Goal: Task Accomplishment & Management: Complete application form

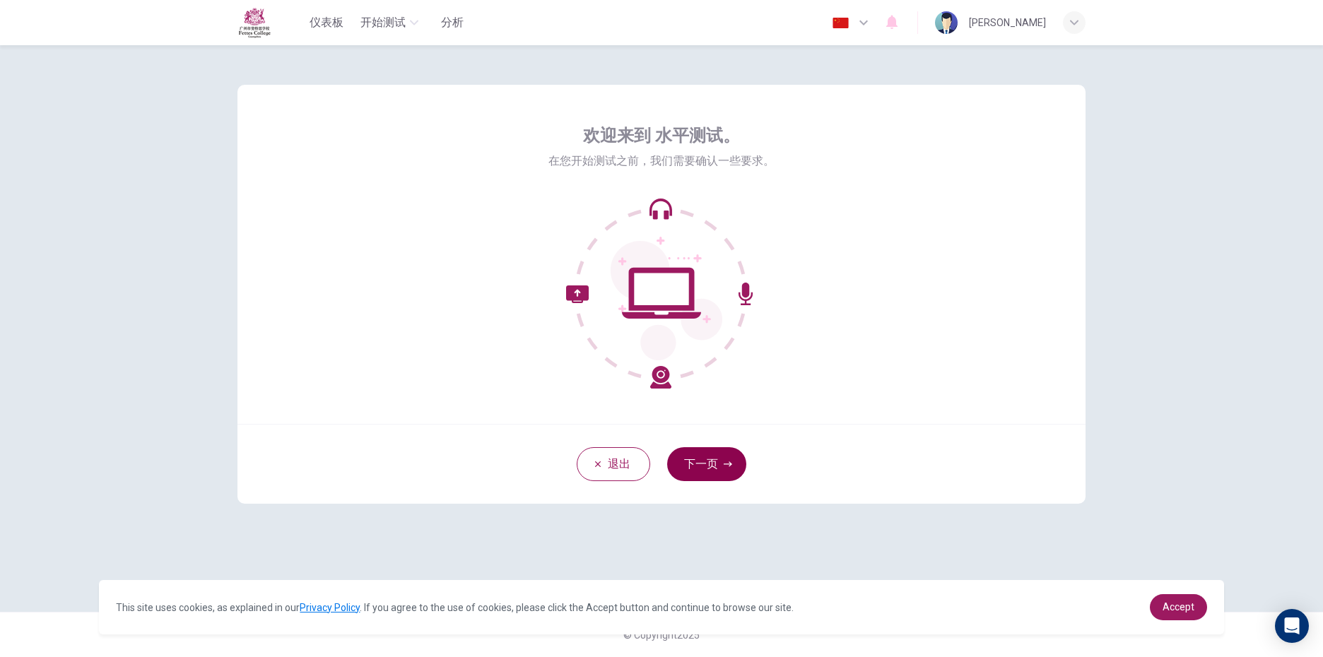
click at [701, 465] on button "下一页" at bounding box center [706, 464] width 79 height 34
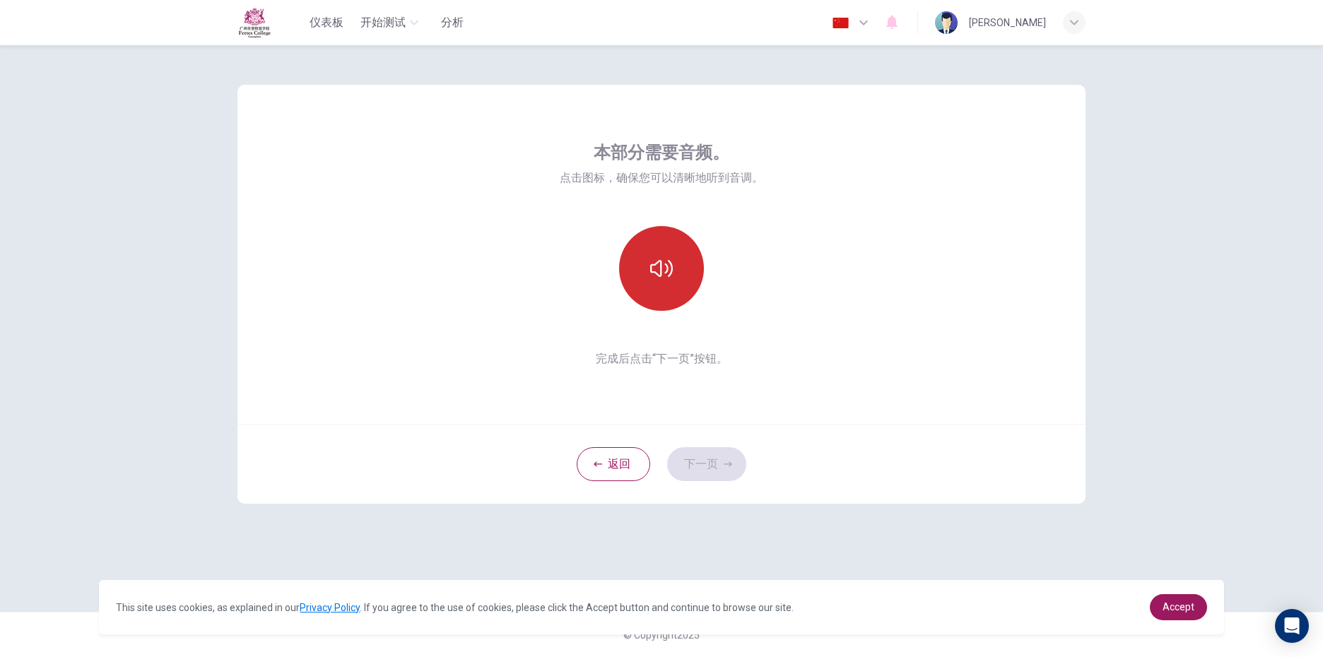
click at [655, 266] on icon "button" at bounding box center [661, 268] width 23 height 23
click at [721, 469] on button "下一页" at bounding box center [706, 464] width 79 height 34
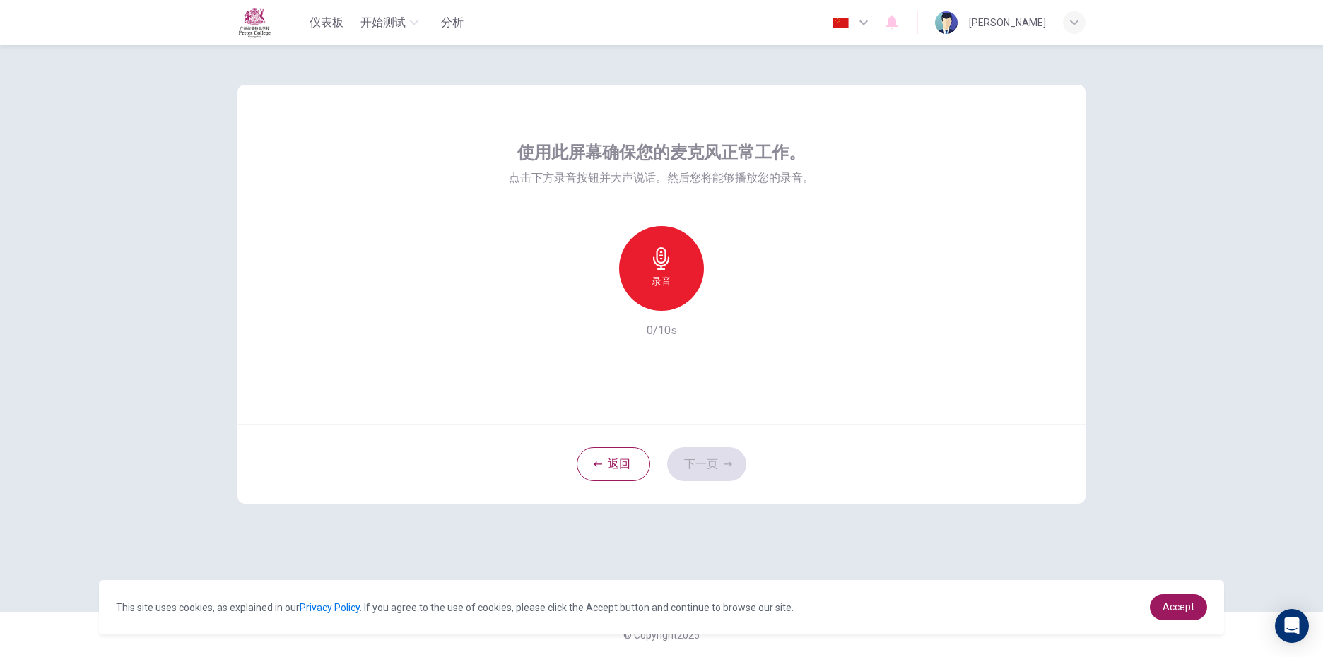
click at [670, 283] on h6 "录音" at bounding box center [662, 281] width 20 height 17
click at [703, 465] on button "下一页" at bounding box center [706, 464] width 79 height 34
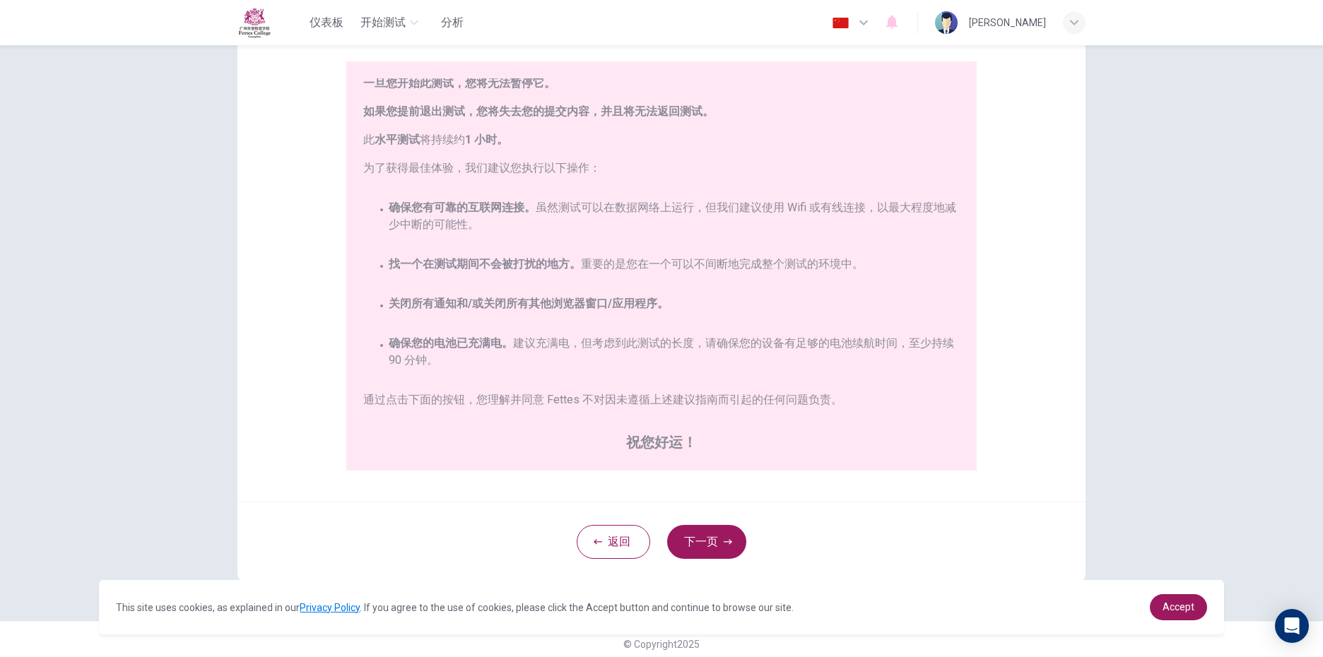
scroll to position [129, 0]
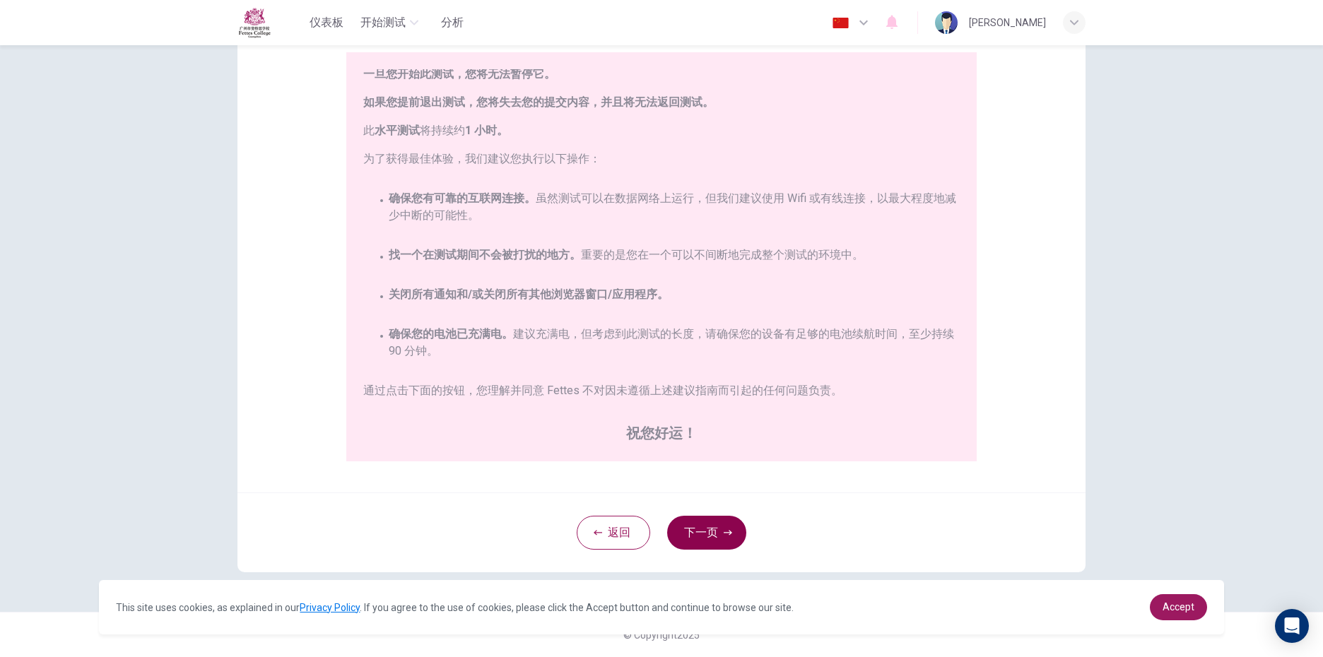
click at [690, 540] on button "下一页" at bounding box center [706, 533] width 79 height 34
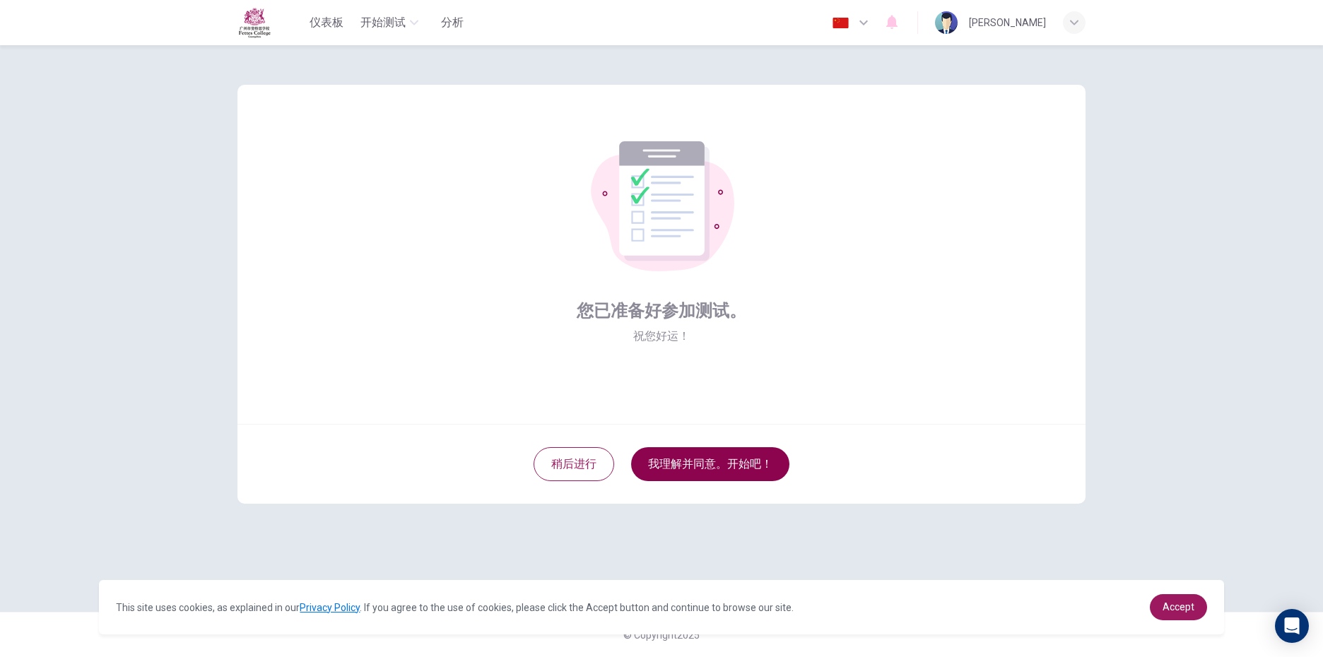
scroll to position [0, 0]
click at [717, 459] on button "我理解并同意。开始吧！" at bounding box center [710, 464] width 158 height 34
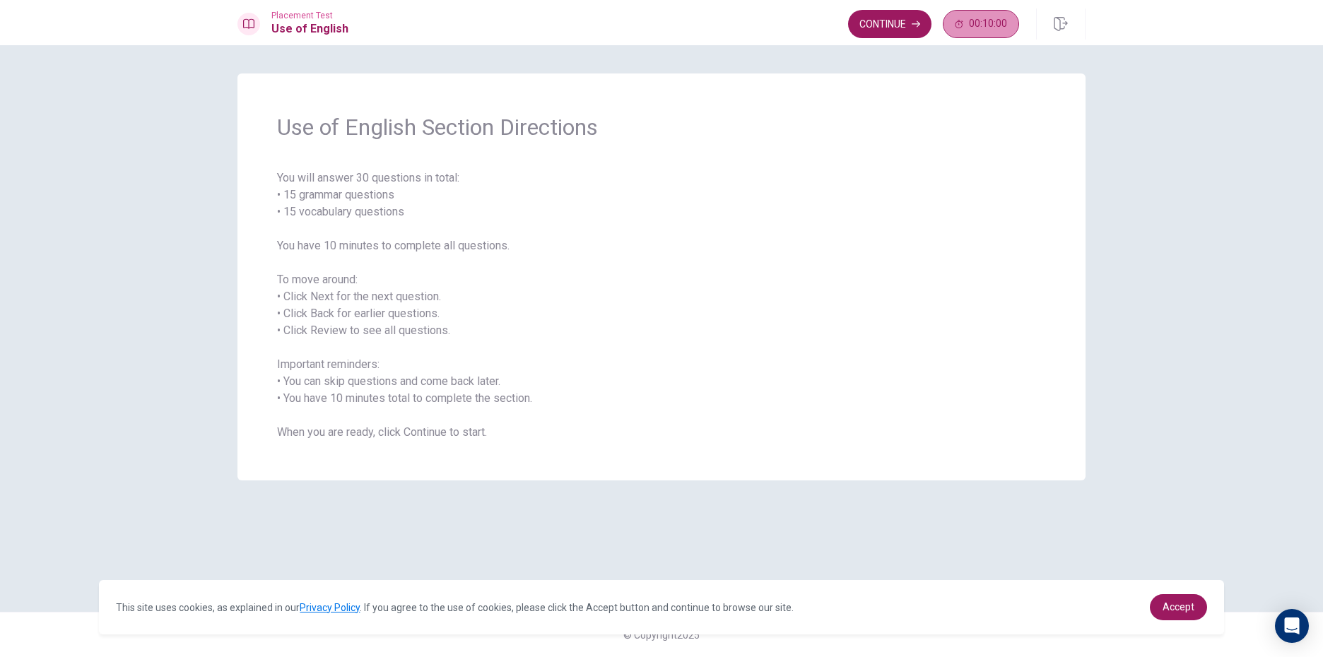
click at [966, 19] on button "00:10:00" at bounding box center [981, 24] width 76 height 28
click at [1003, 29] on icon "button" at bounding box center [1005, 23] width 11 height 11
click at [874, 18] on button "Continue" at bounding box center [889, 24] width 83 height 28
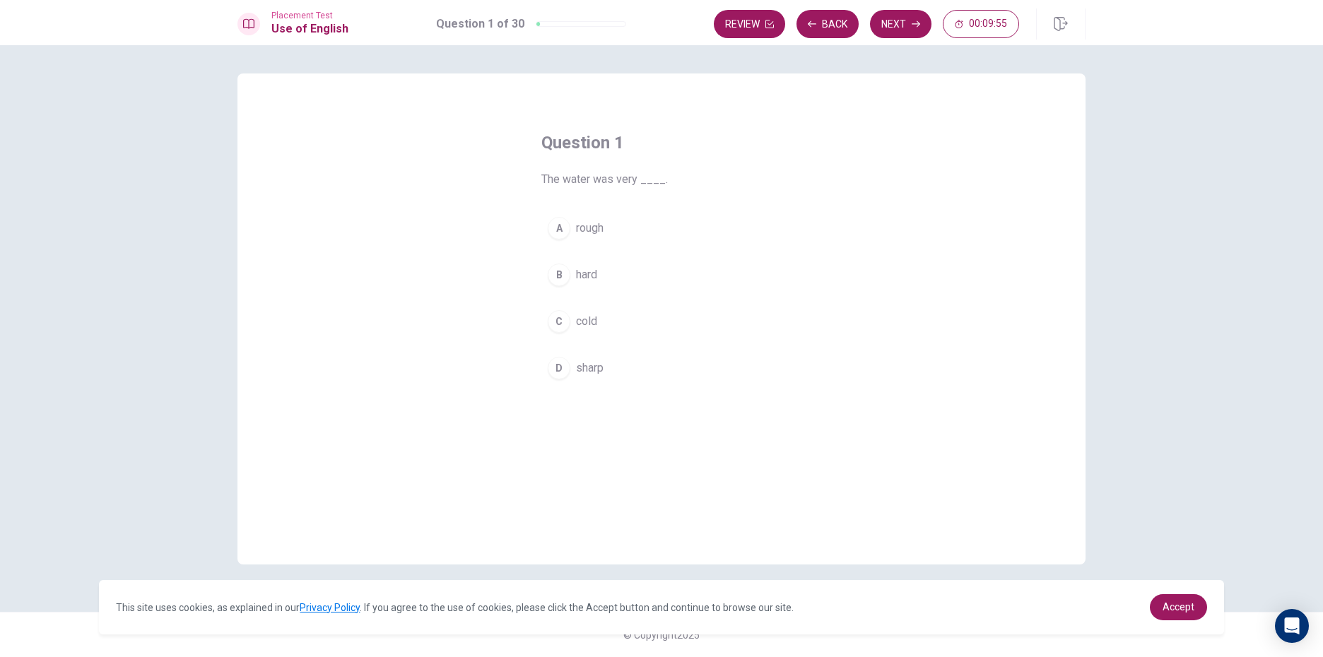
click at [560, 325] on div "C" at bounding box center [559, 321] width 23 height 23
click at [921, 31] on button "Next" at bounding box center [900, 24] width 61 height 28
click at [564, 228] on div "A" at bounding box center [559, 228] width 23 height 23
click at [555, 326] on div "C" at bounding box center [559, 321] width 23 height 23
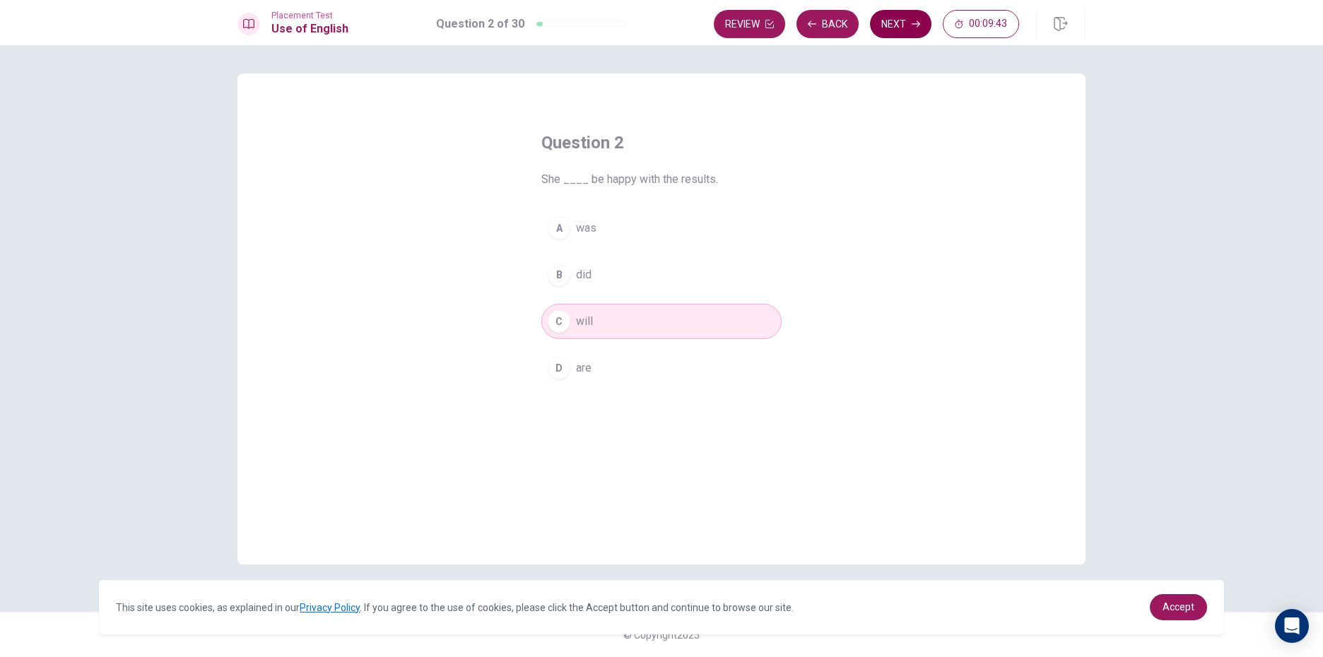
click at [898, 29] on button "Next" at bounding box center [900, 24] width 61 height 28
click at [565, 278] on div "B" at bounding box center [559, 275] width 23 height 23
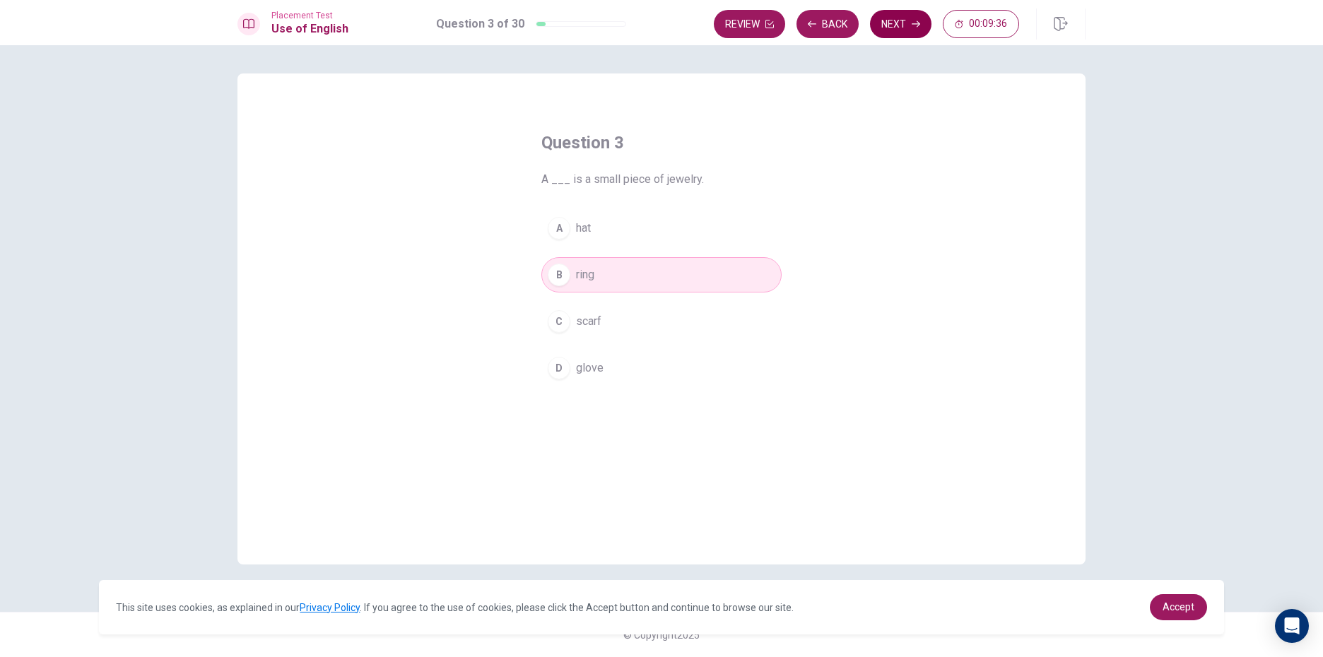
click at [910, 29] on button "Next" at bounding box center [900, 24] width 61 height 28
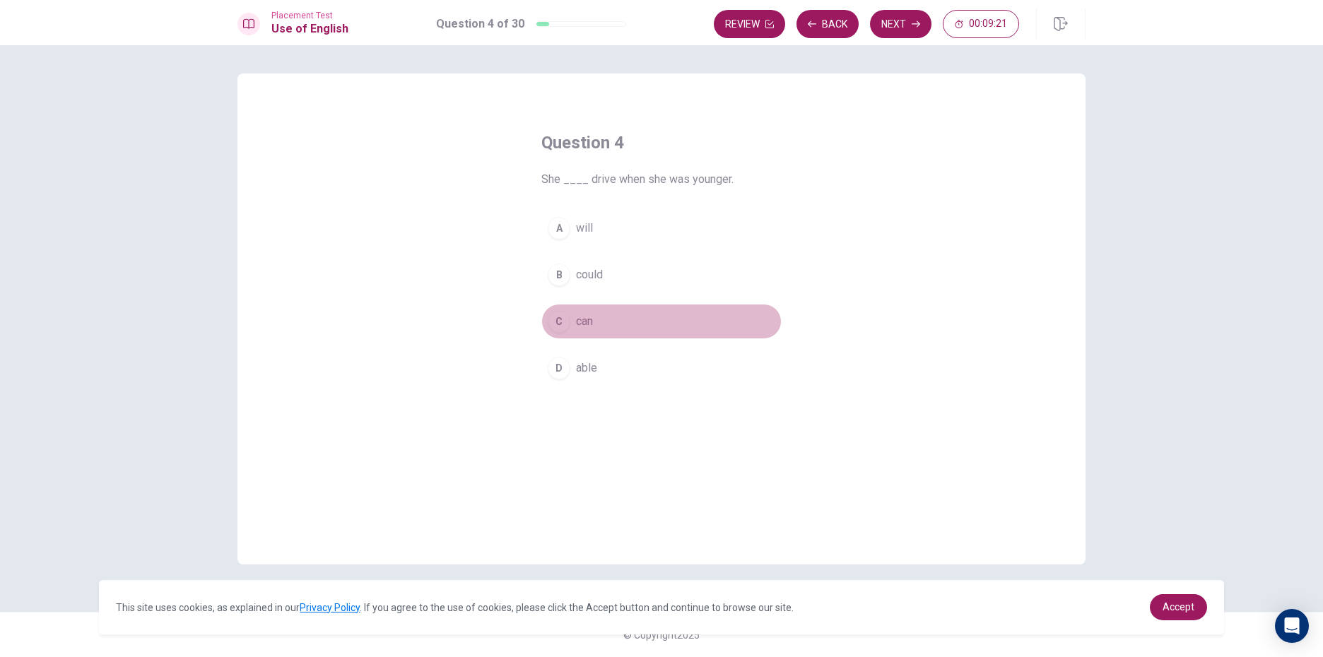
click at [563, 321] on div "C" at bounding box center [559, 321] width 23 height 23
click at [910, 33] on button "Next" at bounding box center [900, 24] width 61 height 28
click at [559, 278] on div "B" at bounding box center [559, 275] width 23 height 23
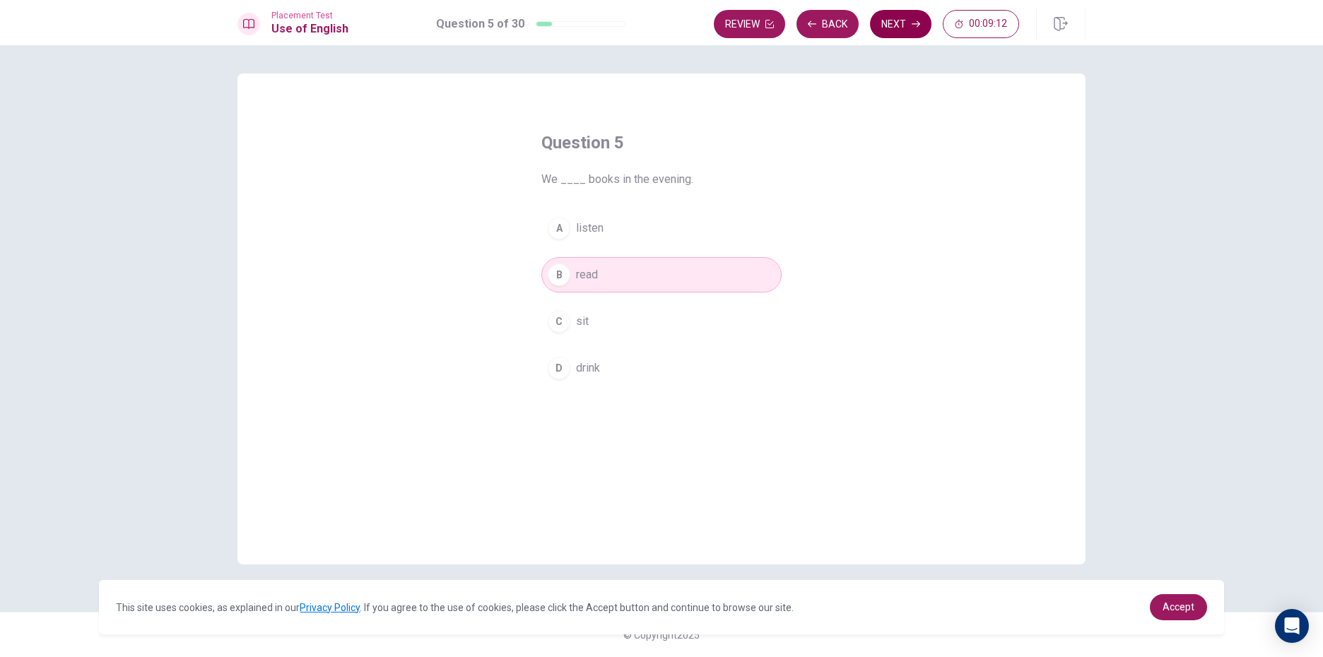
click at [914, 25] on icon "button" at bounding box center [916, 24] width 8 height 8
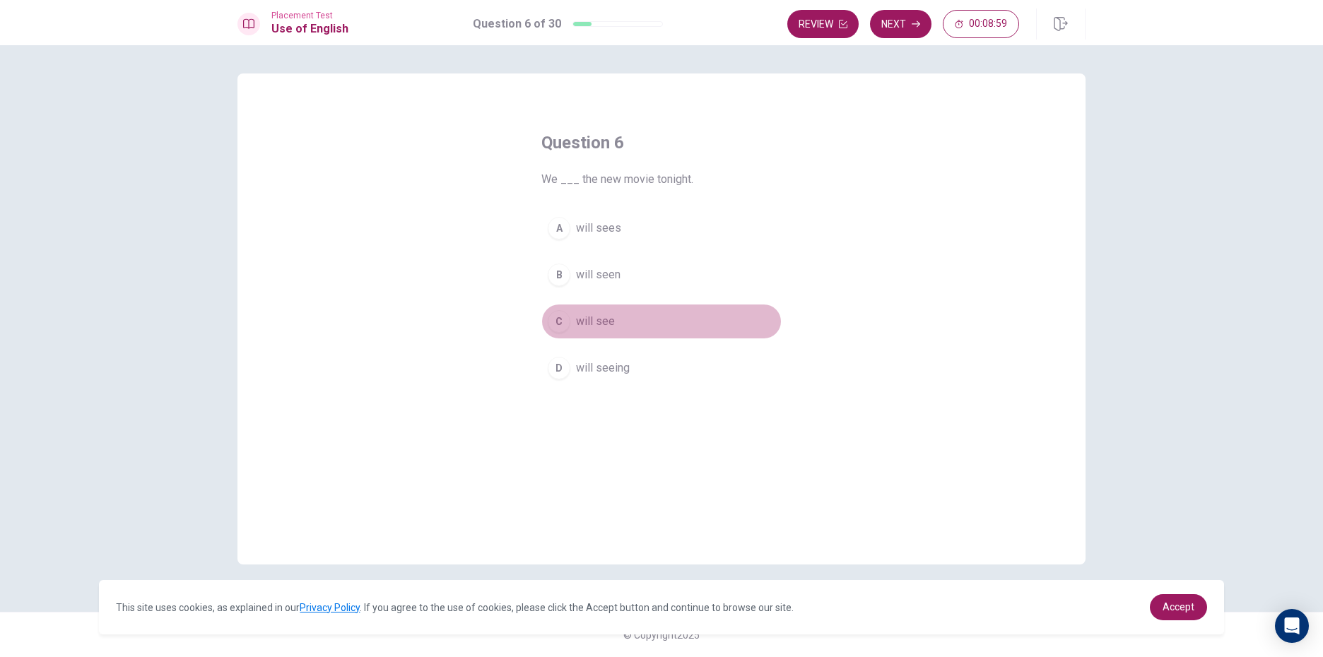
click at [555, 315] on div "C" at bounding box center [559, 321] width 23 height 23
click at [889, 28] on button "Next" at bounding box center [900, 24] width 61 height 28
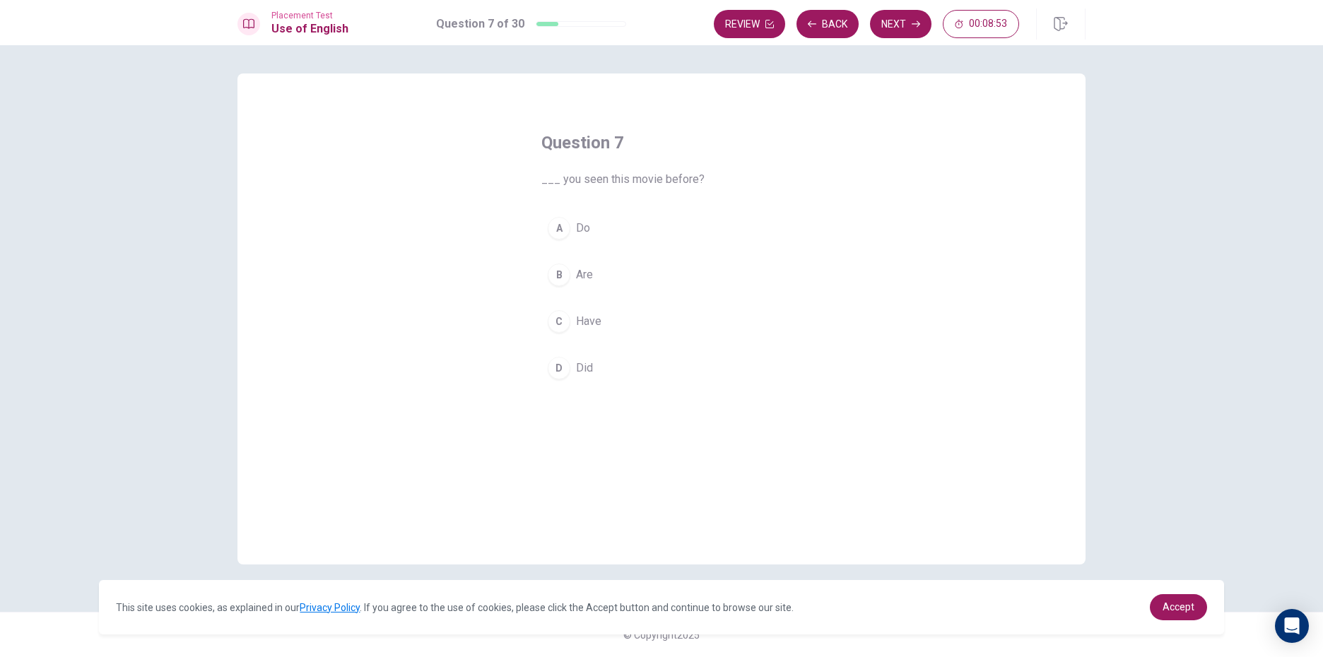
click at [555, 364] on div "D" at bounding box center [559, 368] width 23 height 23
click at [890, 17] on button "Next" at bounding box center [900, 24] width 61 height 28
click at [560, 314] on div "C" at bounding box center [559, 321] width 23 height 23
click at [881, 38] on div "Review Back Next 00:08:44" at bounding box center [900, 23] width 372 height 31
click at [887, 34] on button "Next" at bounding box center [900, 24] width 61 height 28
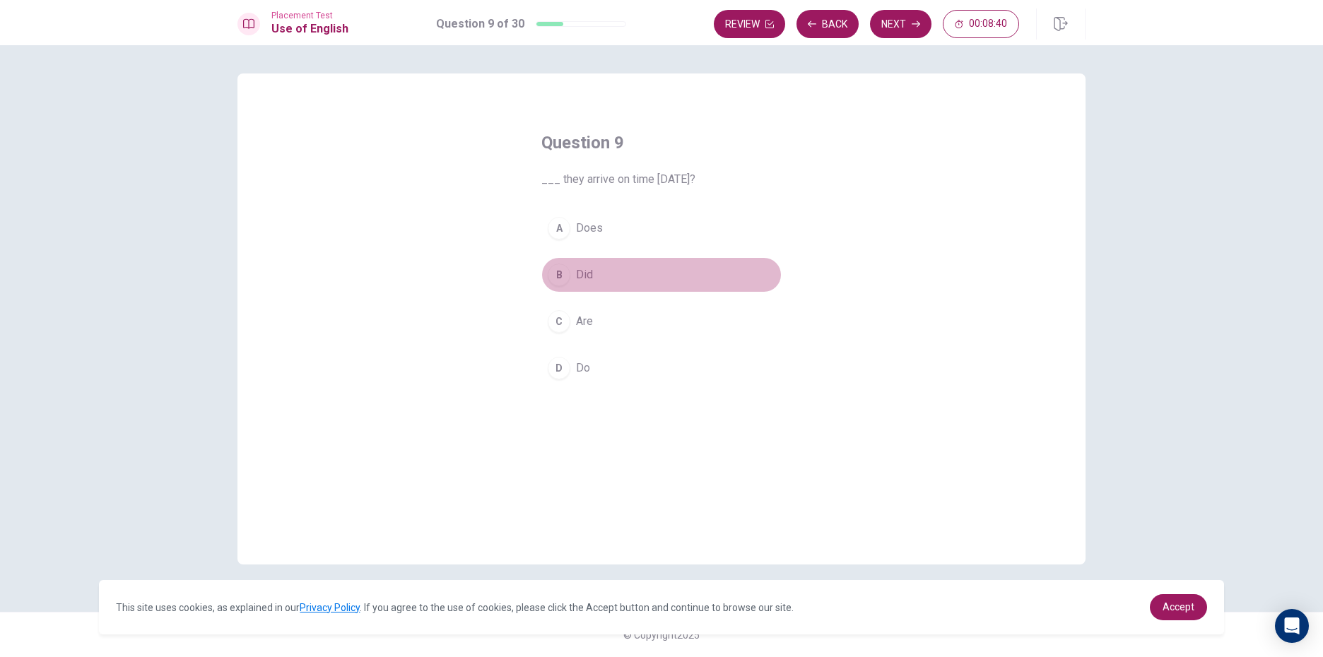
click at [553, 276] on div "B" at bounding box center [559, 275] width 23 height 23
click at [890, 28] on button "Next" at bounding box center [900, 24] width 61 height 28
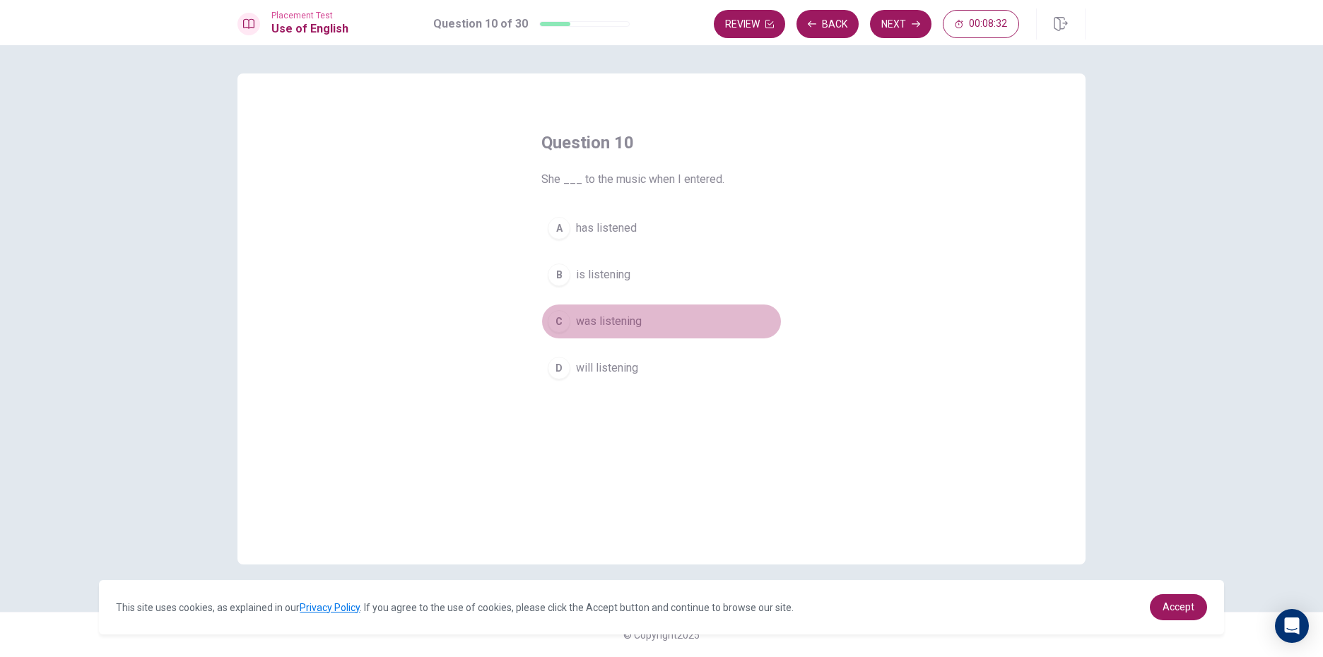
click at [562, 306] on button "C was listening" at bounding box center [661, 321] width 240 height 35
drag, startPoint x: 898, startPoint y: 22, endPoint x: 897, endPoint y: 41, distance: 19.1
click at [897, 41] on div "Placement Test Use of English Question 10 of 30 Review Back Next 00:08:27" at bounding box center [661, 22] width 1323 height 45
click at [908, 24] on button "Next" at bounding box center [900, 24] width 61 height 28
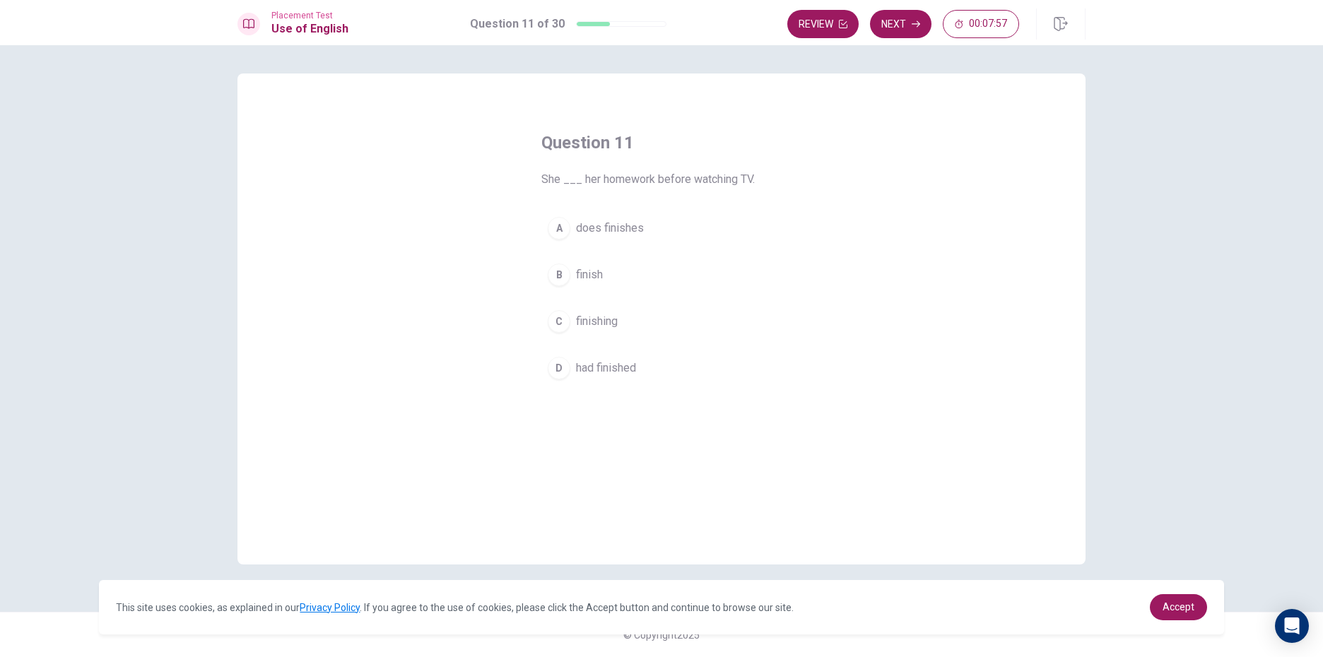
click at [560, 371] on div "D" at bounding box center [559, 368] width 23 height 23
click at [916, 30] on button "Next" at bounding box center [900, 24] width 61 height 28
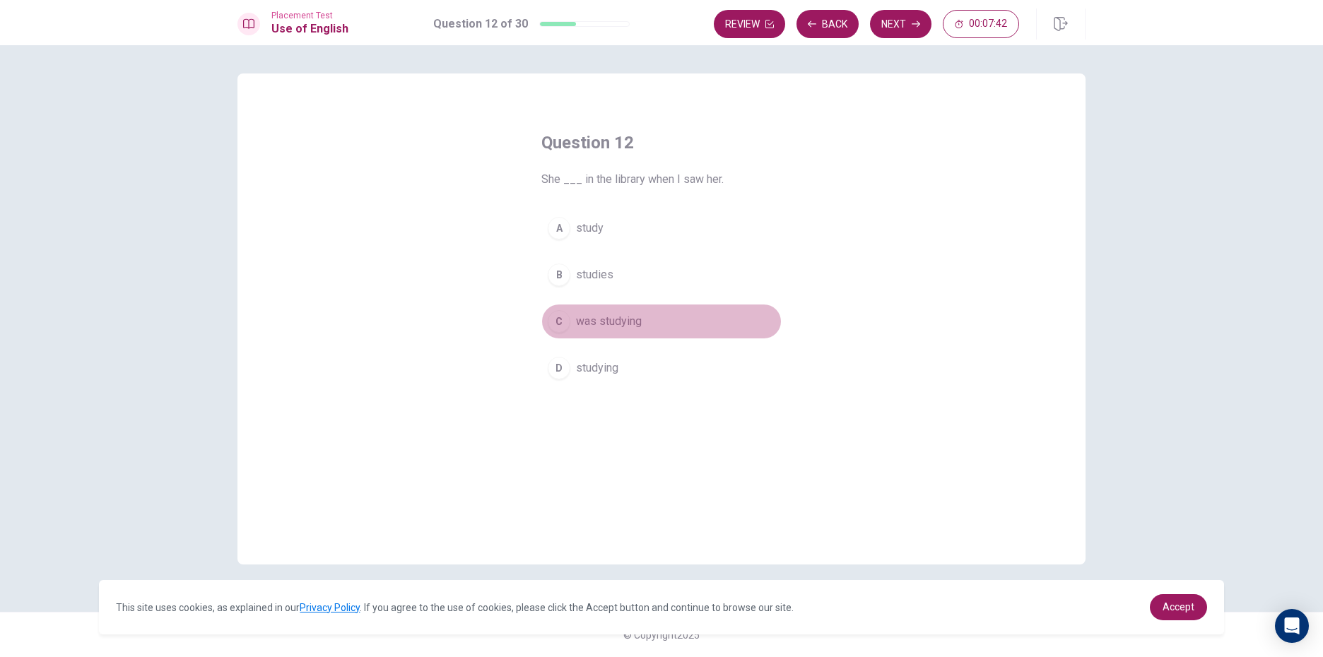
click at [568, 320] on div "C" at bounding box center [559, 321] width 23 height 23
click at [912, 27] on icon "button" at bounding box center [916, 24] width 8 height 8
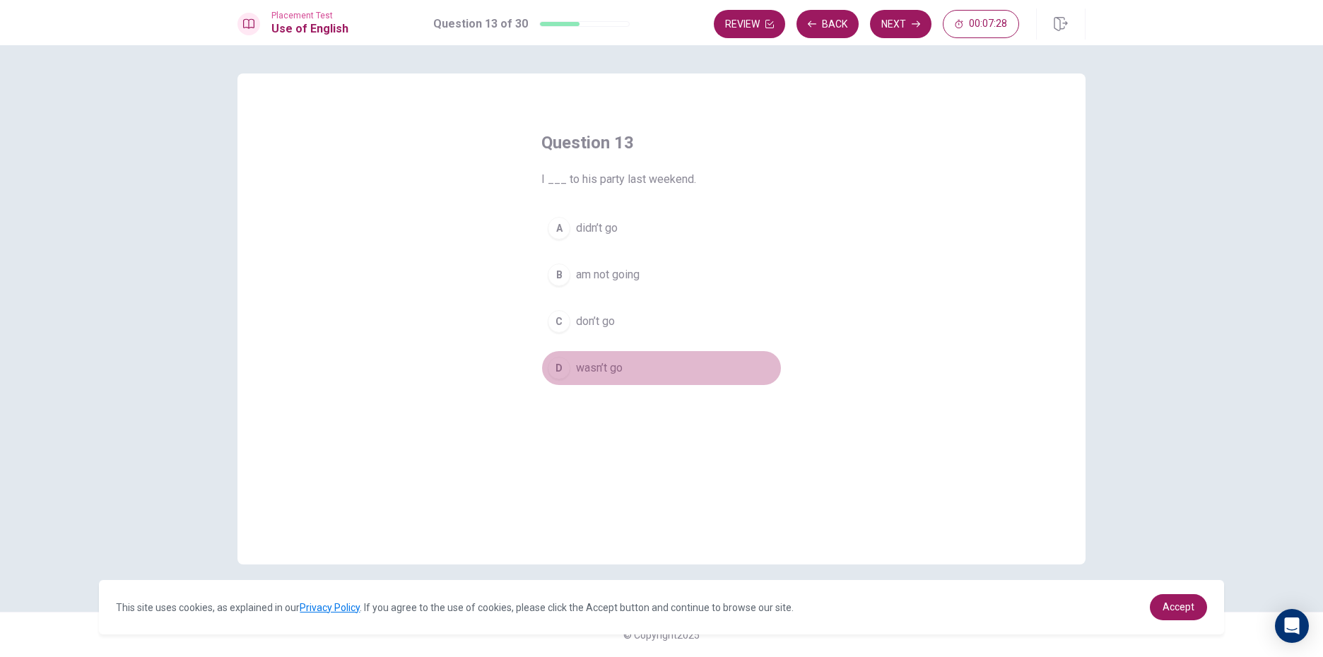
click at [558, 365] on div "D" at bounding box center [559, 368] width 23 height 23
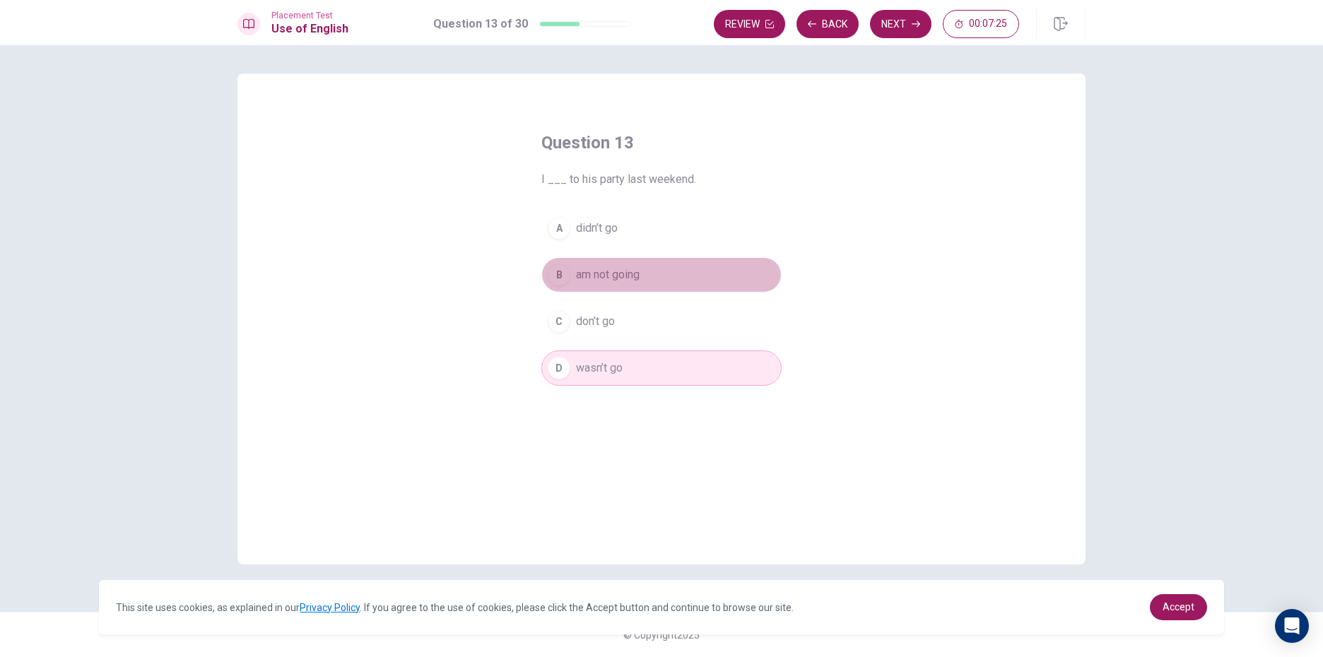
click at [575, 277] on button "B am not going" at bounding box center [661, 274] width 240 height 35
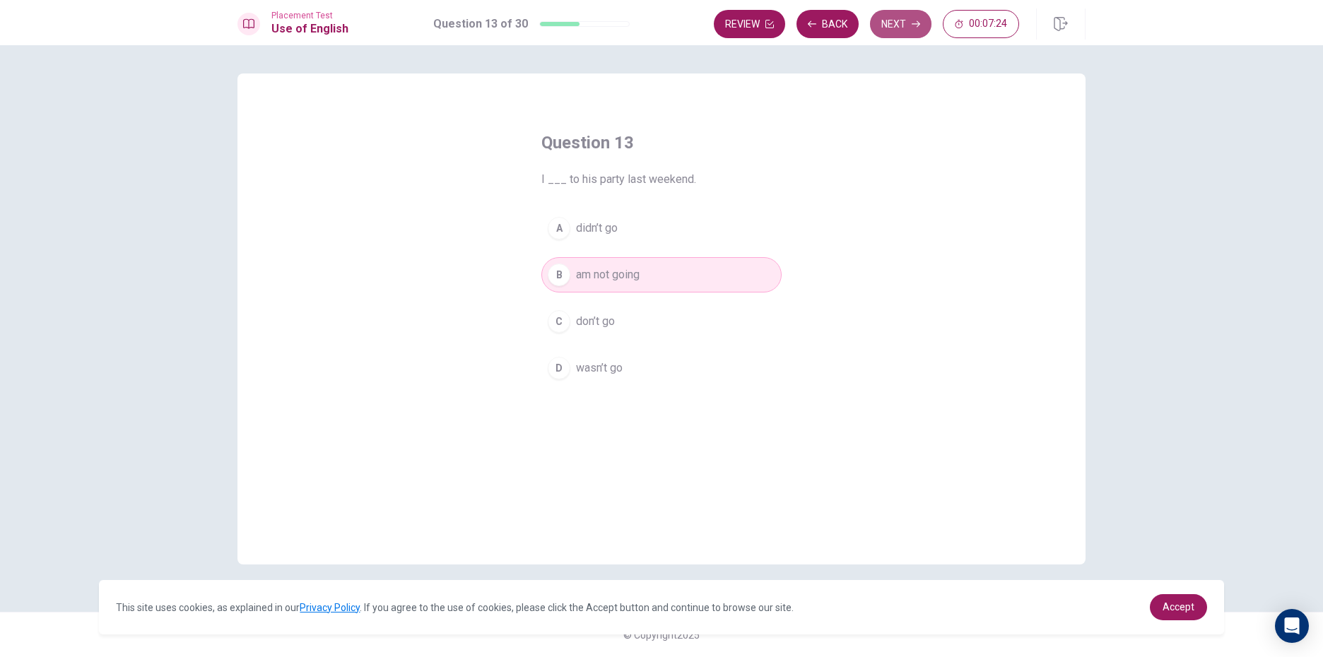
click at [898, 33] on button "Next" at bounding box center [900, 24] width 61 height 28
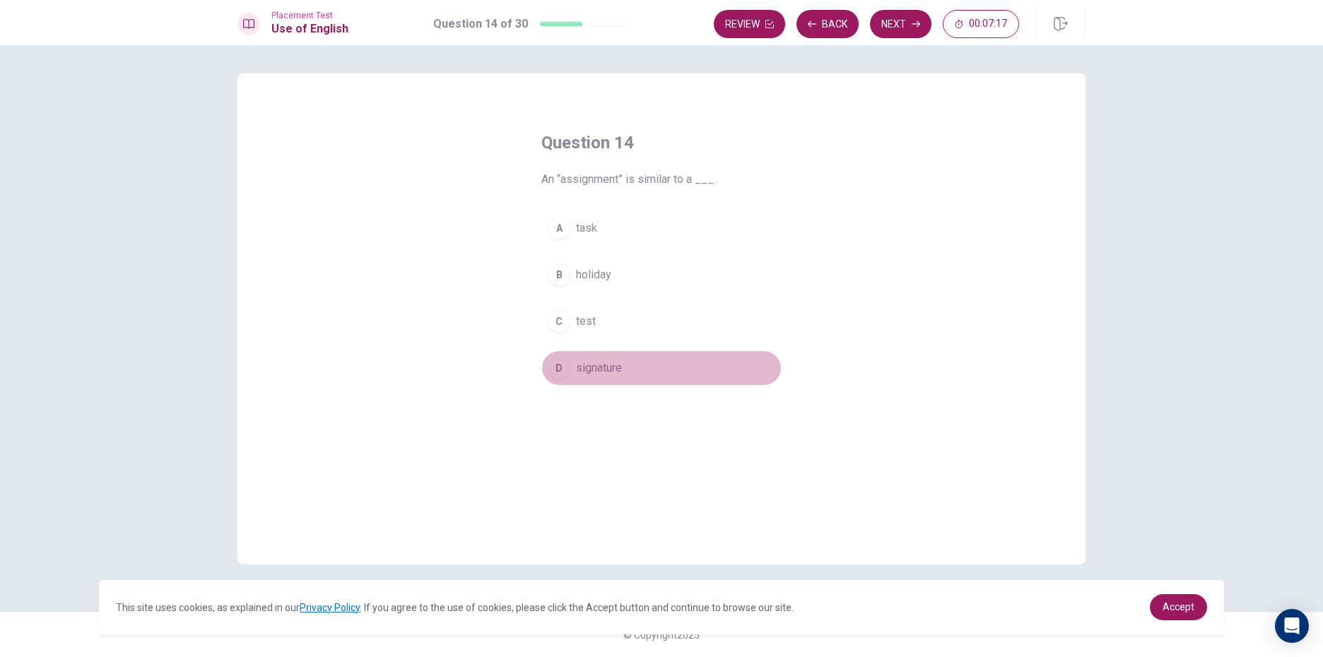
click at [561, 360] on div "D" at bounding box center [559, 368] width 23 height 23
click at [910, 11] on button "Next" at bounding box center [900, 24] width 61 height 28
click at [554, 360] on div "D" at bounding box center [559, 368] width 23 height 23
click at [910, 7] on div "Placement Test Use of English Question 15 of 30 Review Back Next 00:07:09" at bounding box center [661, 22] width 1323 height 45
click at [907, 11] on button "Next" at bounding box center [900, 24] width 61 height 28
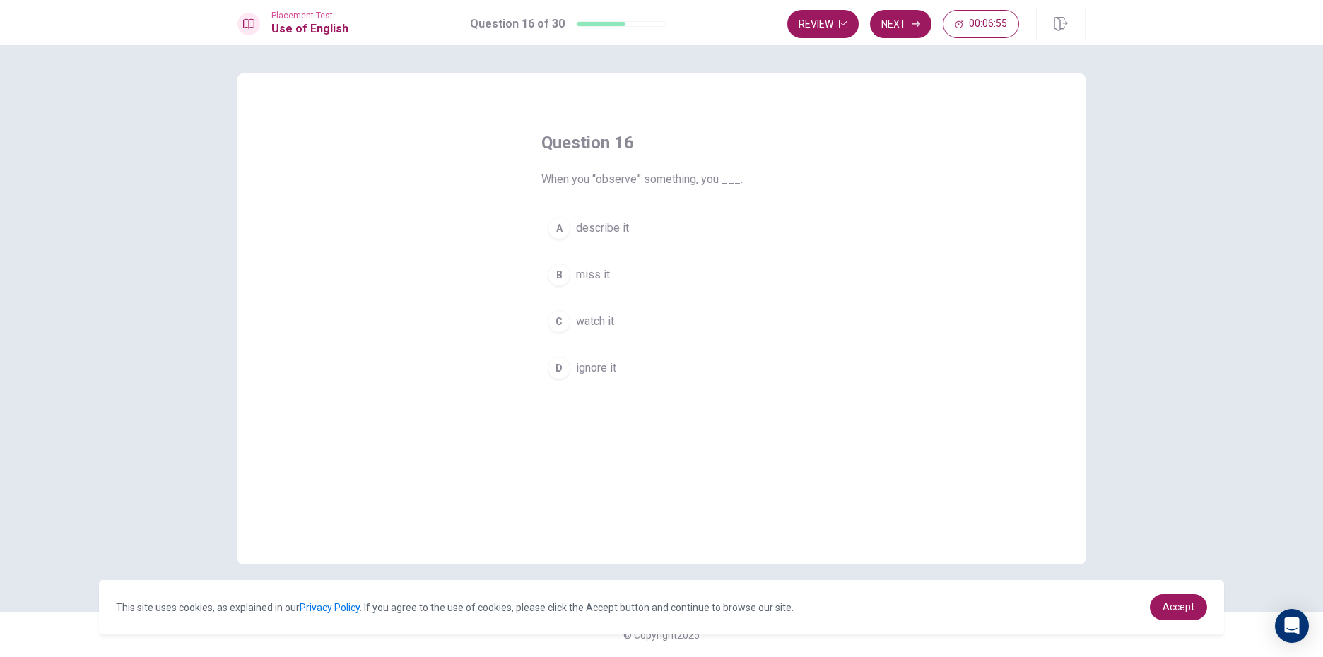
click at [560, 278] on div "B" at bounding box center [559, 275] width 23 height 23
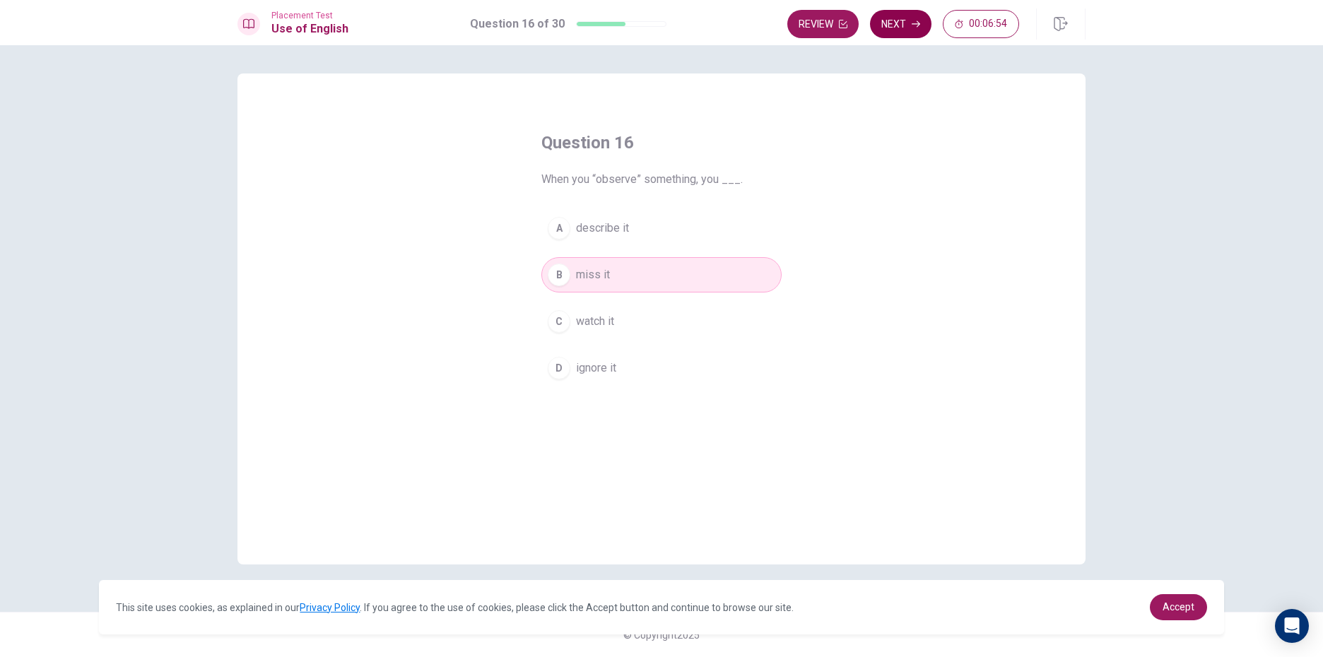
click at [911, 37] on button "Next" at bounding box center [900, 24] width 61 height 28
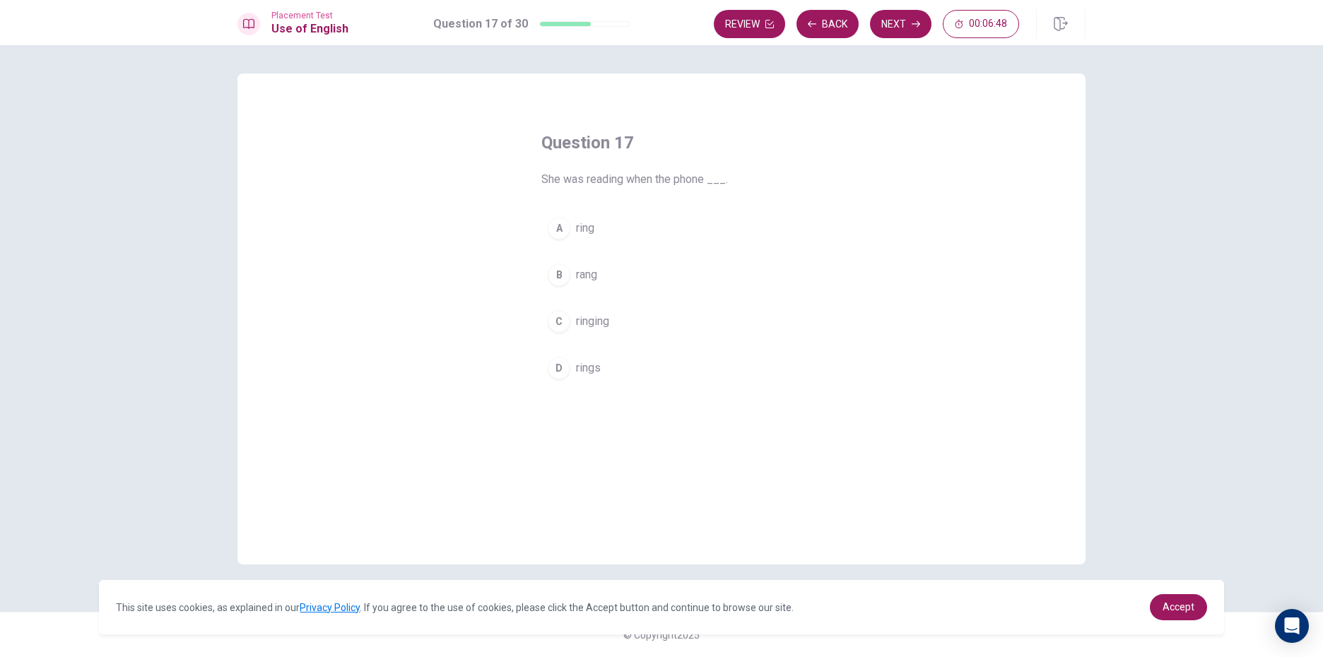
click at [557, 276] on div "B" at bounding box center [559, 275] width 23 height 23
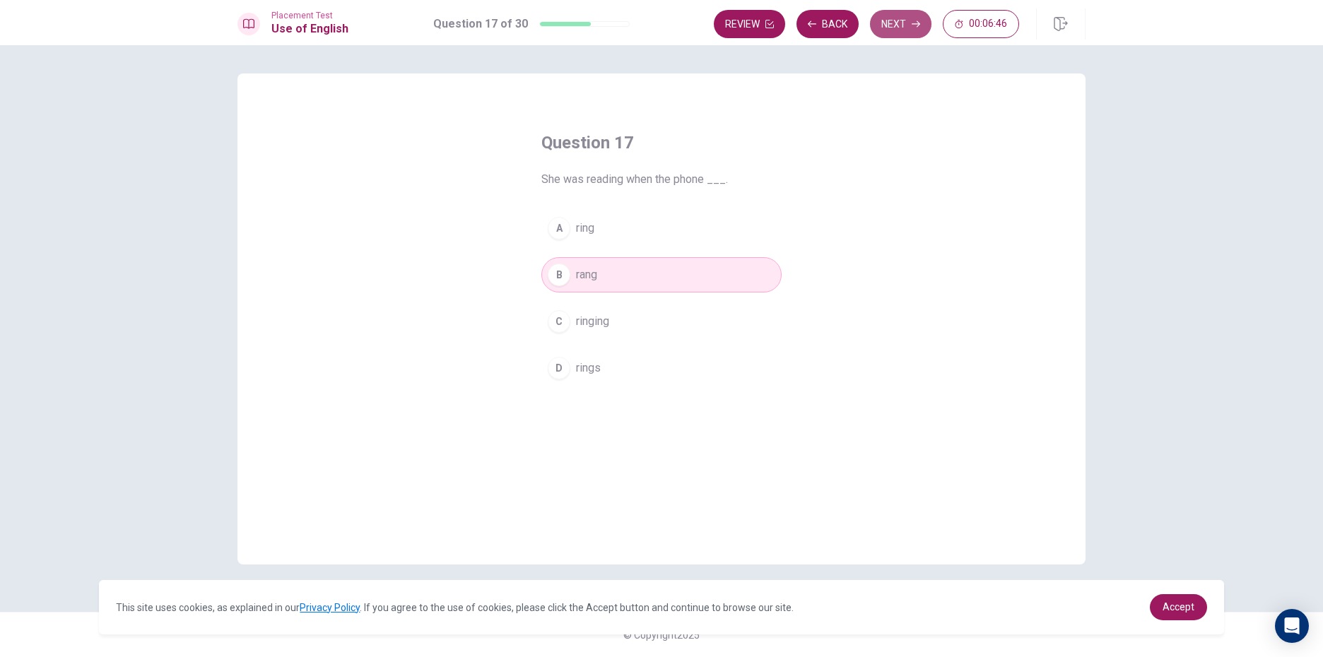
click at [907, 18] on button "Next" at bounding box center [900, 24] width 61 height 28
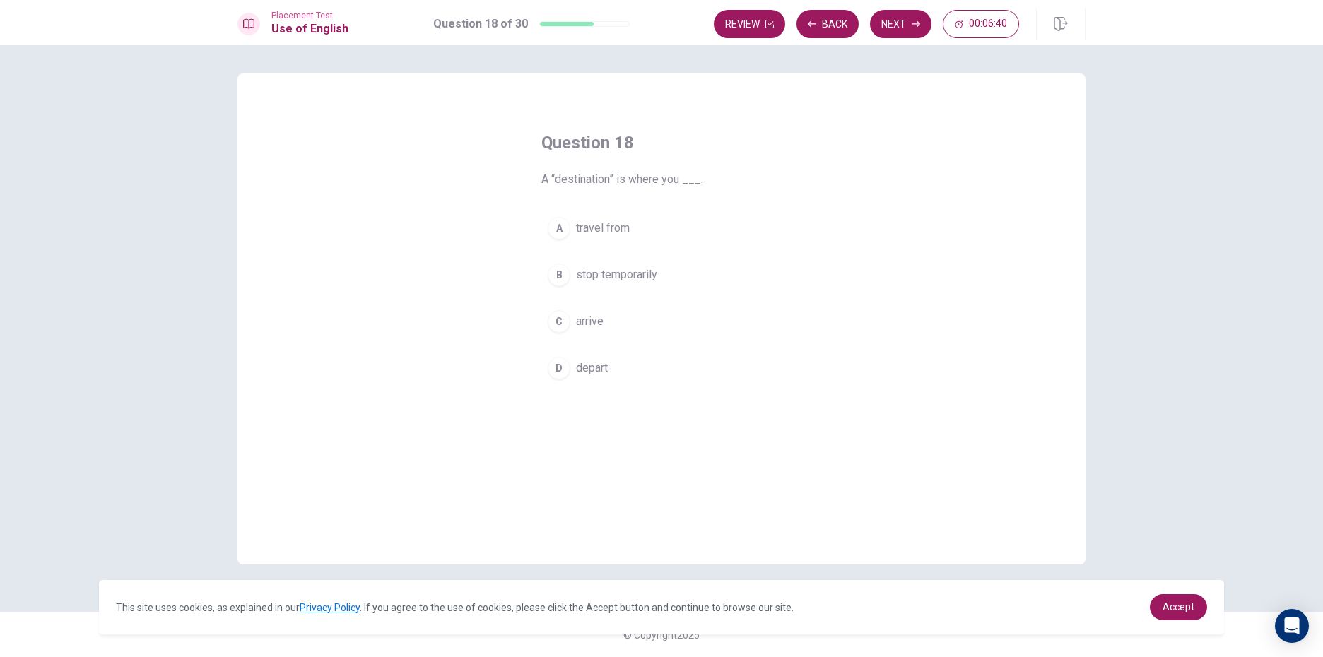
click at [564, 241] on button "A travel from" at bounding box center [661, 228] width 240 height 35
click at [875, 30] on button "Next" at bounding box center [900, 24] width 61 height 28
click at [557, 367] on div "D" at bounding box center [559, 368] width 23 height 23
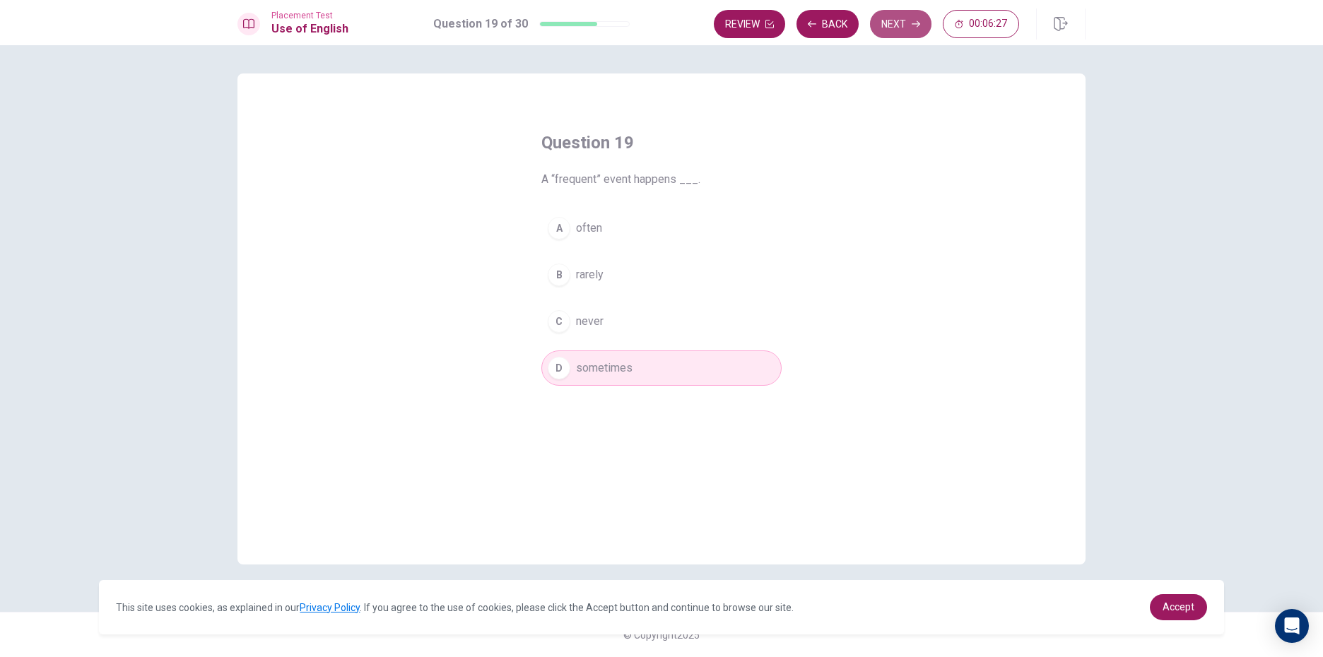
click at [909, 16] on button "Next" at bounding box center [900, 24] width 61 height 28
click at [561, 314] on div "C" at bounding box center [559, 321] width 23 height 23
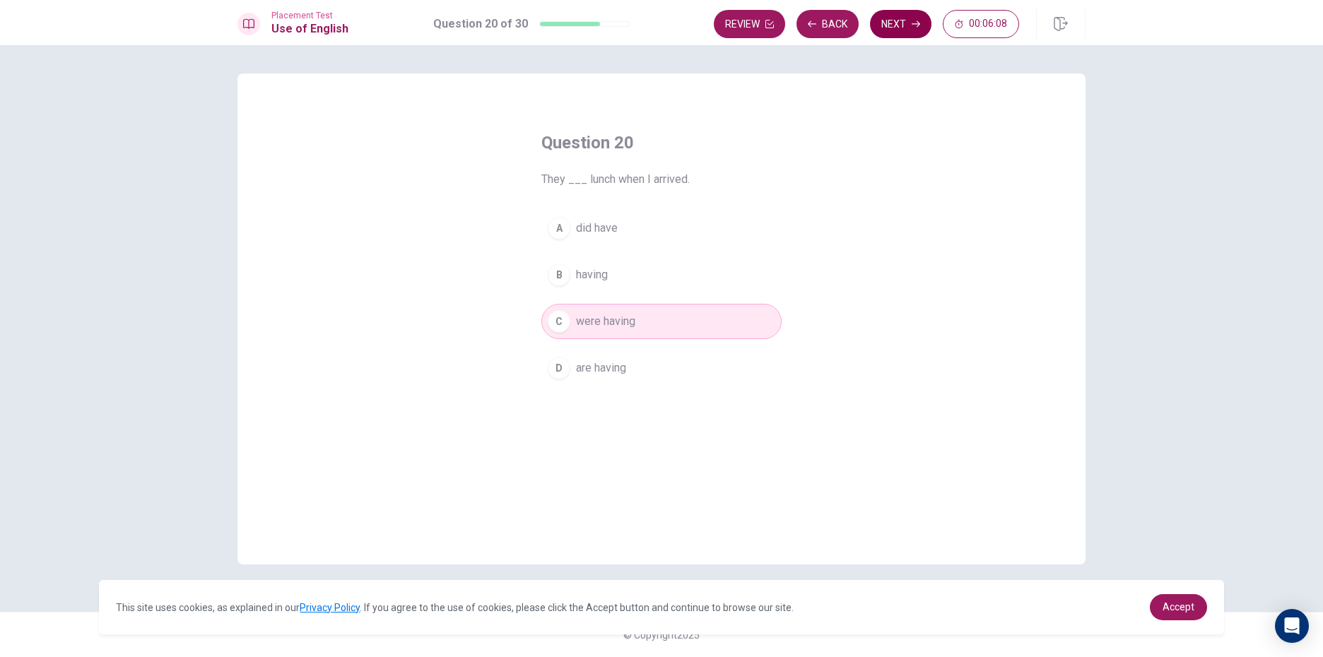
click at [914, 23] on icon "button" at bounding box center [916, 24] width 8 height 8
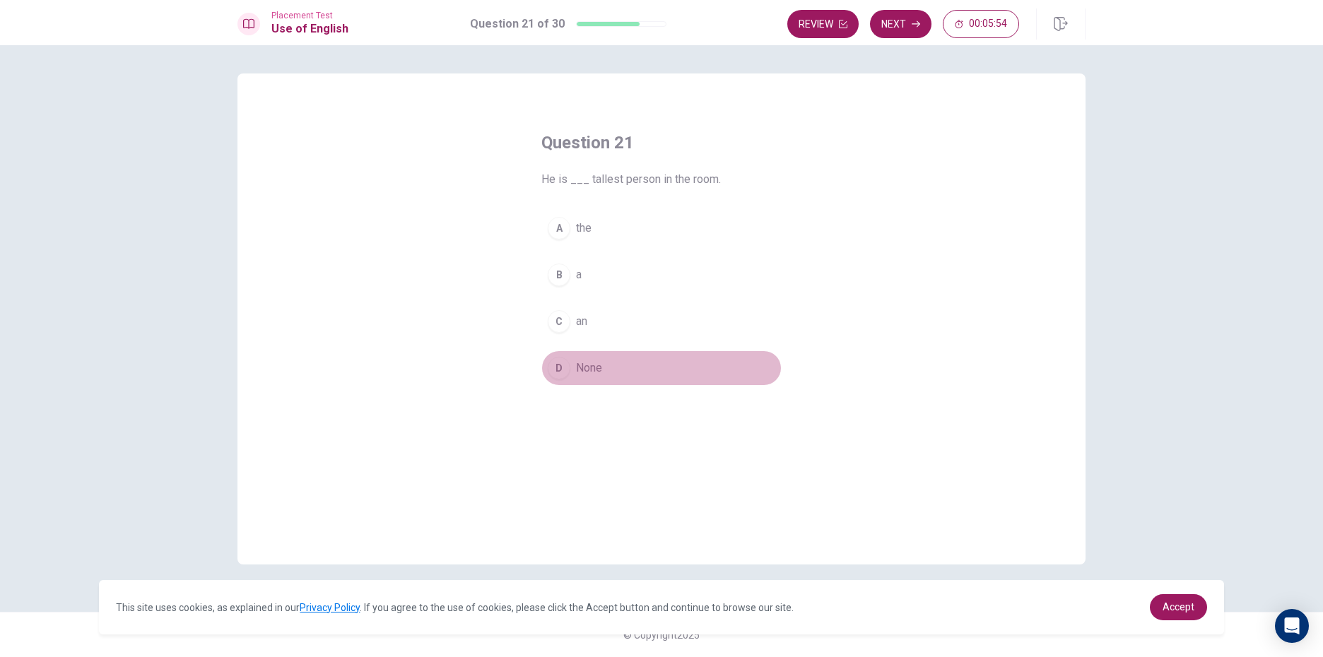
click at [566, 370] on div "D" at bounding box center [559, 368] width 23 height 23
click at [913, 23] on icon "button" at bounding box center [916, 24] width 8 height 8
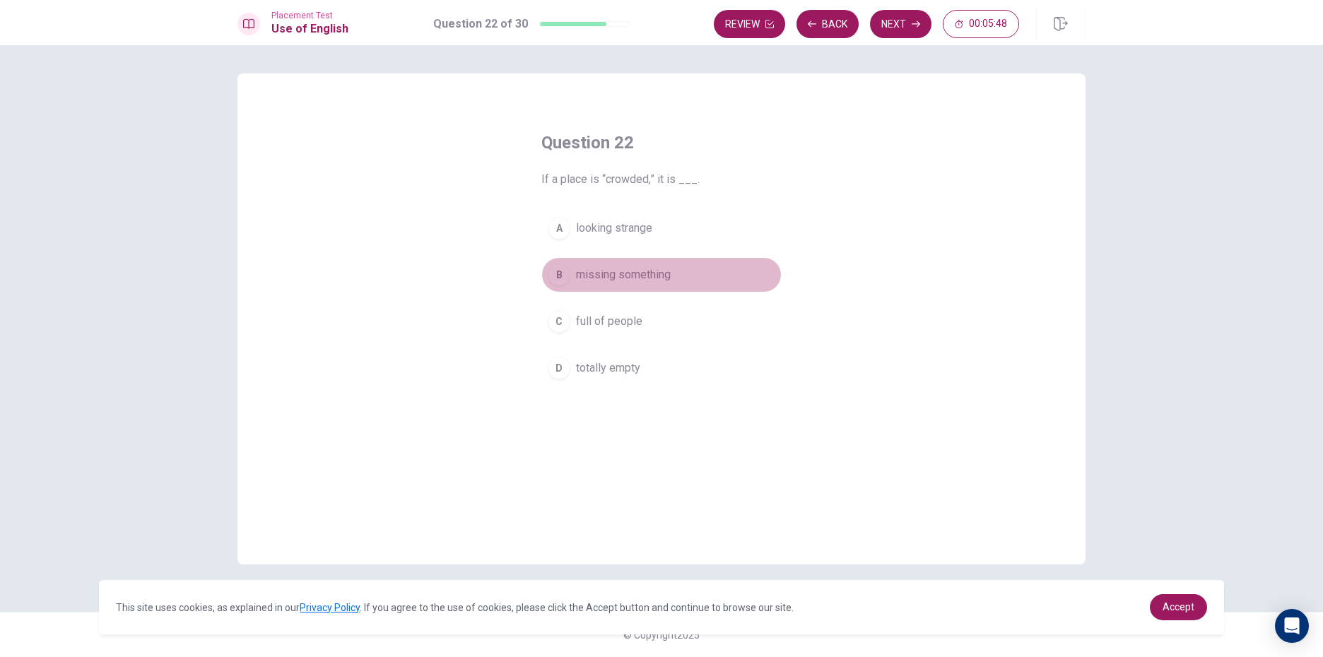
click at [554, 276] on div "B" at bounding box center [559, 275] width 23 height 23
click at [892, 20] on button "Next" at bounding box center [900, 24] width 61 height 28
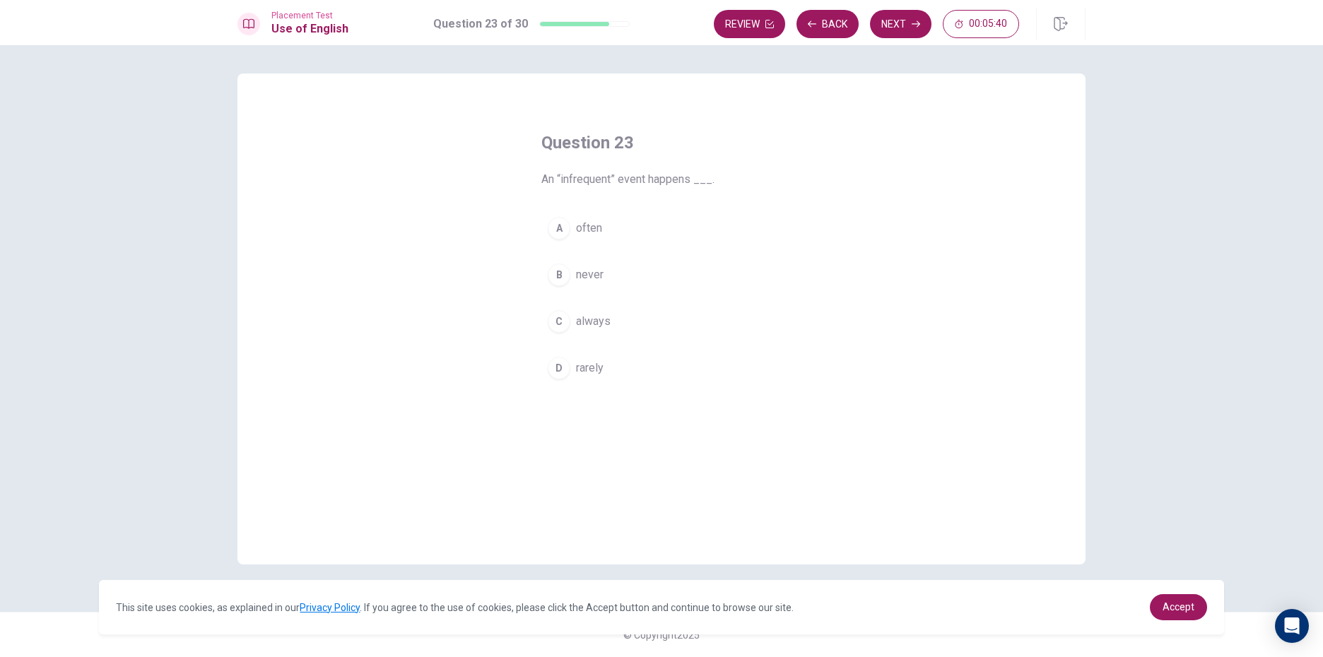
drag, startPoint x: 551, startPoint y: 238, endPoint x: 572, endPoint y: 219, distance: 28.0
click at [551, 237] on button "A often" at bounding box center [661, 228] width 240 height 35
click at [902, 30] on button "Next" at bounding box center [900, 24] width 61 height 28
drag, startPoint x: 567, startPoint y: 325, endPoint x: 635, endPoint y: 250, distance: 101.1
click at [568, 324] on div "C" at bounding box center [559, 321] width 23 height 23
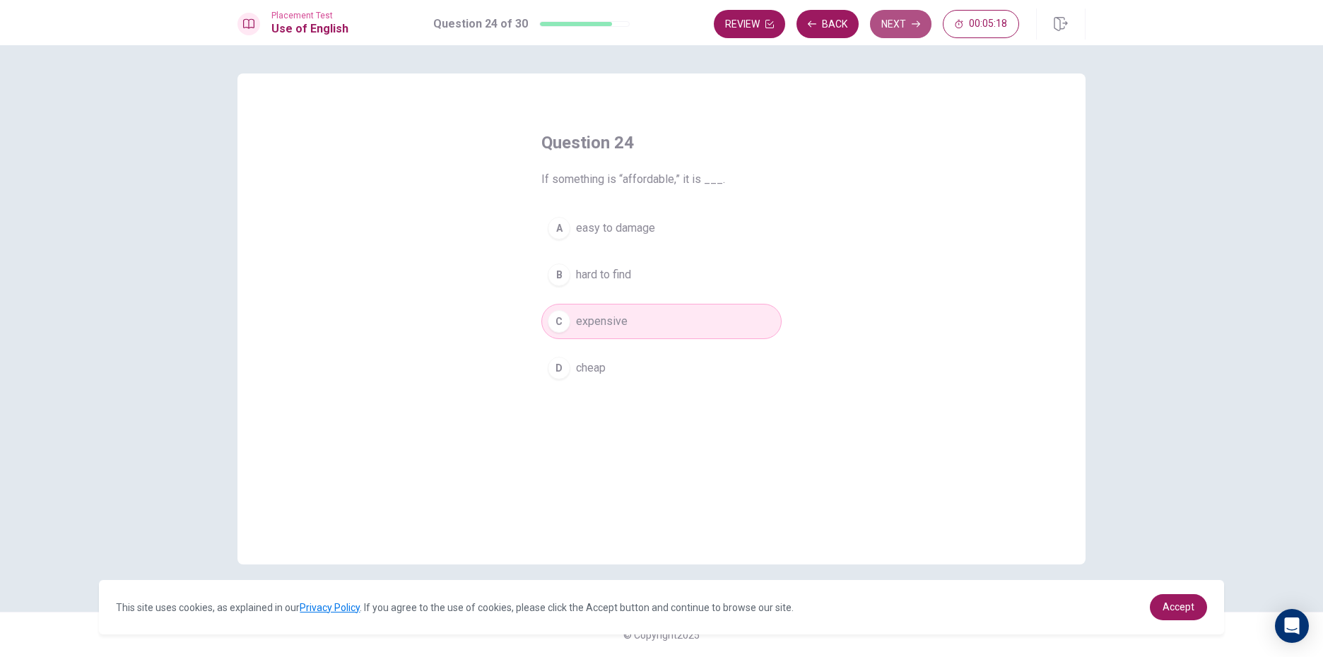
click at [892, 21] on button "Next" at bounding box center [900, 24] width 61 height 28
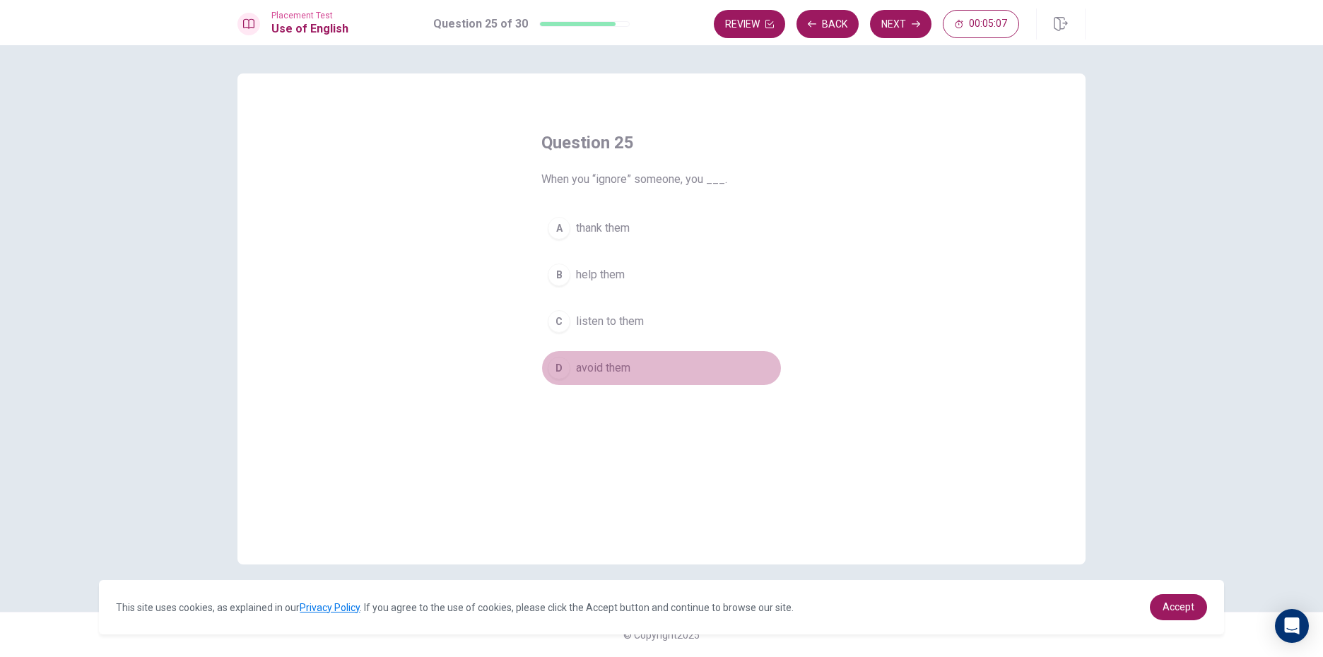
click at [552, 377] on div "D" at bounding box center [559, 368] width 23 height 23
click at [891, 23] on button "Next" at bounding box center [900, 24] width 61 height 28
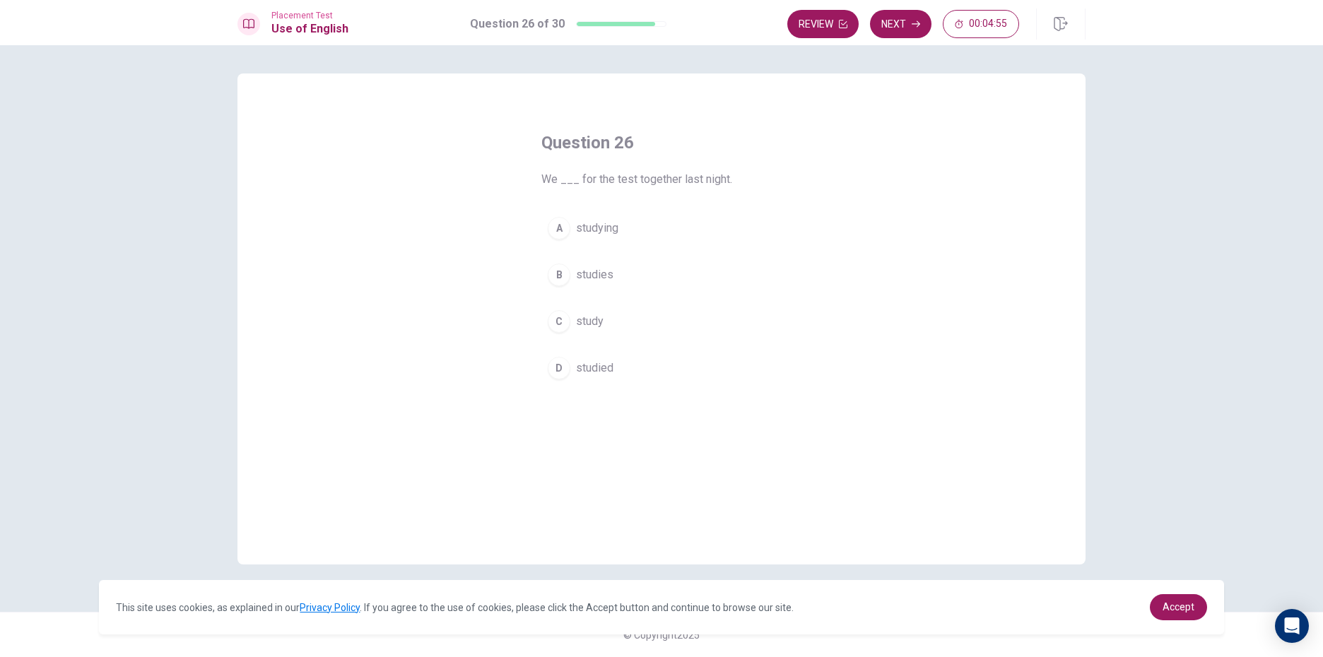
click at [555, 369] on div "D" at bounding box center [559, 368] width 23 height 23
click at [914, 23] on icon "button" at bounding box center [916, 24] width 8 height 8
click at [564, 220] on div "A" at bounding box center [559, 228] width 23 height 23
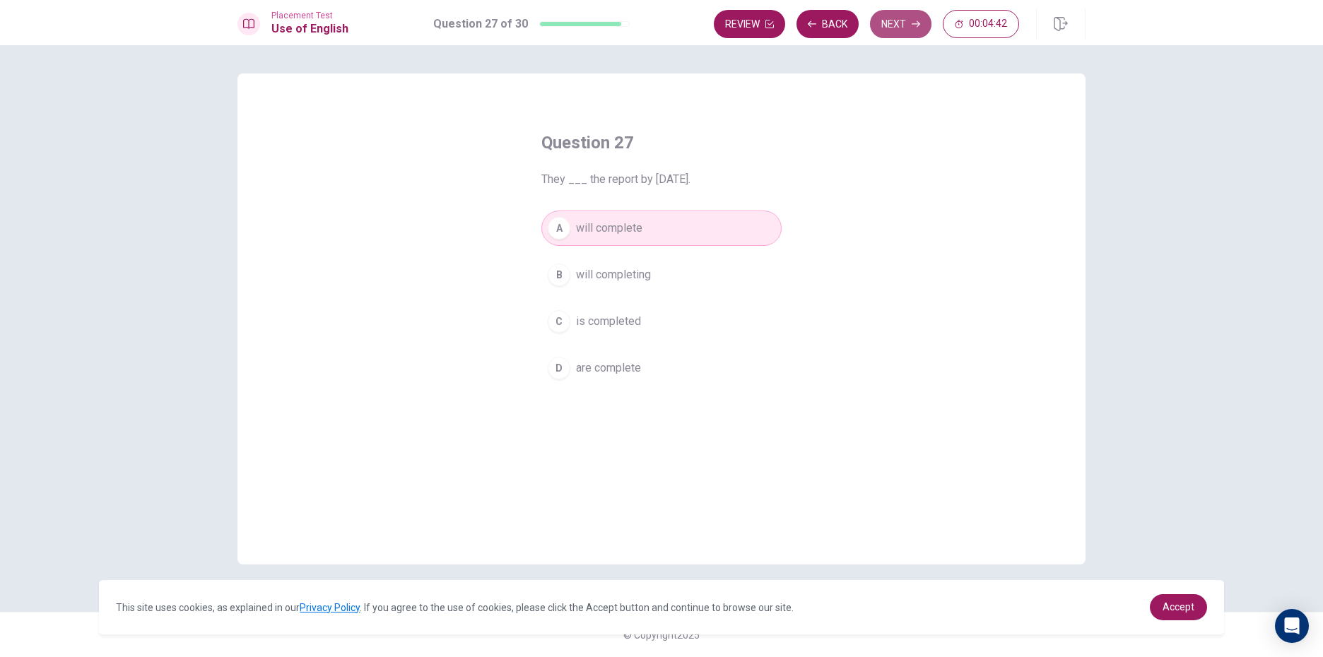
click at [896, 14] on button "Next" at bounding box center [900, 24] width 61 height 28
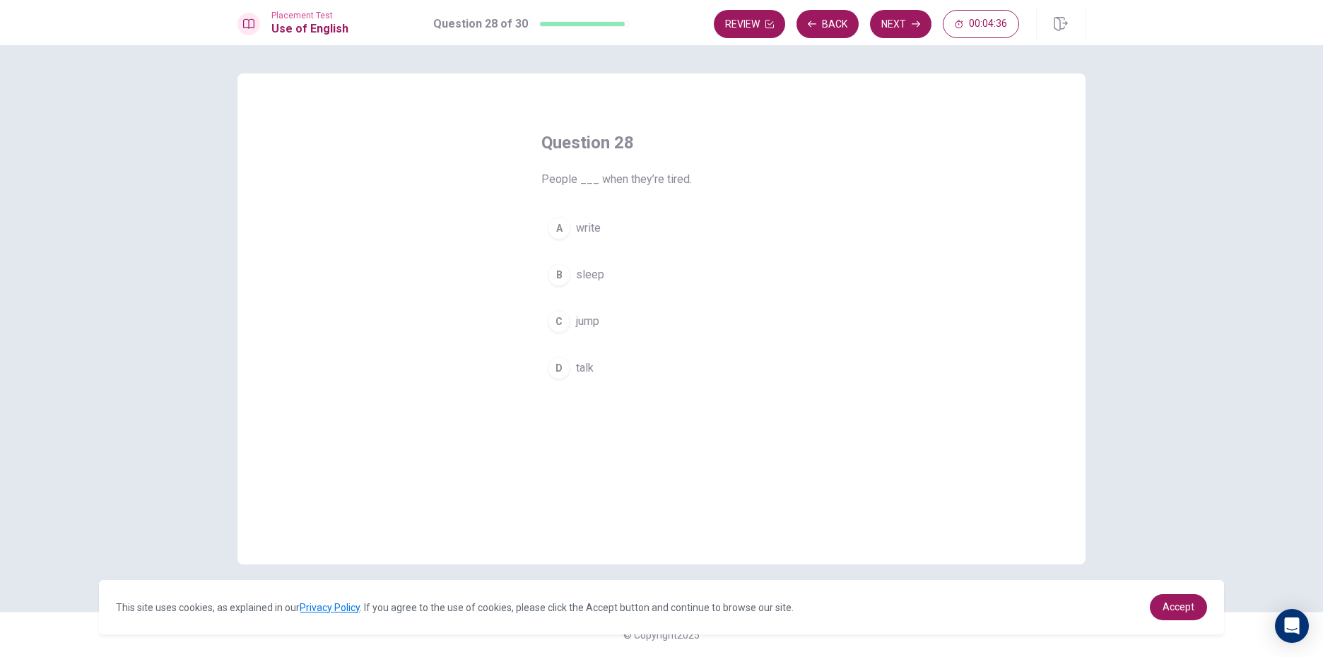
click at [560, 269] on div "B" at bounding box center [559, 275] width 23 height 23
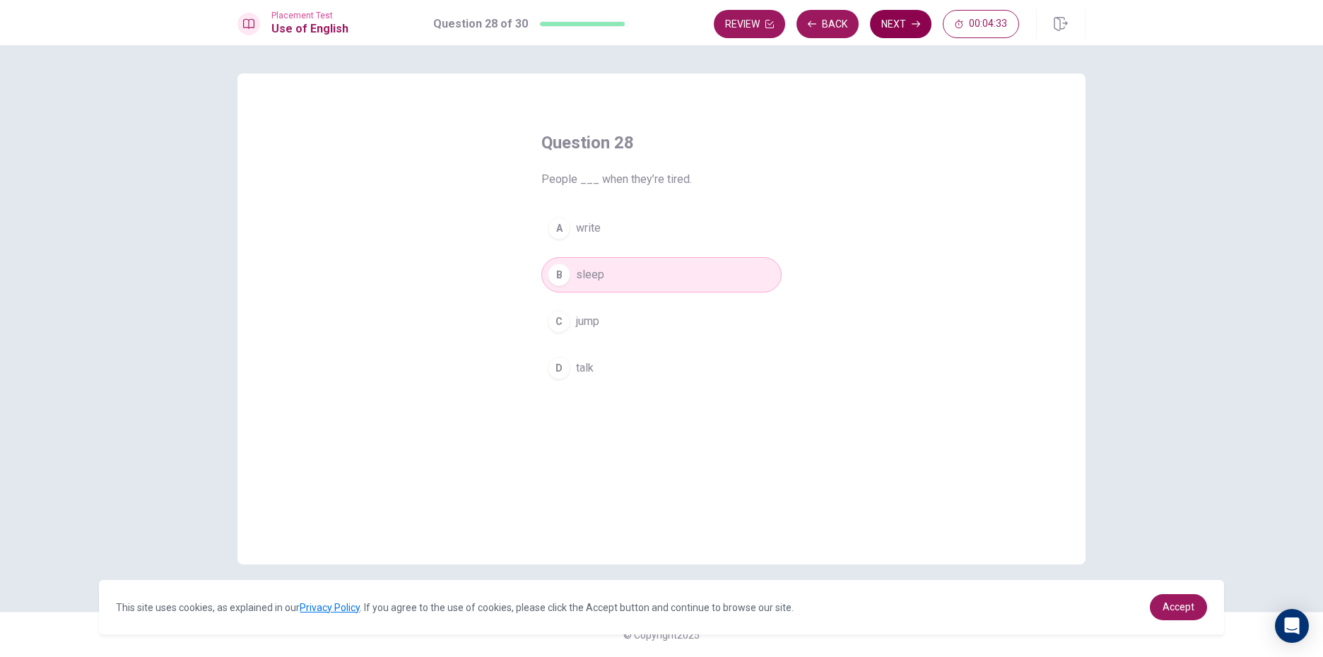
click at [898, 26] on button "Next" at bounding box center [900, 24] width 61 height 28
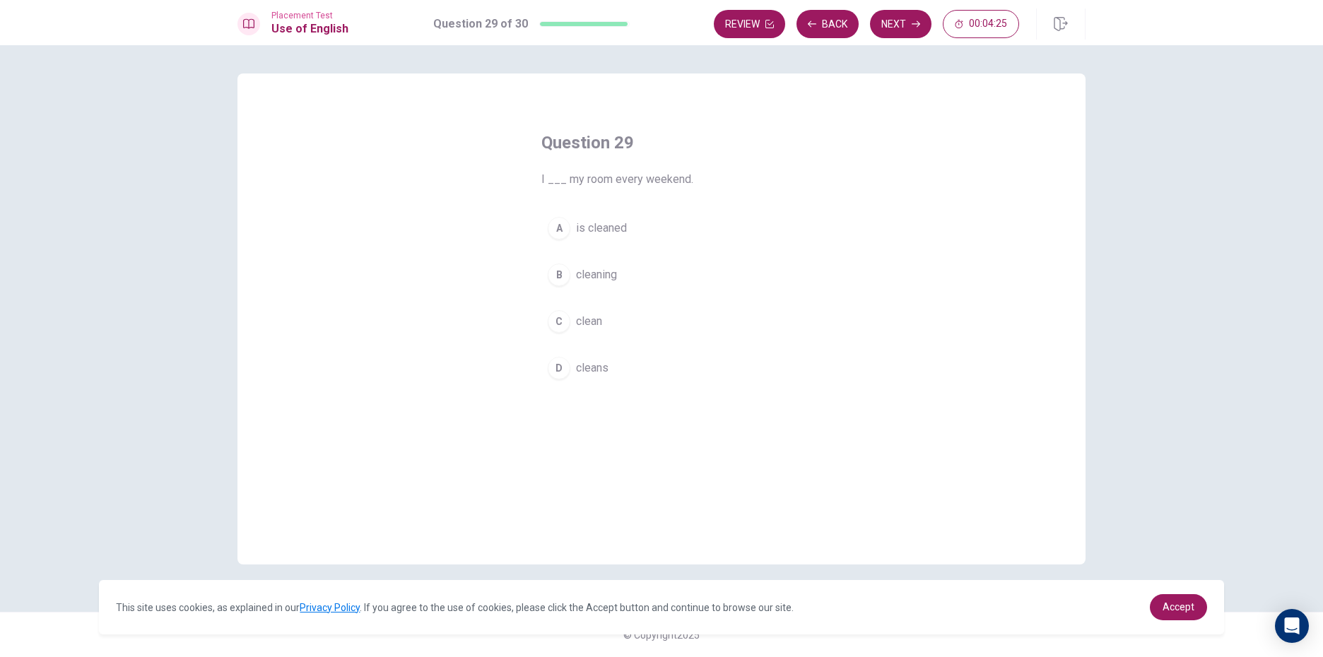
drag, startPoint x: 553, startPoint y: 368, endPoint x: 565, endPoint y: 355, distance: 17.6
click at [554, 368] on div "D" at bounding box center [559, 368] width 23 height 23
click at [917, 18] on button "Next" at bounding box center [900, 24] width 61 height 28
click at [565, 229] on div "A" at bounding box center [559, 228] width 23 height 23
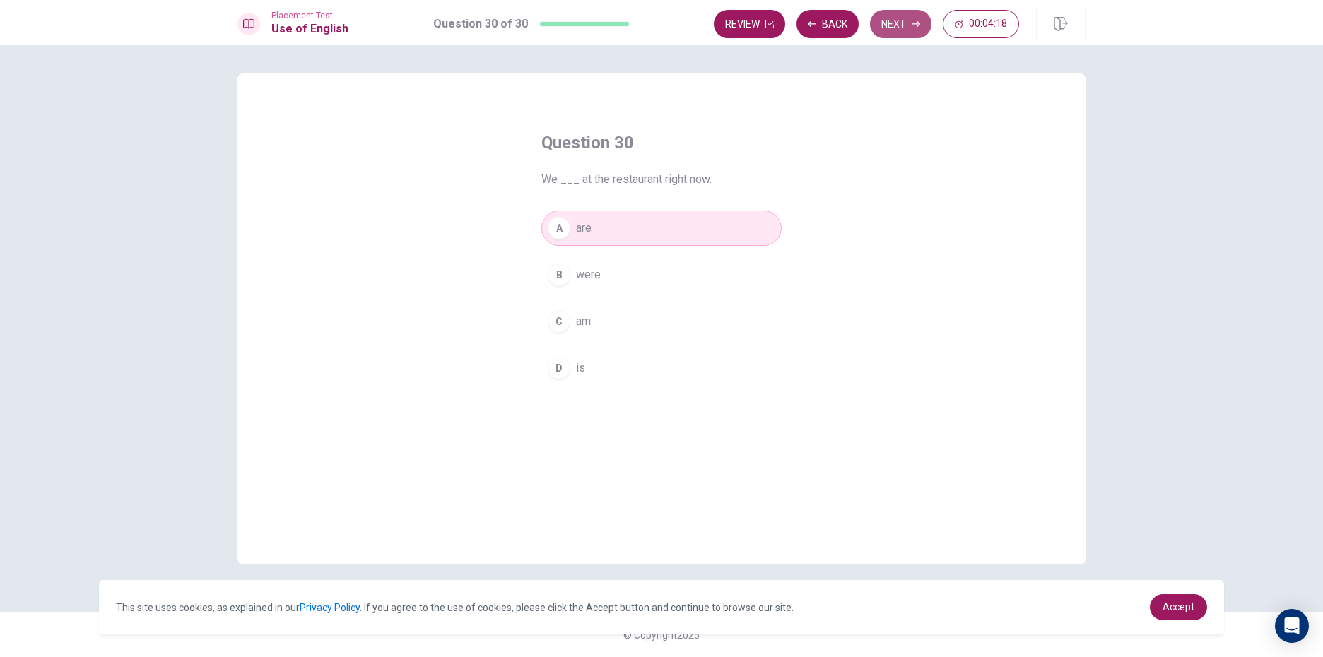
click at [905, 28] on button "Next" at bounding box center [900, 24] width 61 height 28
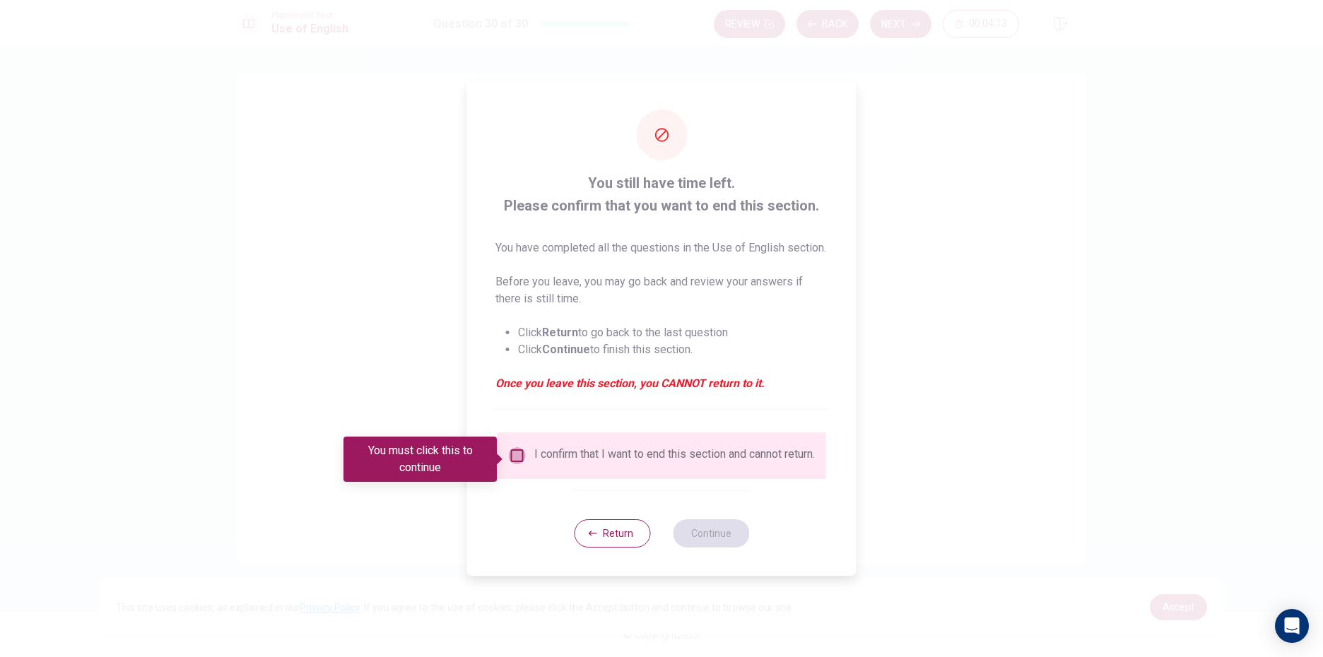
click at [514, 456] on input "You must click this to continue" at bounding box center [517, 455] width 17 height 17
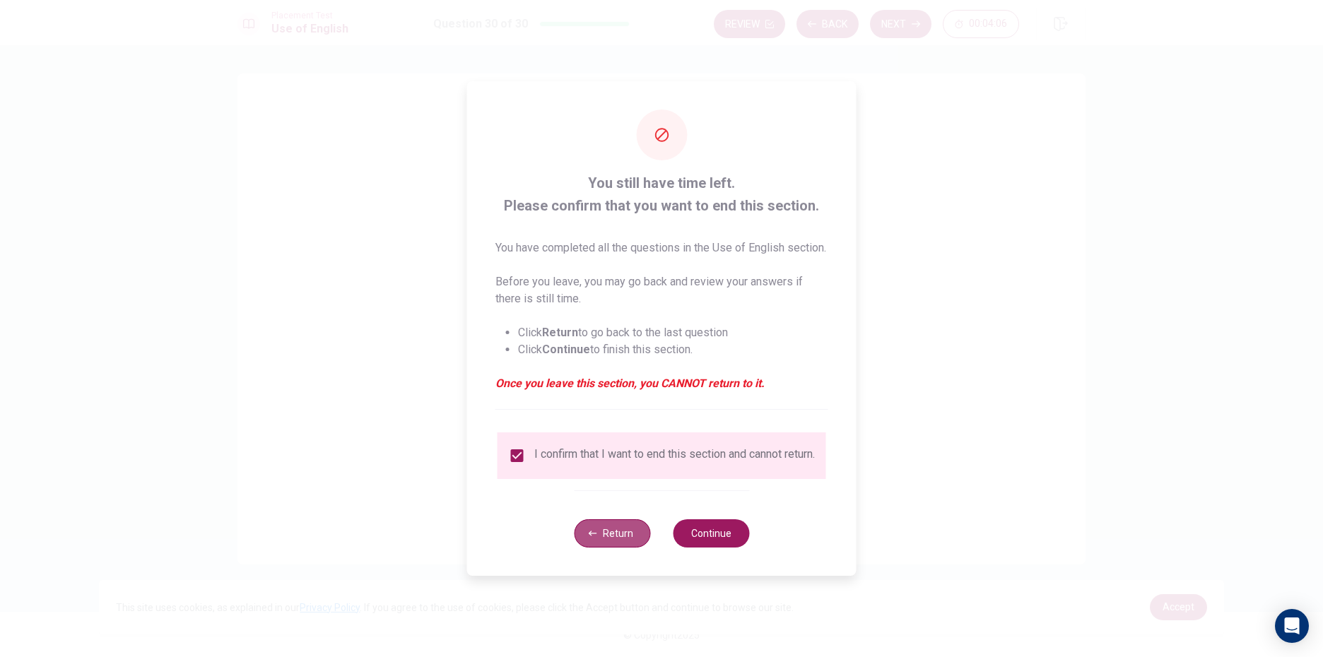
click at [598, 548] on button "Return" at bounding box center [612, 533] width 76 height 28
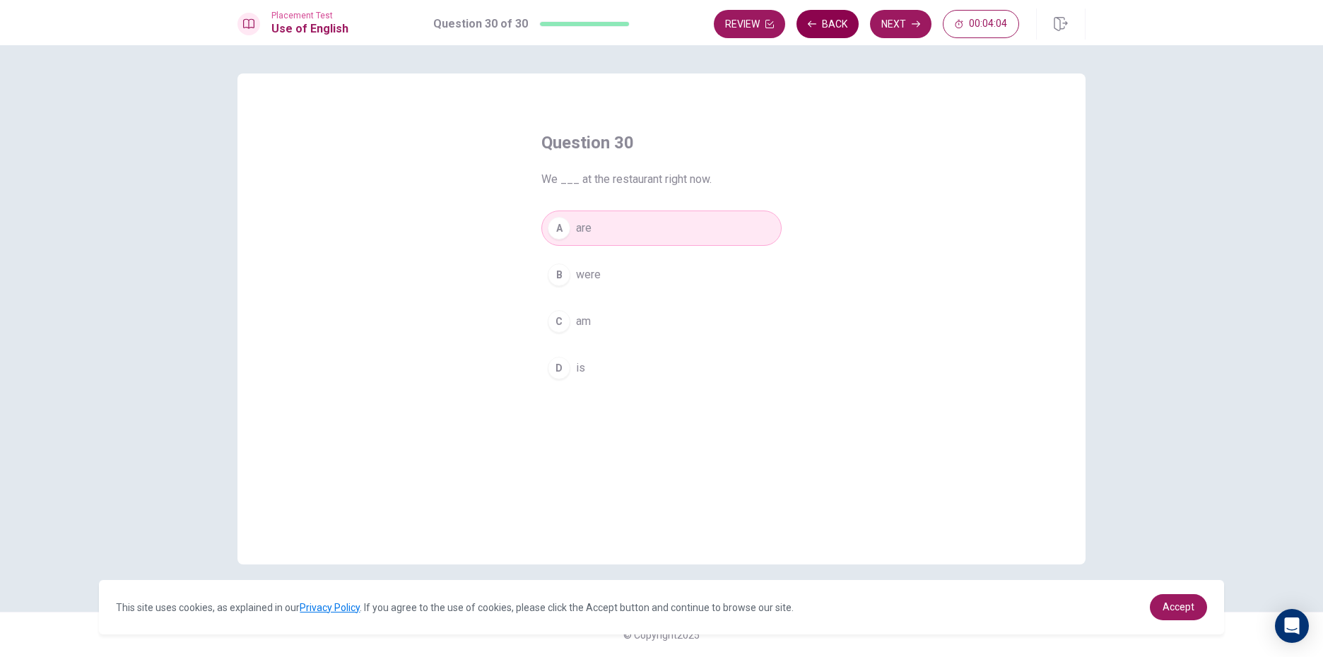
click at [847, 23] on button "Back" at bounding box center [827, 24] width 62 height 28
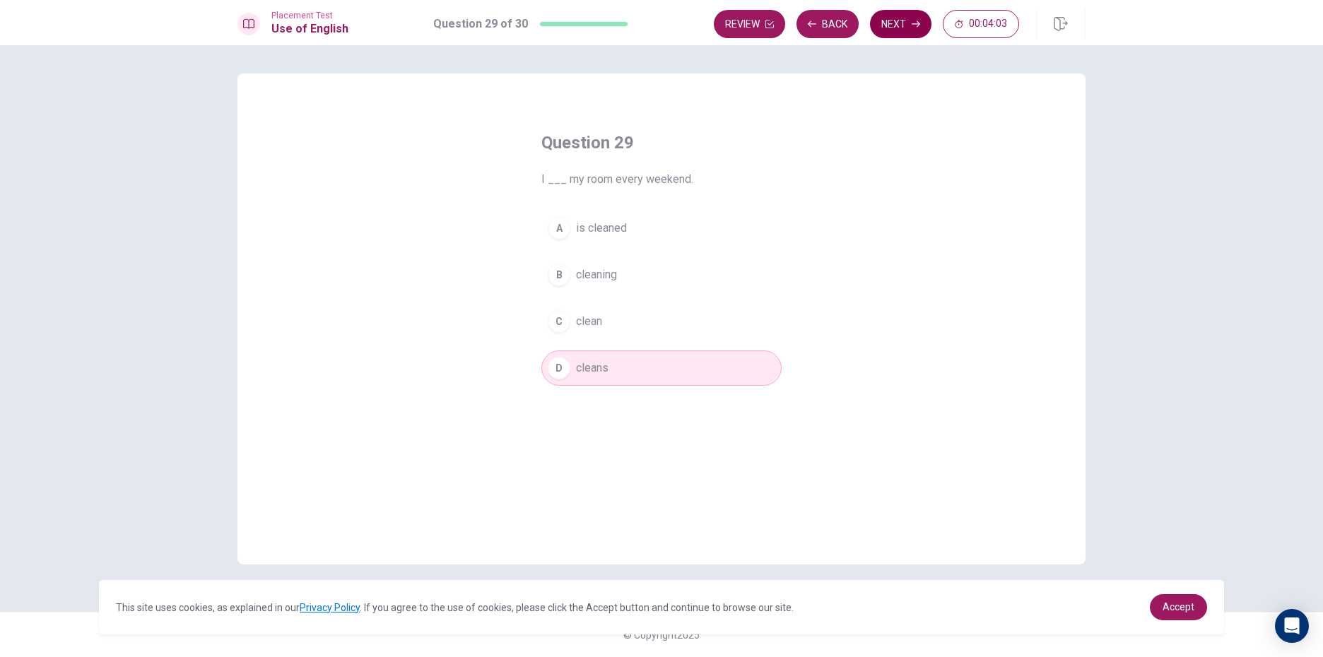
click at [895, 25] on button "Next" at bounding box center [900, 24] width 61 height 28
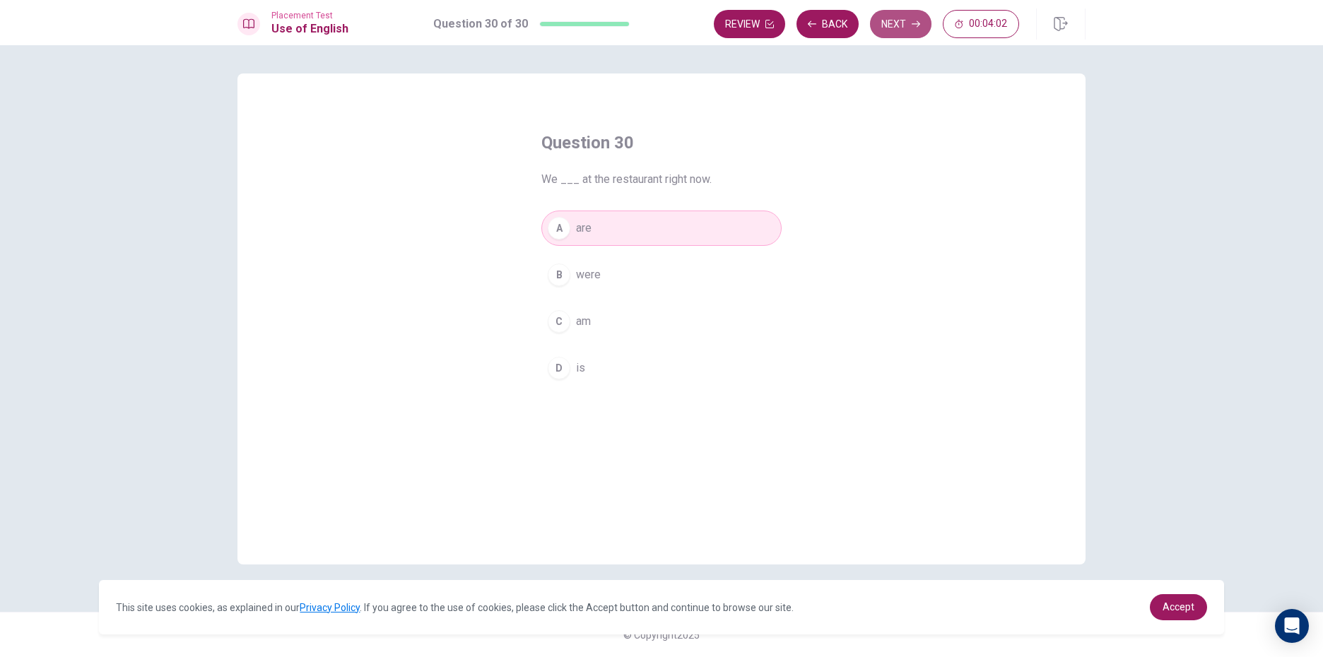
click at [900, 24] on button "Next" at bounding box center [900, 24] width 61 height 28
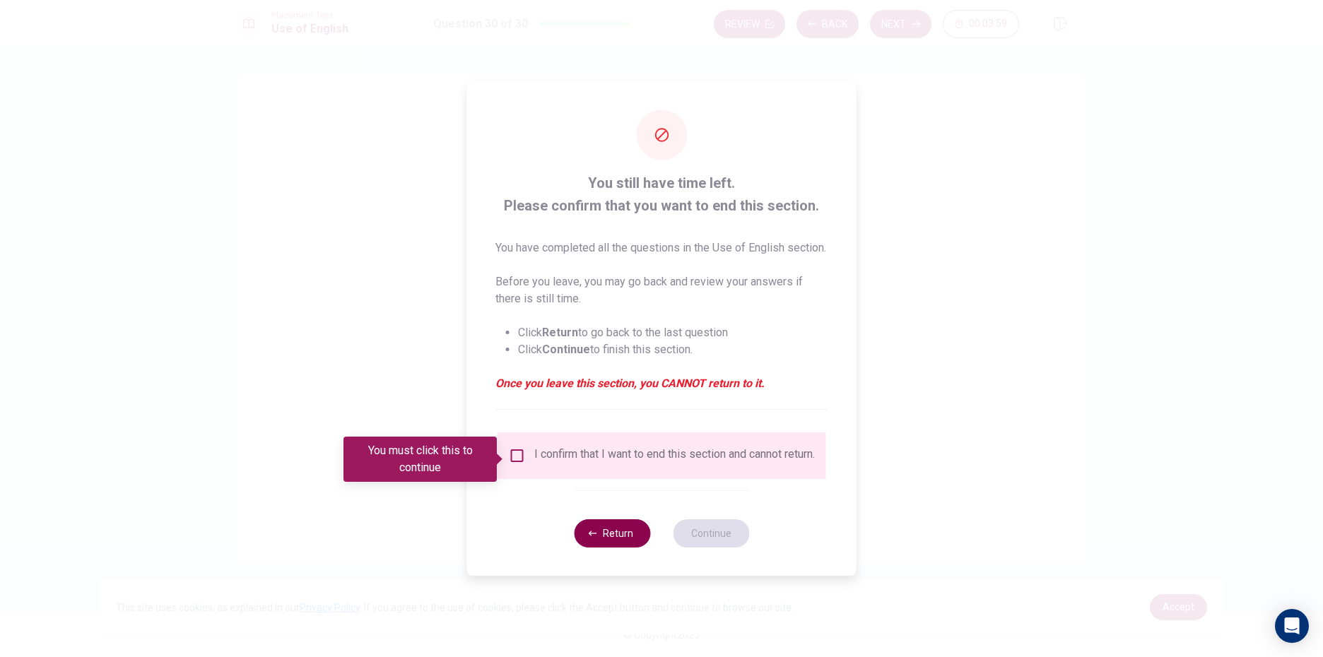
click at [618, 536] on button "Return" at bounding box center [612, 533] width 76 height 28
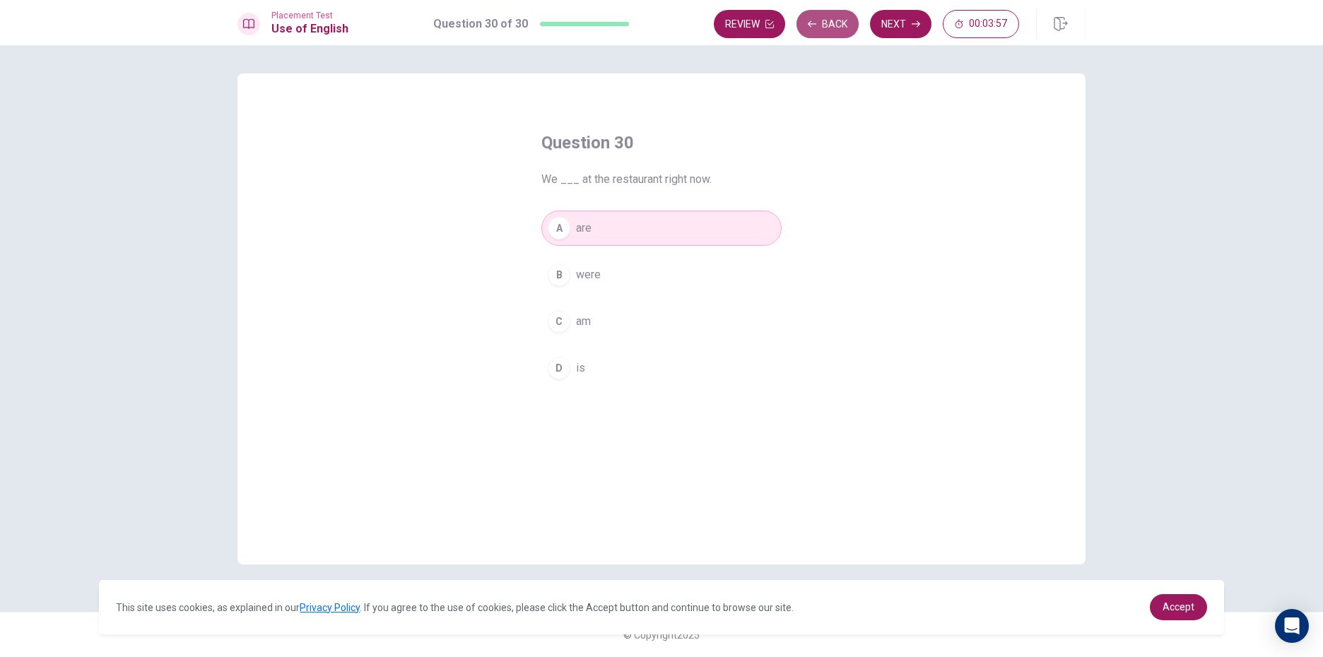
drag, startPoint x: 827, startPoint y: 33, endPoint x: 830, endPoint y: 26, distance: 7.6
click at [829, 32] on button "Back" at bounding box center [827, 24] width 62 height 28
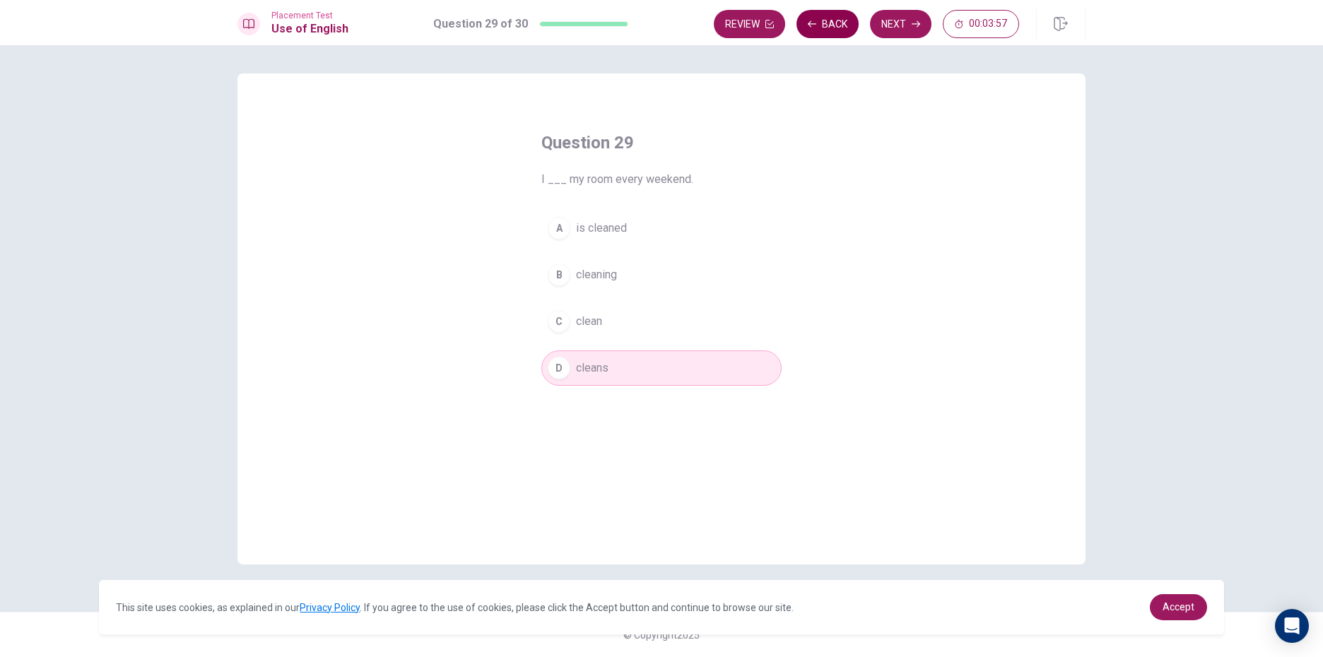
click at [829, 25] on button "Back" at bounding box center [827, 24] width 62 height 28
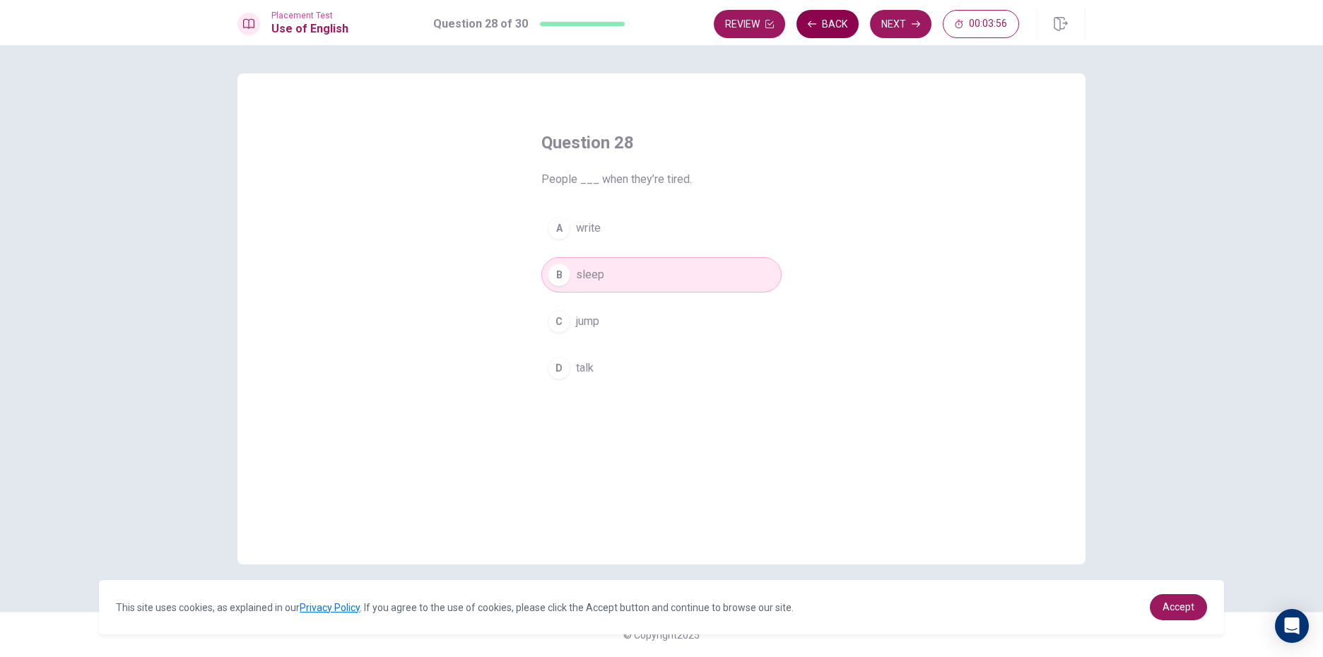
click at [832, 22] on button "Back" at bounding box center [827, 24] width 62 height 28
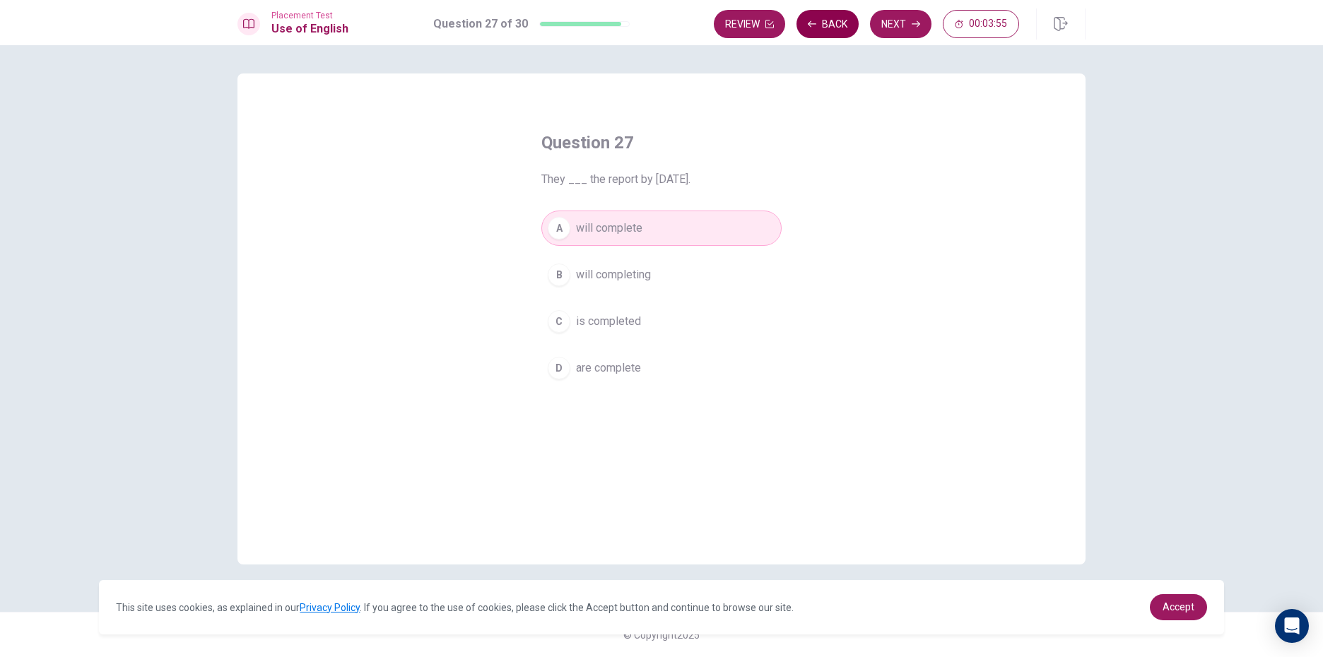
click at [833, 23] on button "Back" at bounding box center [827, 24] width 62 height 28
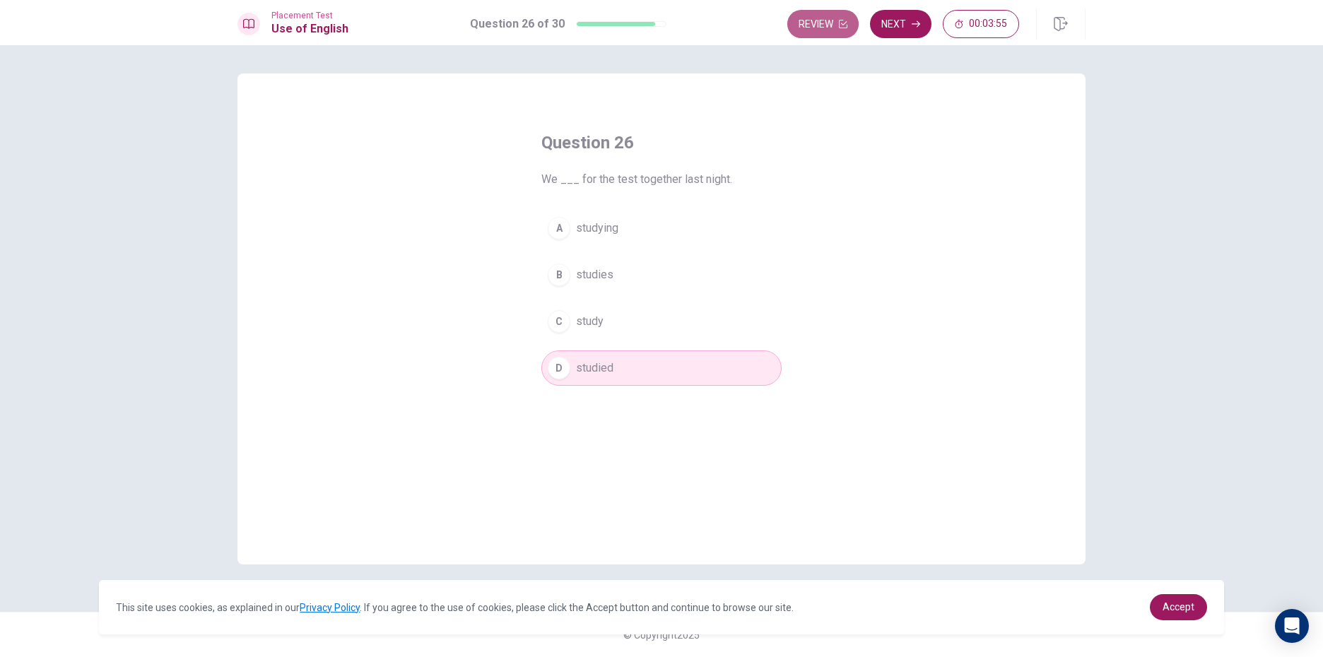
click at [833, 23] on button "Review" at bounding box center [822, 24] width 71 height 28
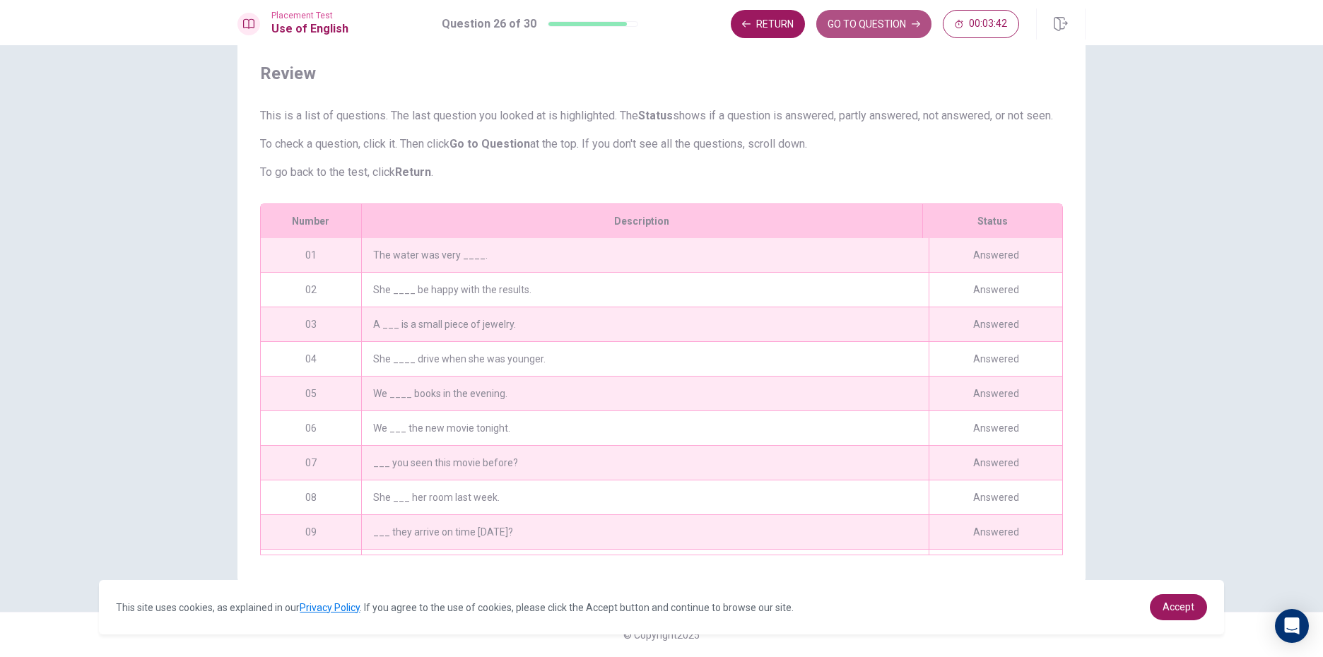
click at [894, 30] on button "GO TO QUESTION" at bounding box center [873, 24] width 115 height 28
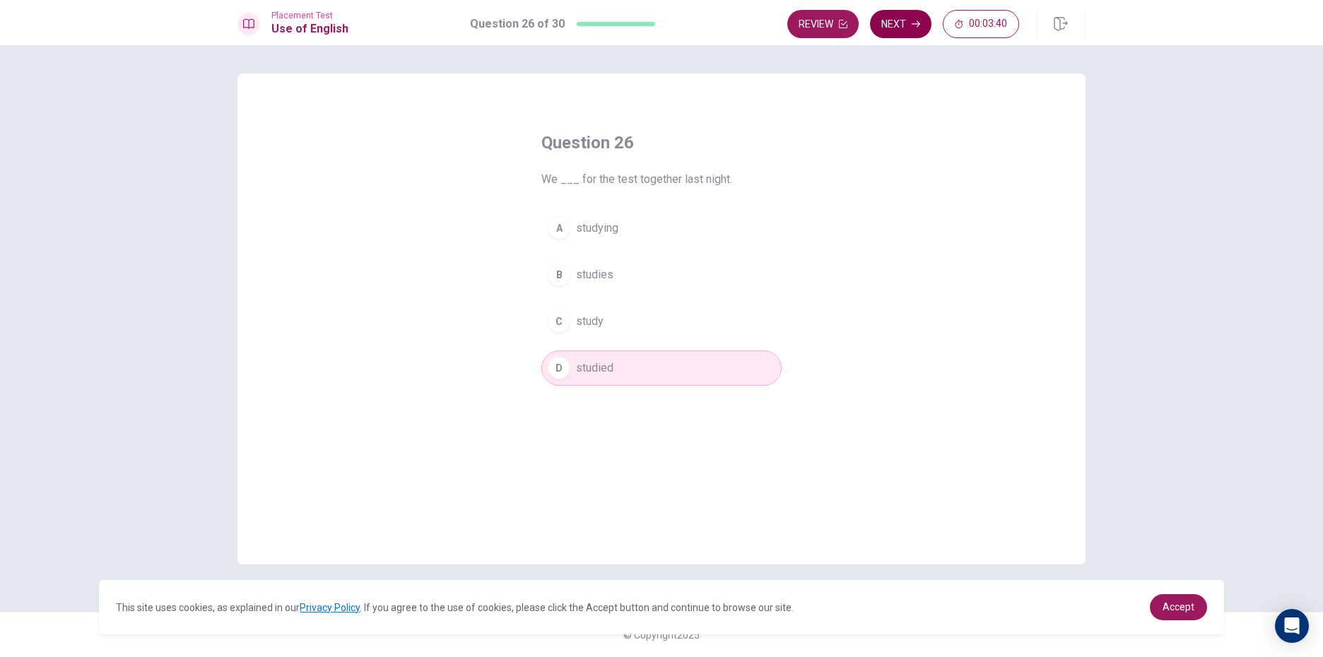
click at [903, 24] on button "Next" at bounding box center [900, 24] width 61 height 28
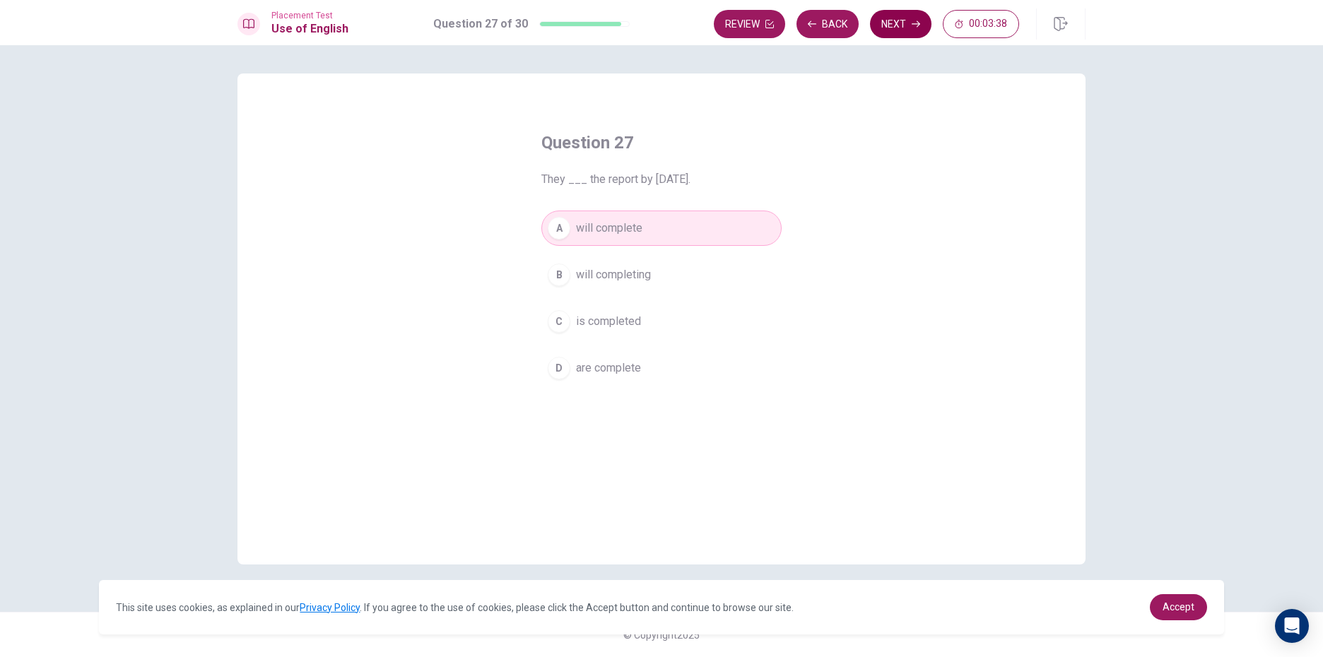
click at [905, 22] on button "Next" at bounding box center [900, 24] width 61 height 28
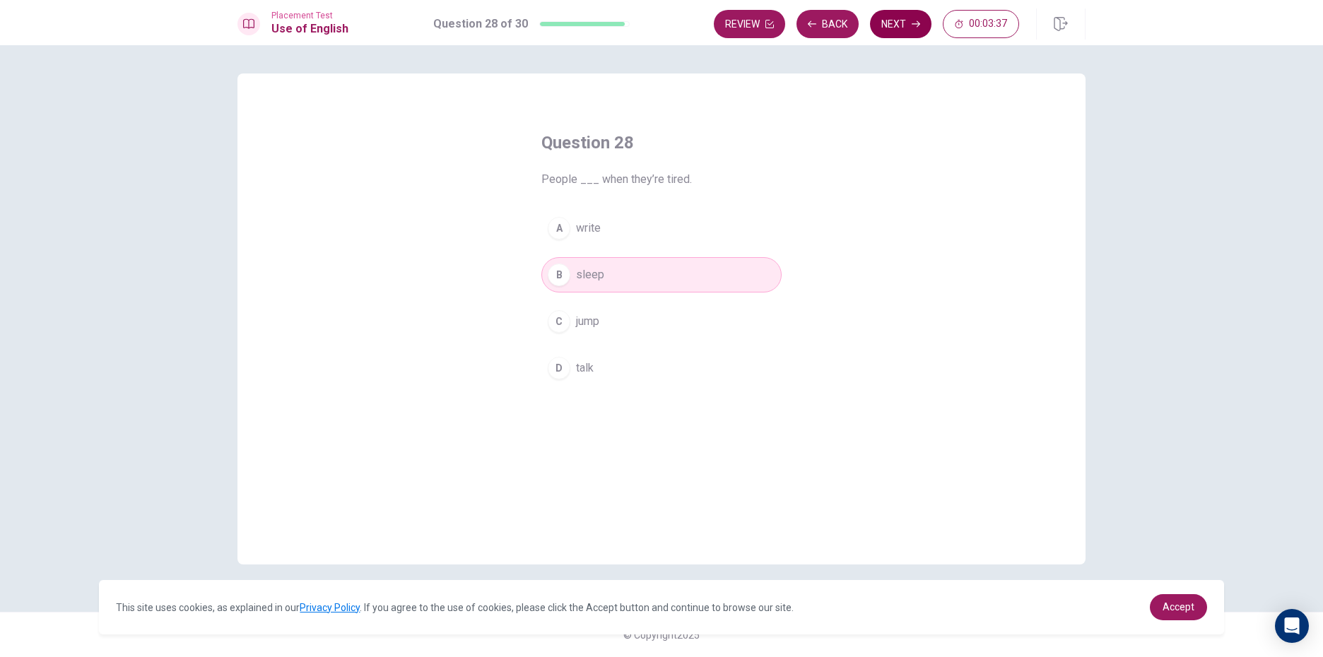
click at [905, 22] on button "Next" at bounding box center [900, 24] width 61 height 28
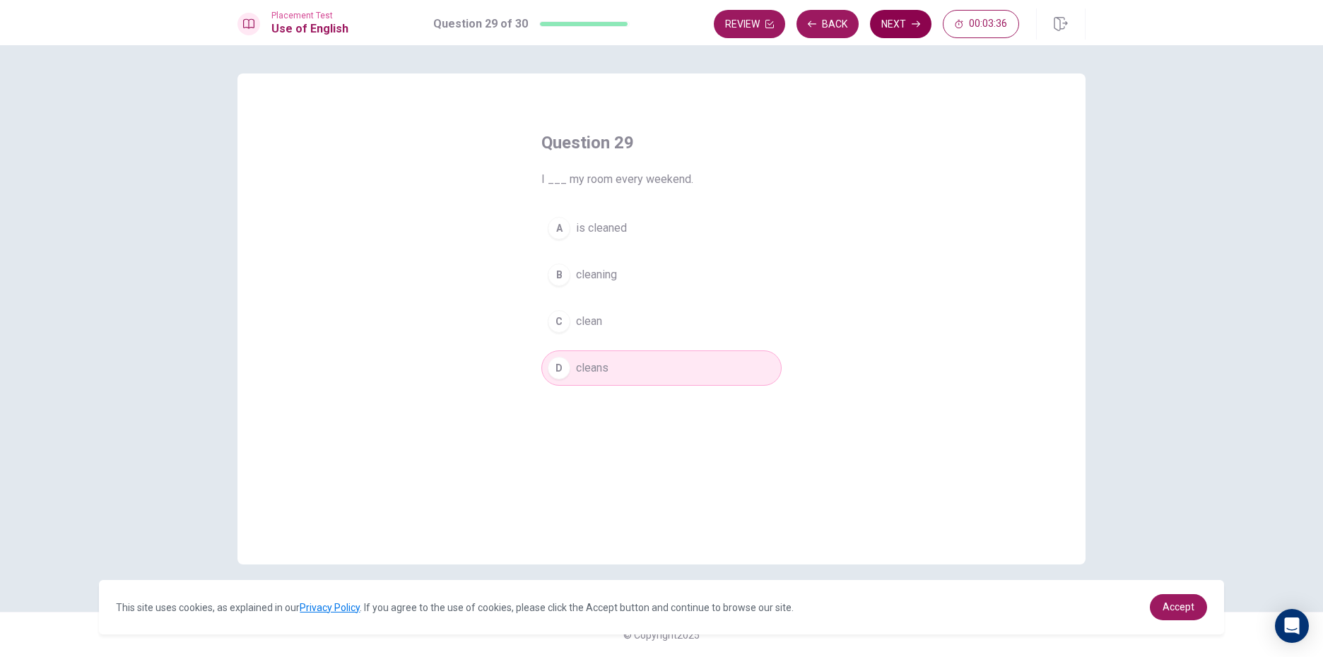
click at [905, 22] on div "Review Back Next 00:03:36" at bounding box center [866, 24] width 305 height 28
click at [905, 22] on button "Next" at bounding box center [900, 24] width 61 height 28
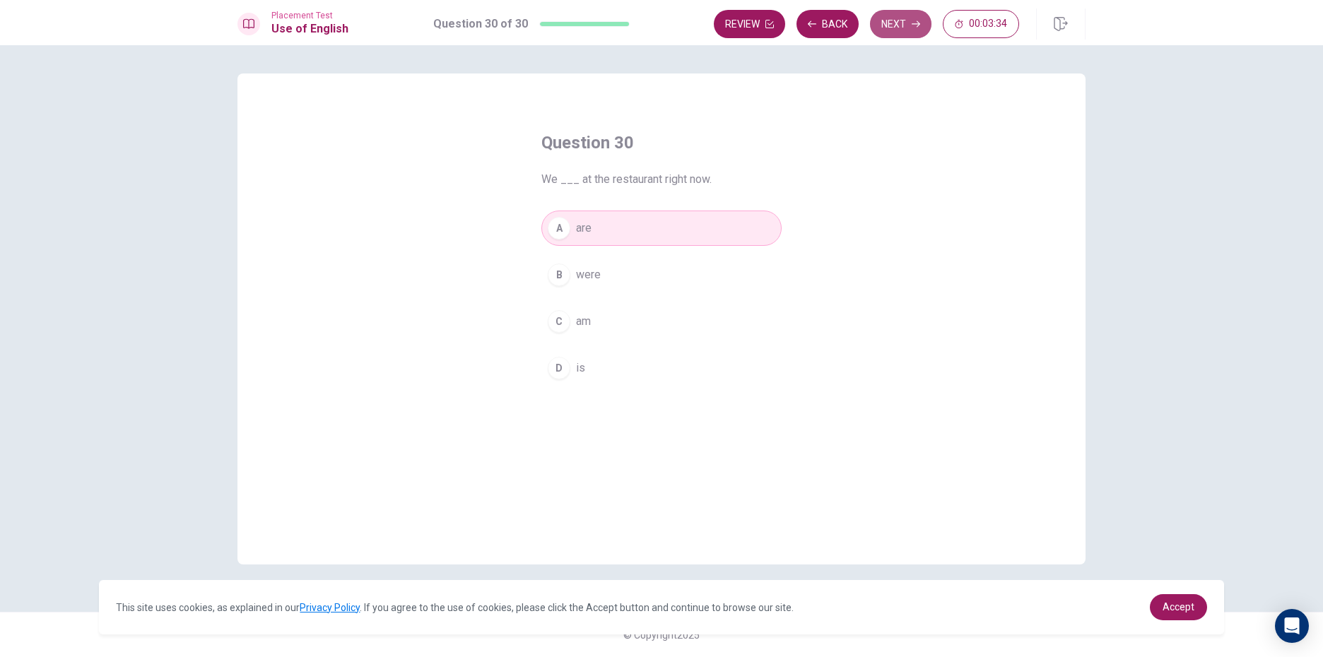
click at [905, 22] on button "Next" at bounding box center [900, 24] width 61 height 28
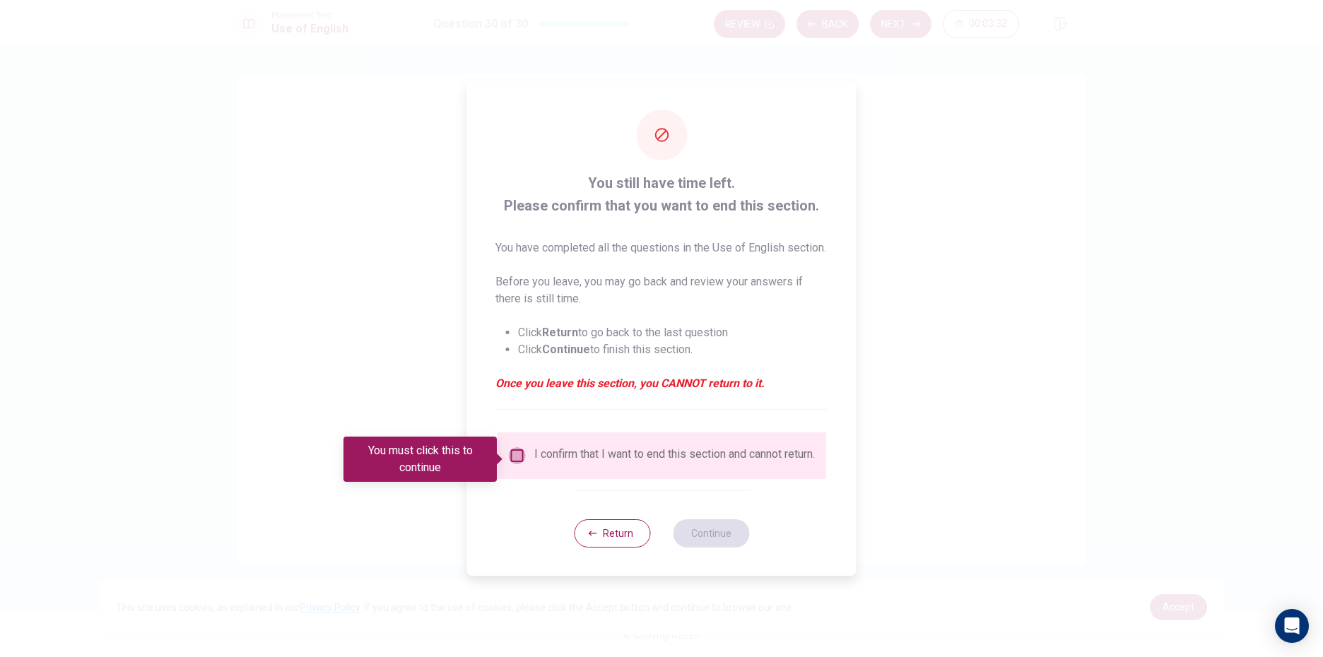
click at [511, 457] on input "You must click this to continue" at bounding box center [517, 455] width 17 height 17
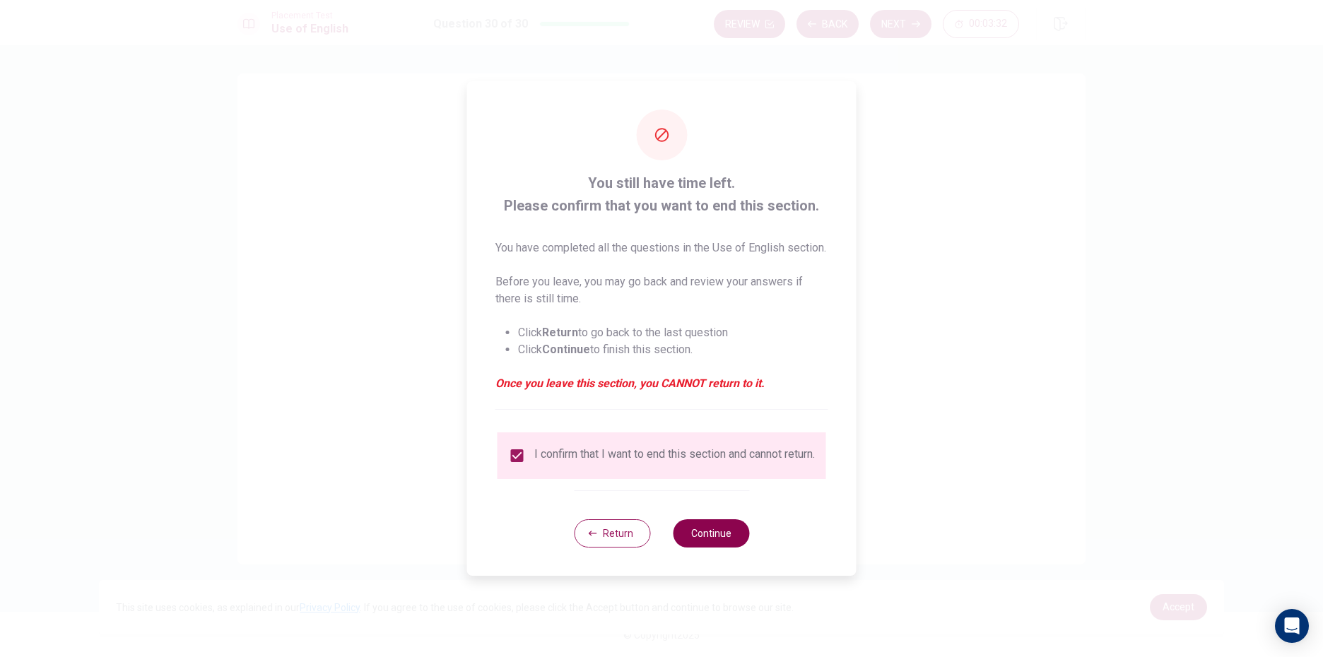
click at [716, 548] on button "Continue" at bounding box center [711, 533] width 76 height 28
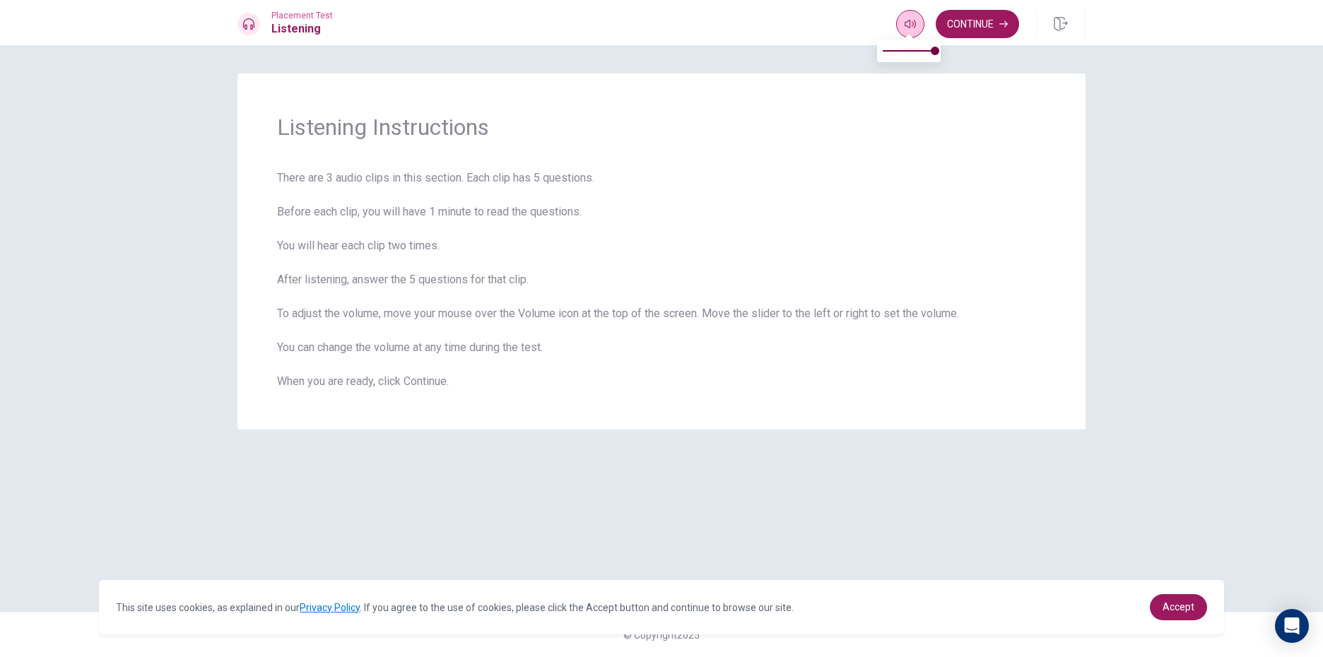
click at [907, 20] on icon "button" at bounding box center [910, 24] width 11 height 8
click at [955, 16] on button "Continue" at bounding box center [977, 24] width 83 height 28
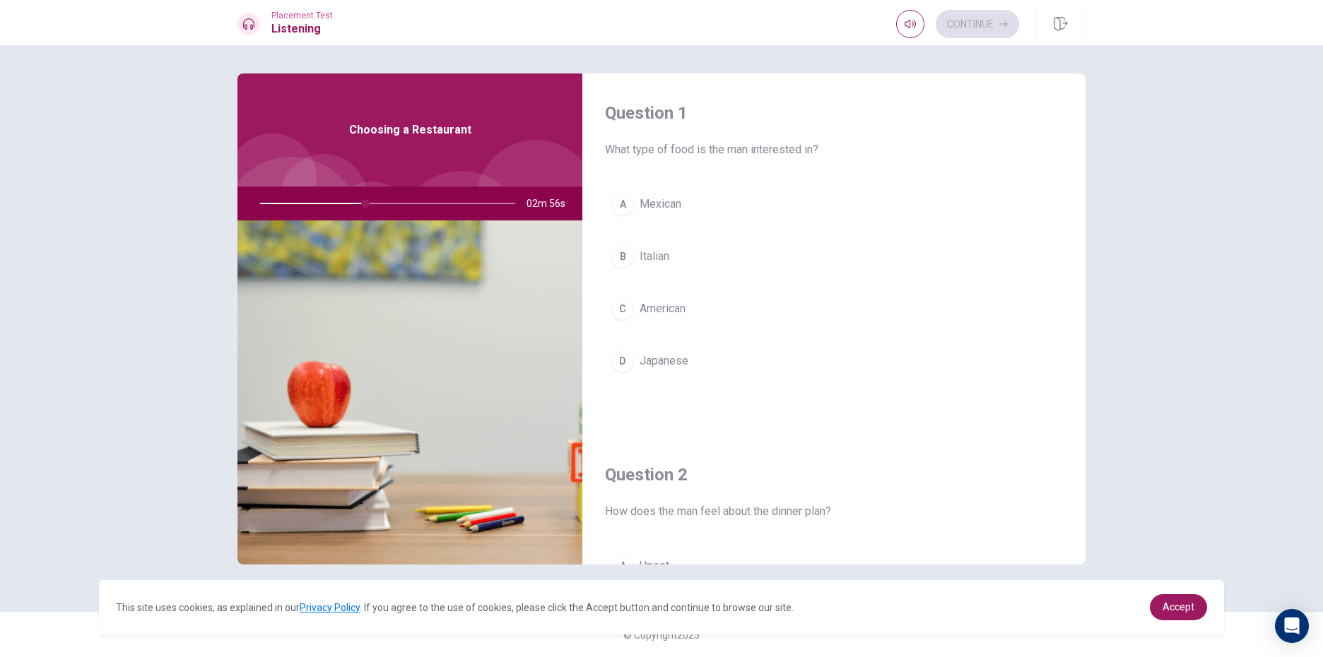
click at [621, 213] on div "A" at bounding box center [622, 204] width 23 height 23
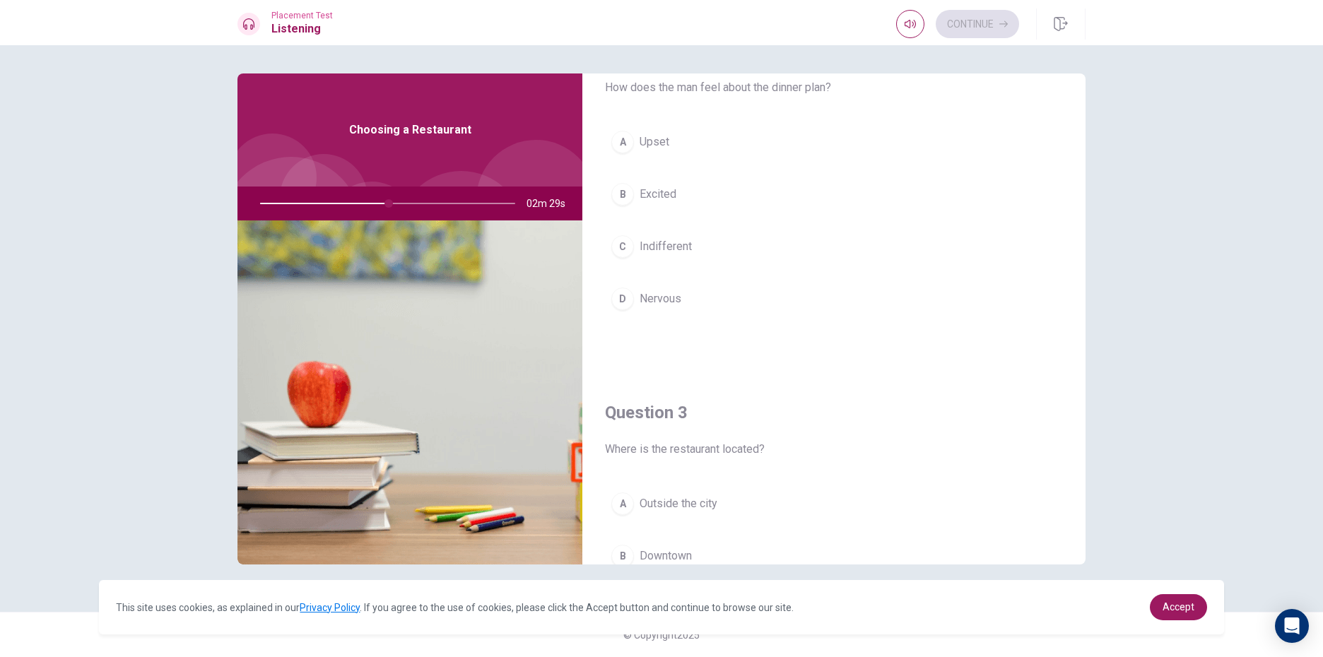
scroll to position [353, 0]
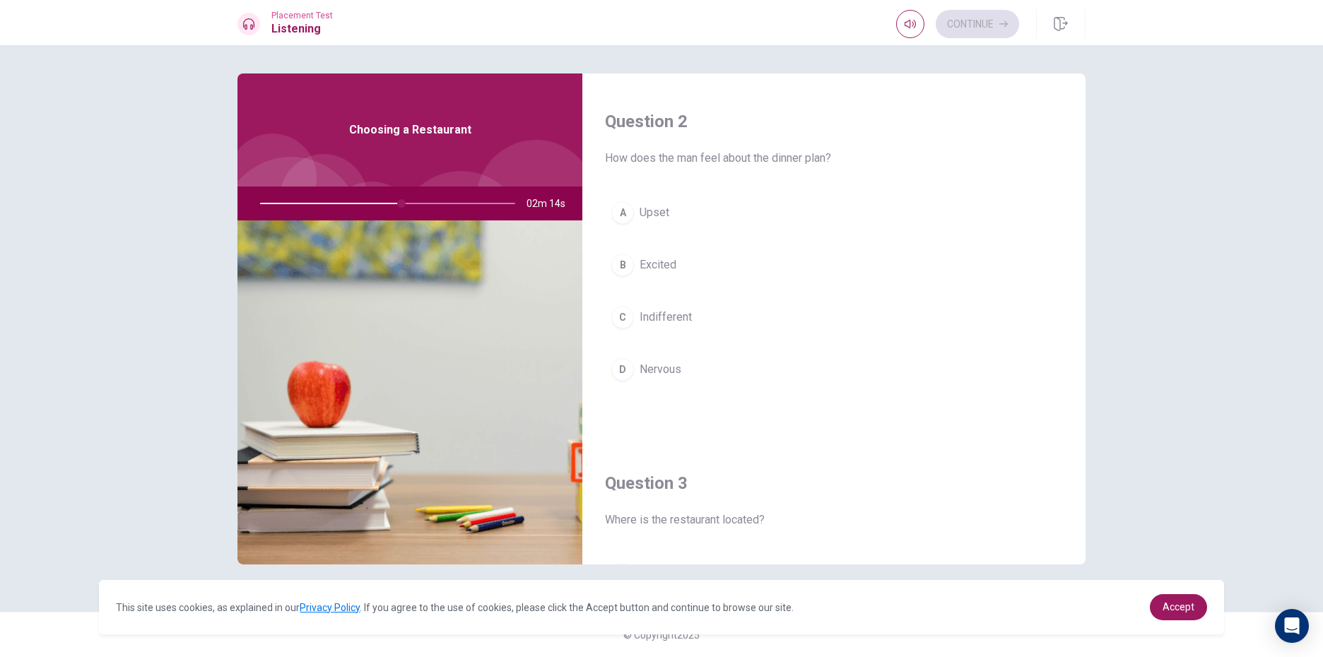
drag, startPoint x: 397, startPoint y: 203, endPoint x: 416, endPoint y: 204, distance: 19.1
click at [416, 204] on div at bounding box center [384, 204] width 283 height 34
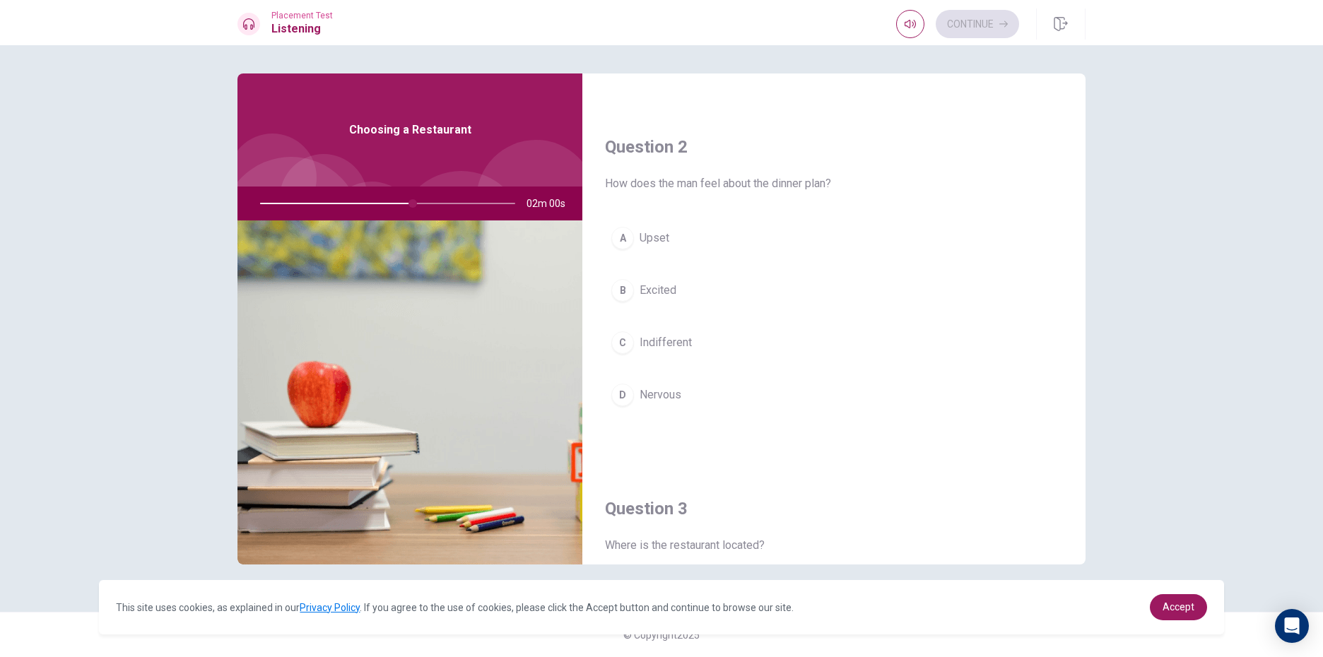
scroll to position [329, 0]
click at [970, 359] on button "C Indifferent" at bounding box center [834, 341] width 458 height 35
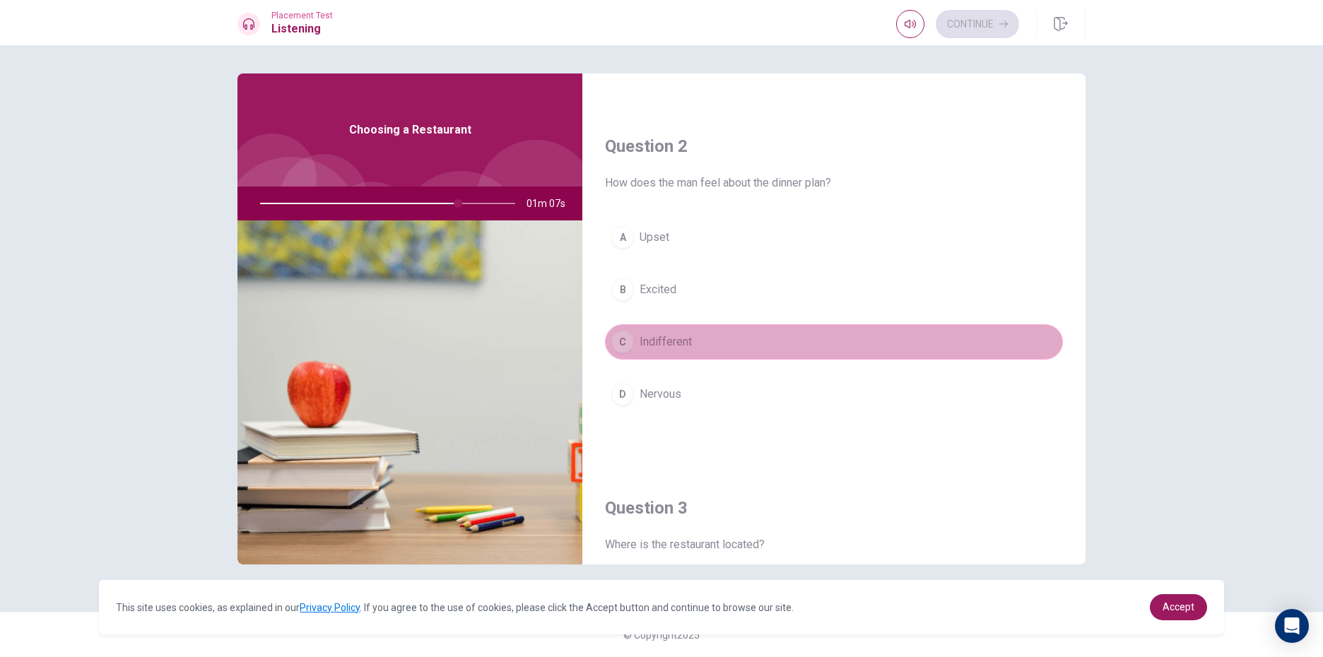
click at [1000, 336] on button "C Indifferent" at bounding box center [834, 341] width 458 height 35
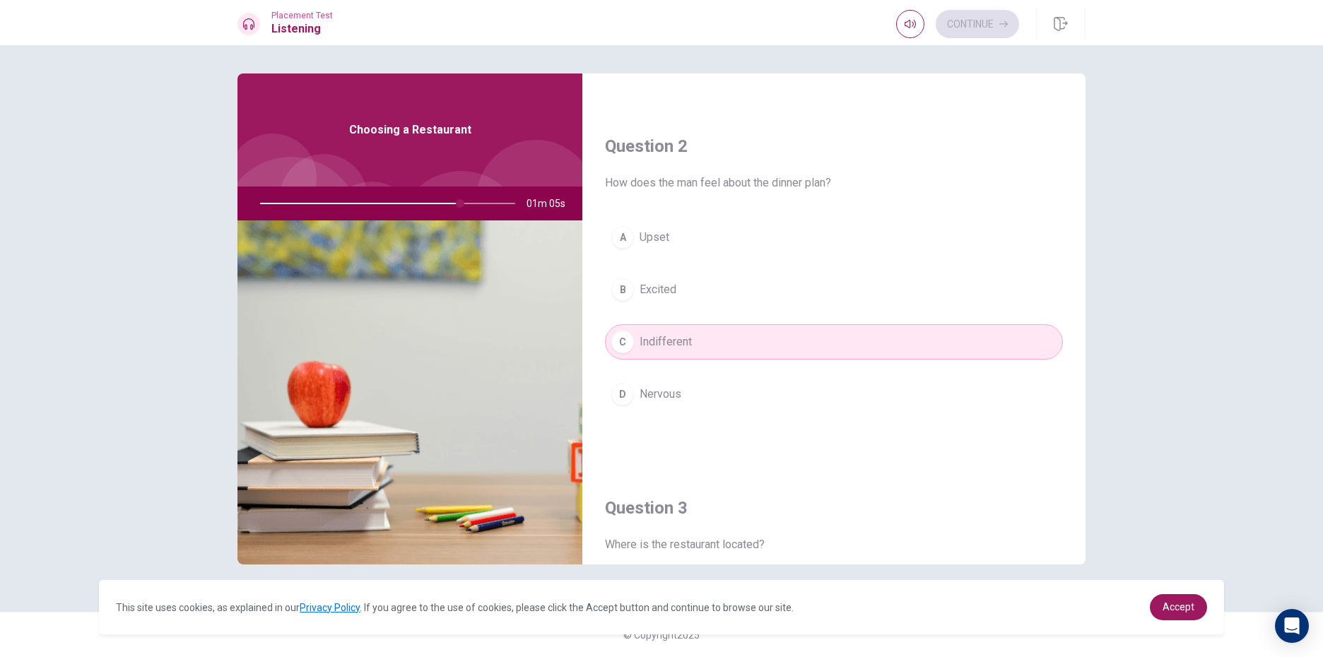
click at [978, 175] on span "How does the man feel about the dinner plan?" at bounding box center [834, 183] width 458 height 17
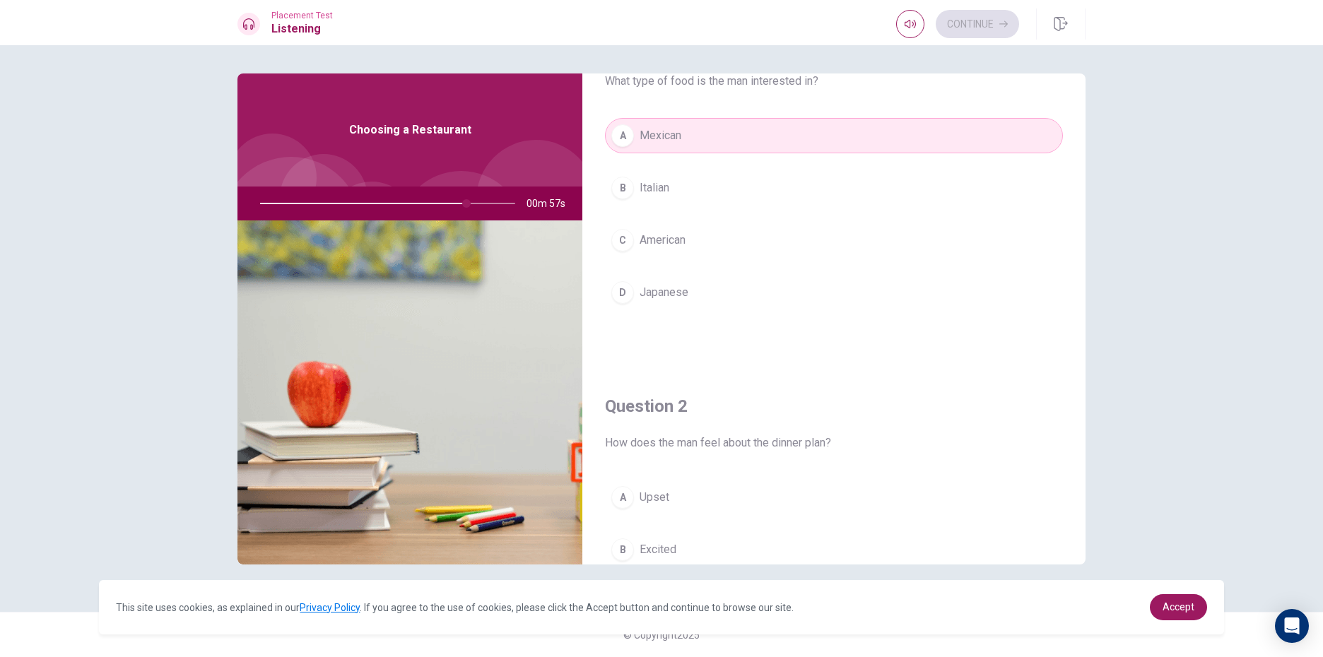
scroll to position [71, 0]
type input "0"
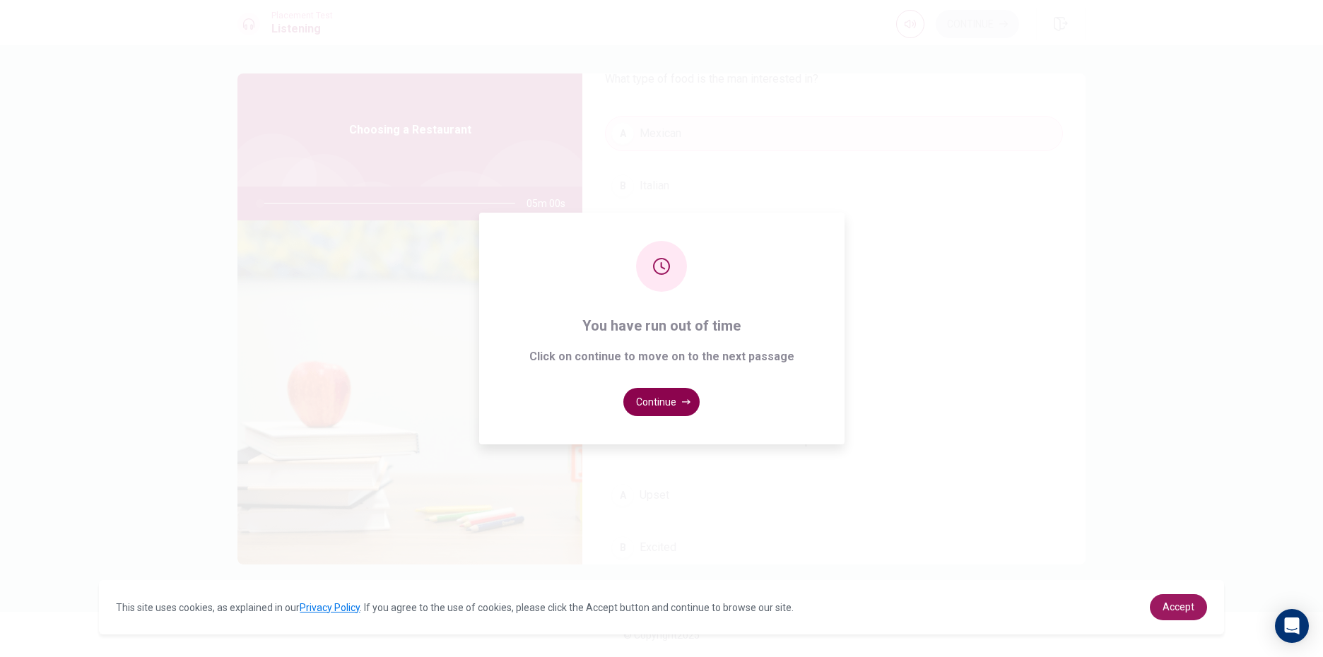
click at [680, 397] on button "Continue" at bounding box center [661, 402] width 76 height 28
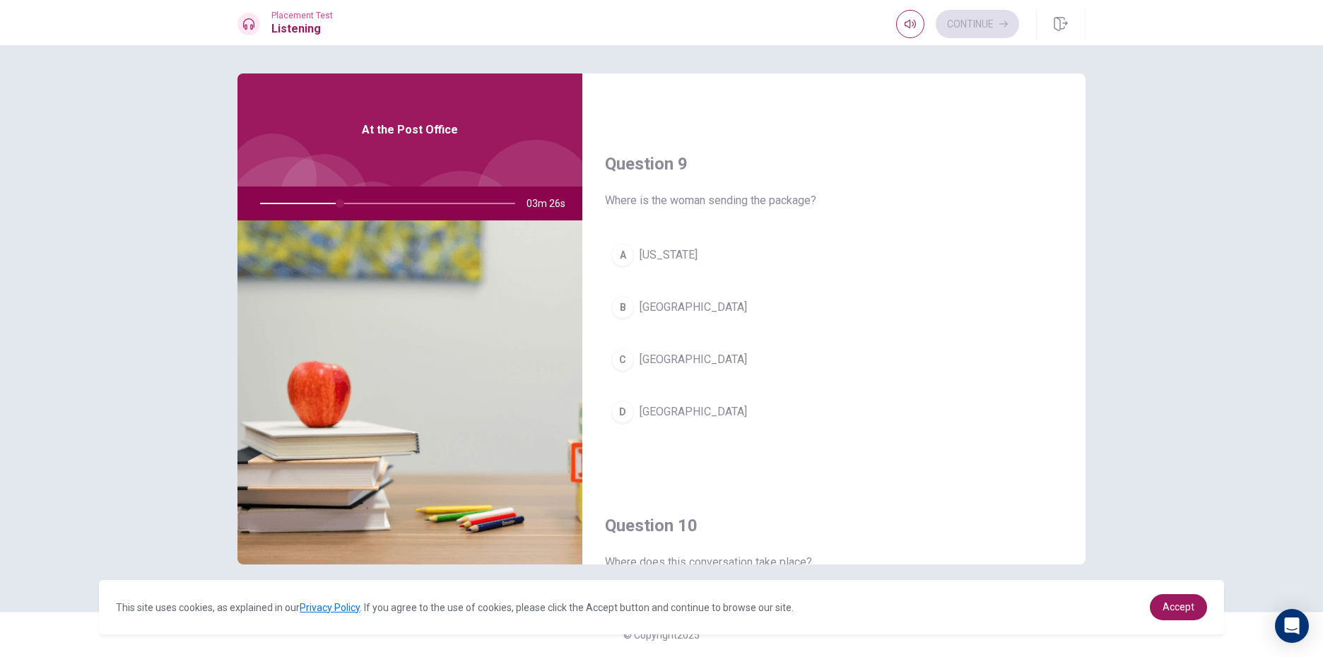
scroll to position [1035, 0]
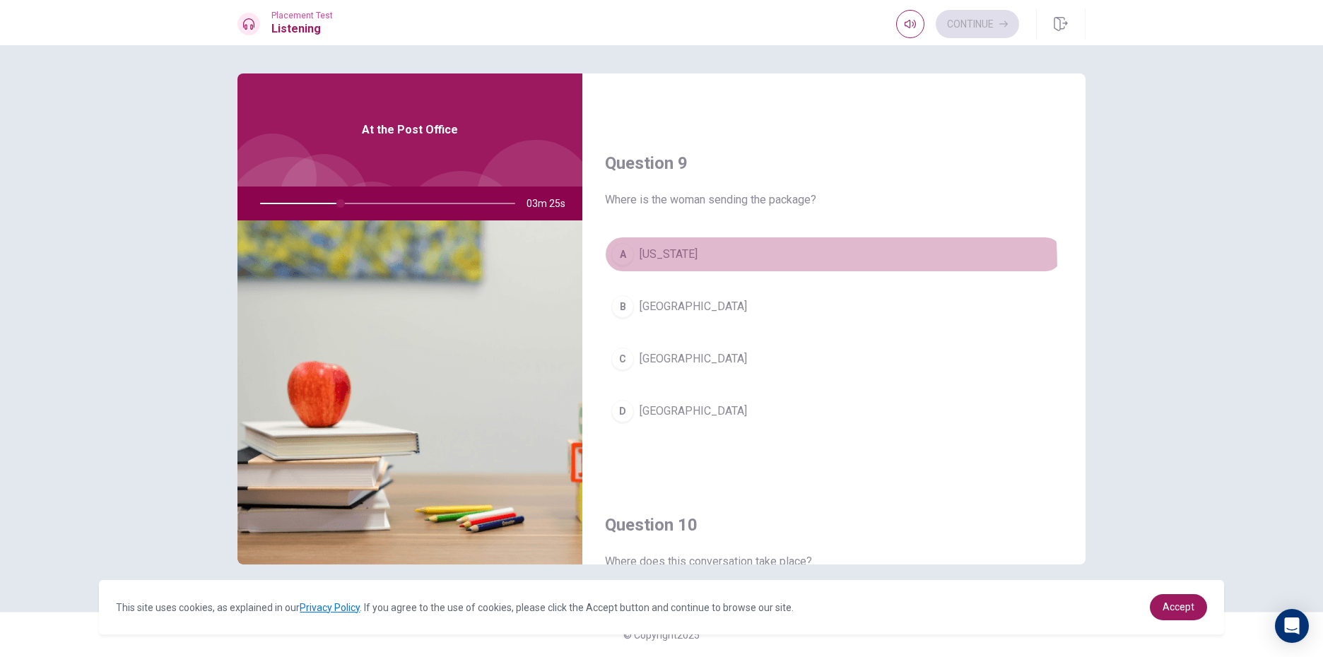
click at [625, 269] on button "A [US_STATE]" at bounding box center [834, 254] width 458 height 35
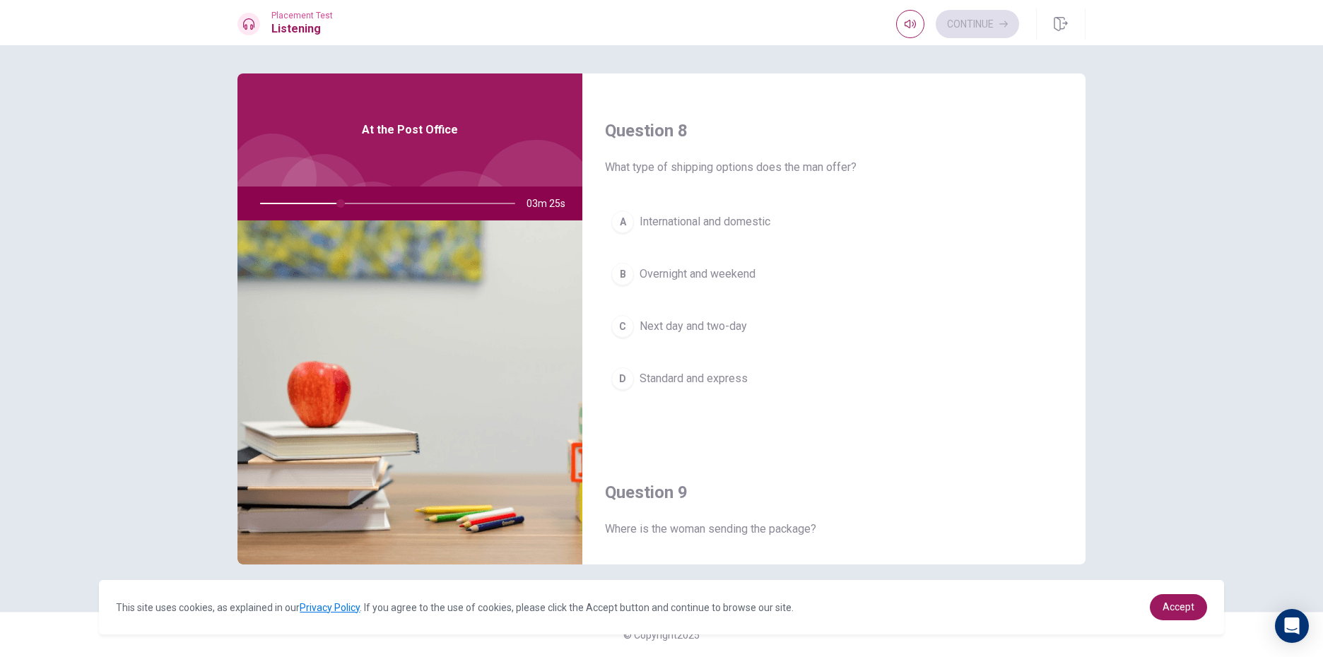
scroll to position [682, 0]
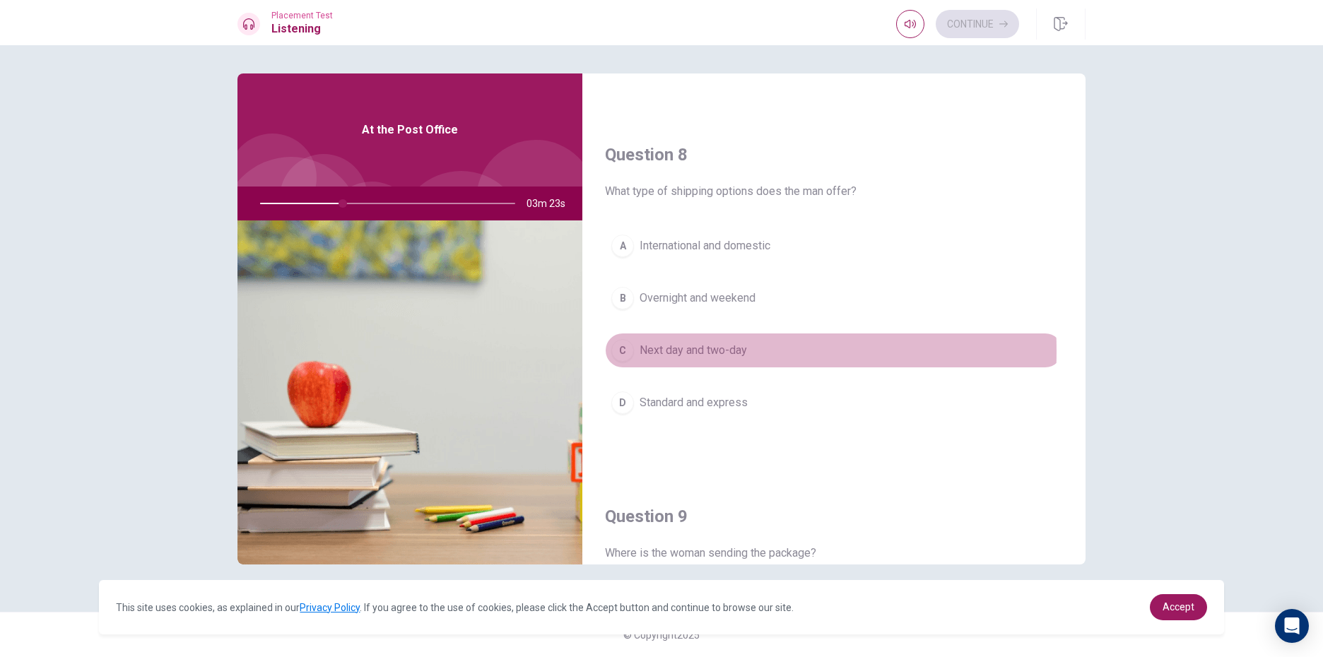
click at [623, 351] on div "C" at bounding box center [622, 350] width 23 height 23
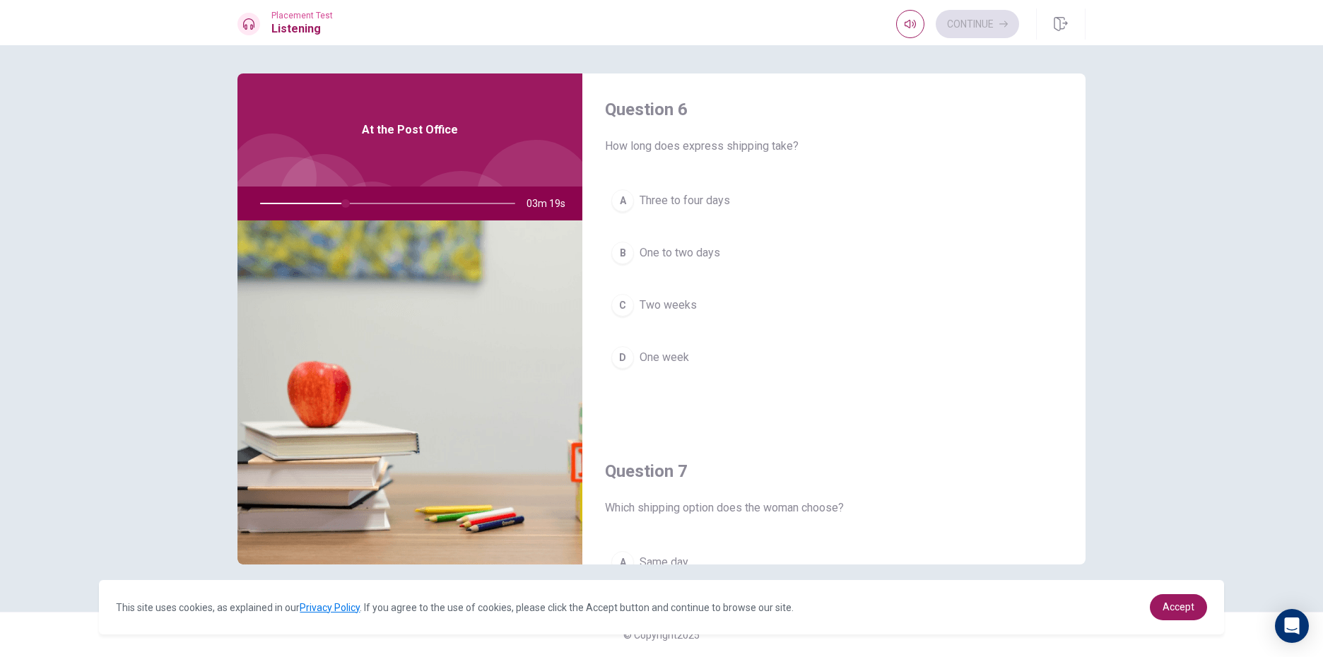
scroll to position [0, 0]
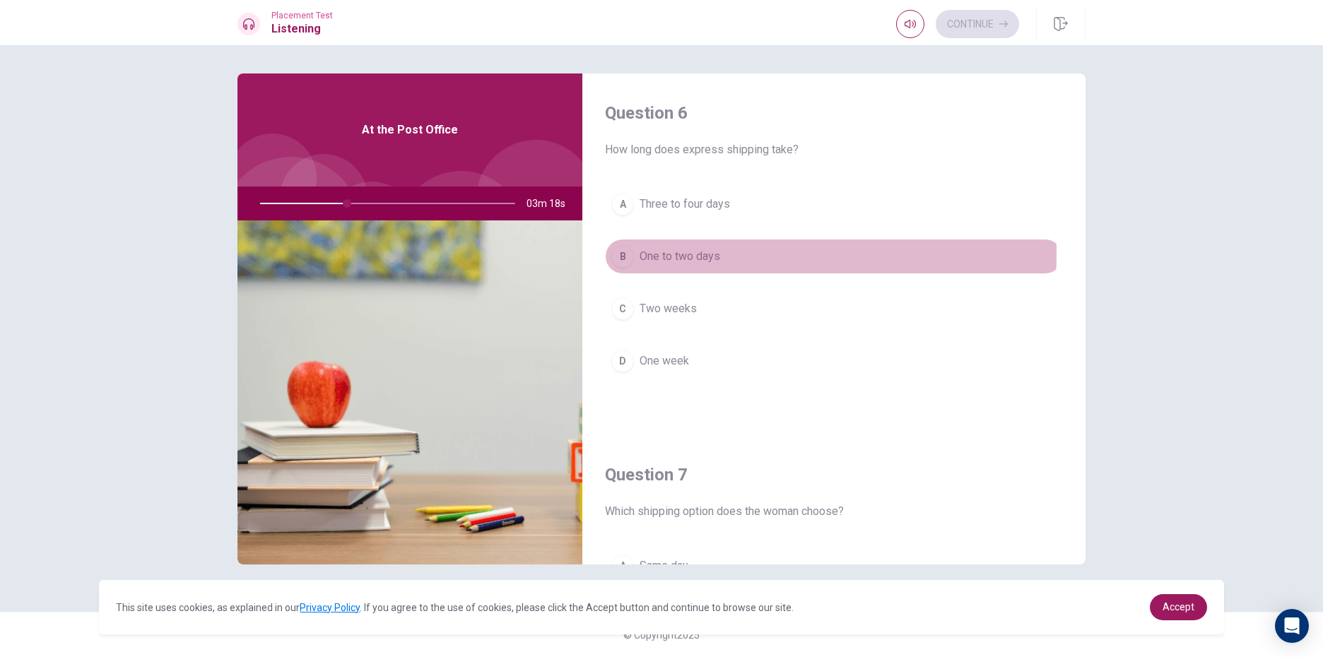
click at [626, 253] on div "B" at bounding box center [622, 256] width 23 height 23
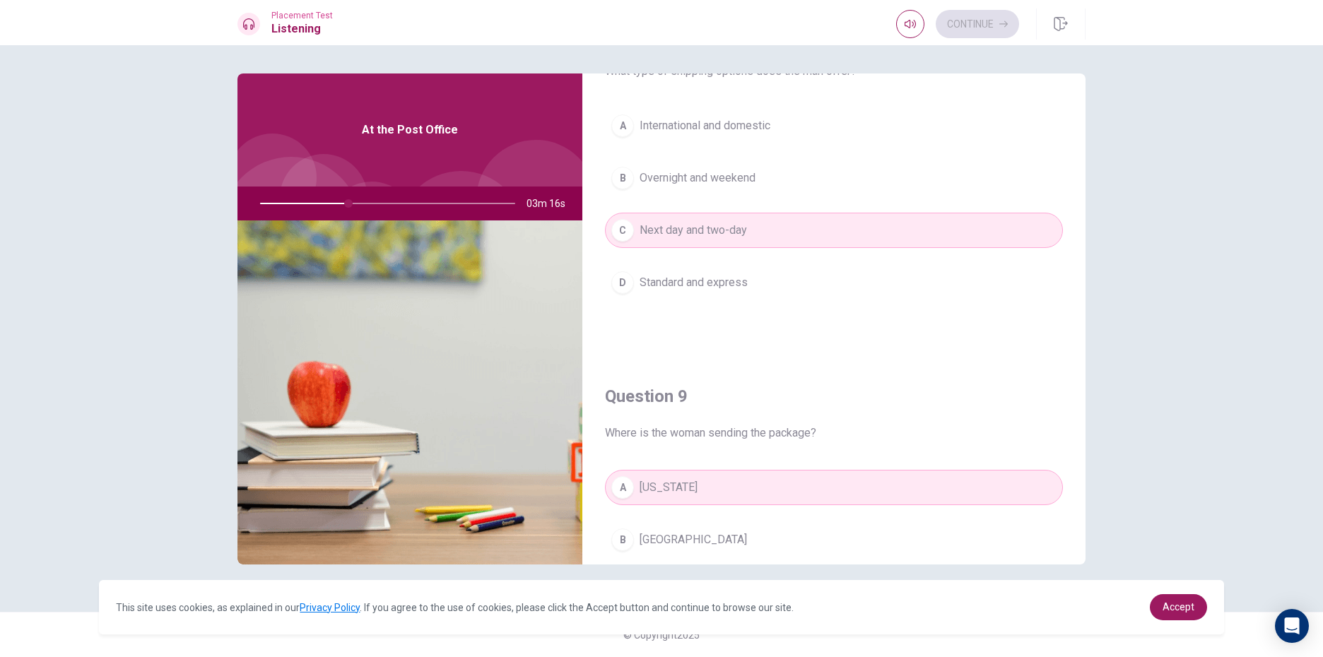
scroll to position [848, 0]
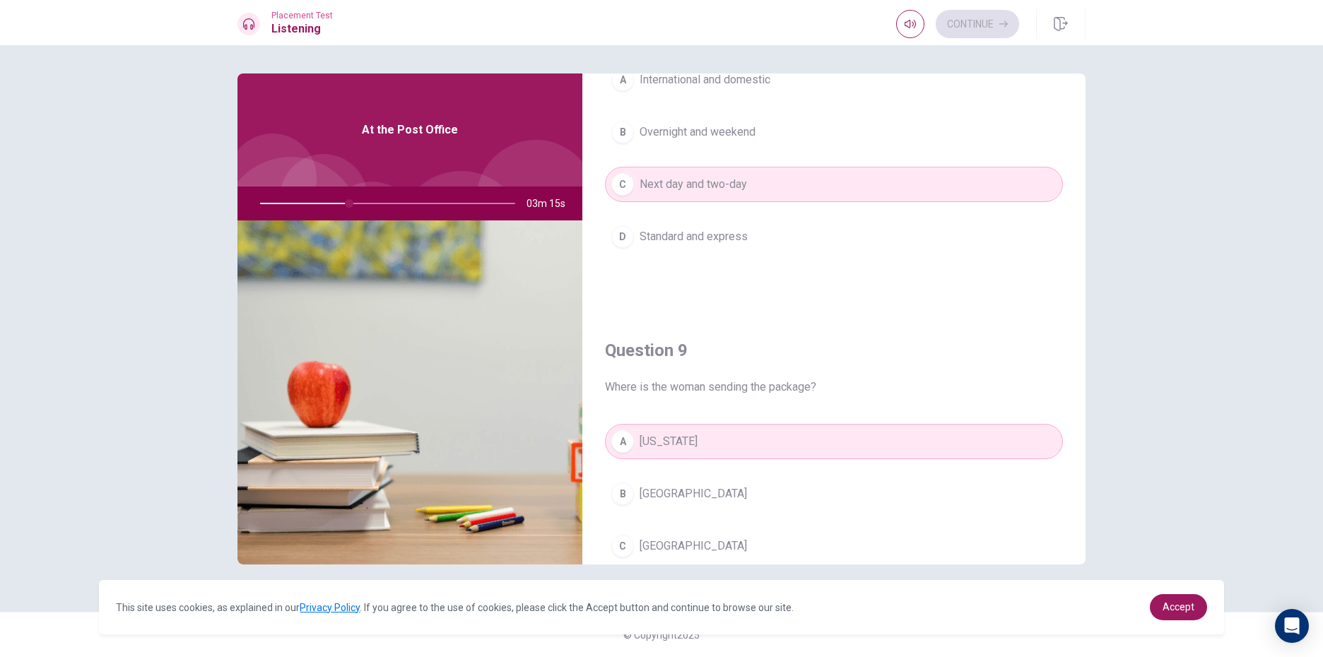
click at [642, 188] on span "Next day and two-day" at bounding box center [693, 184] width 107 height 17
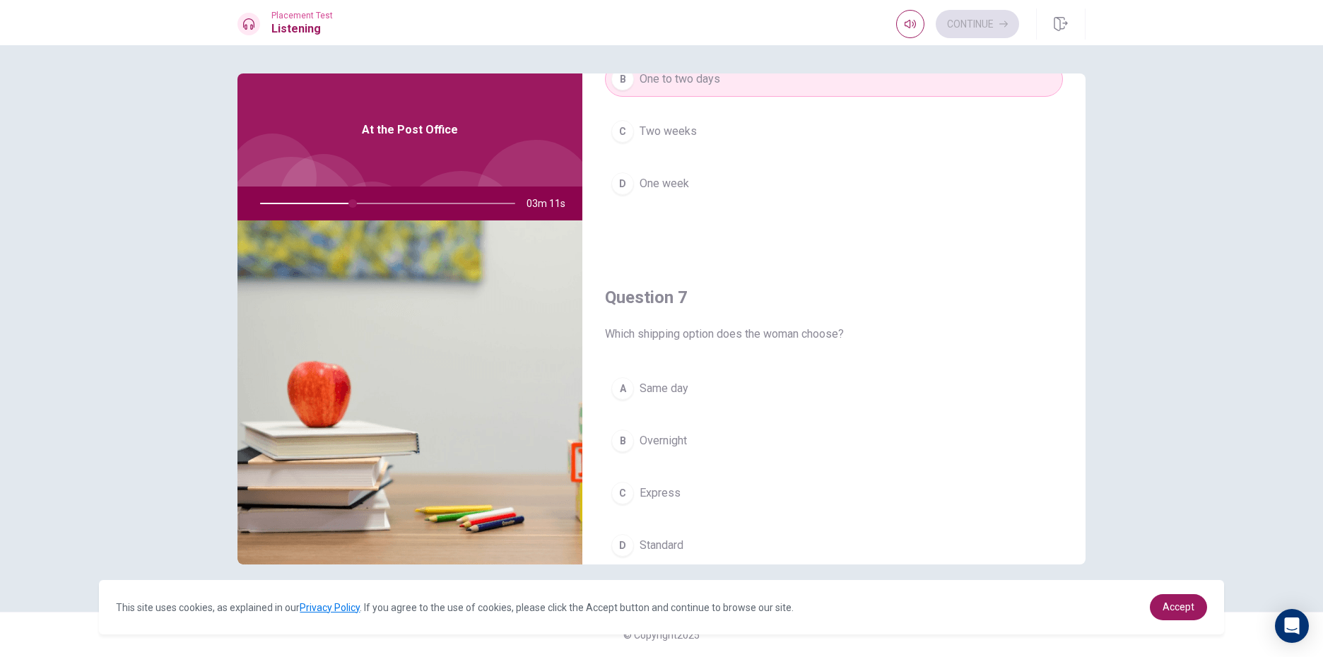
scroll to position [353, 0]
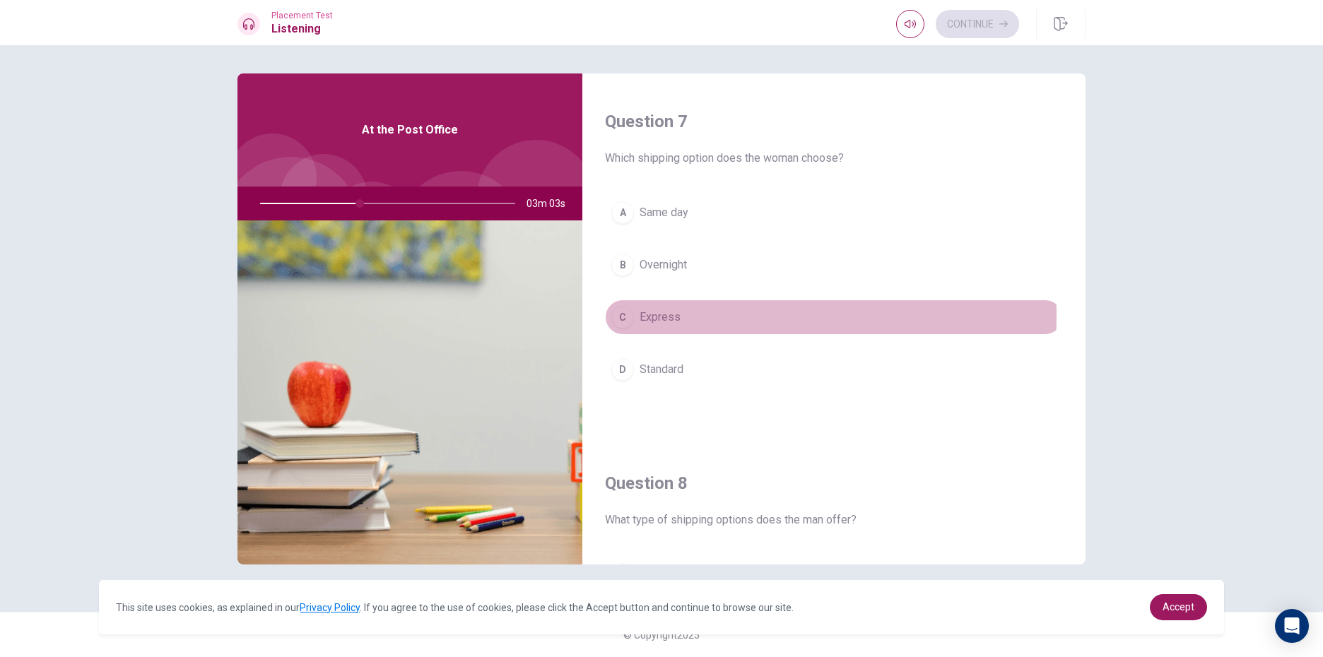
click at [622, 315] on div "C" at bounding box center [622, 317] width 23 height 23
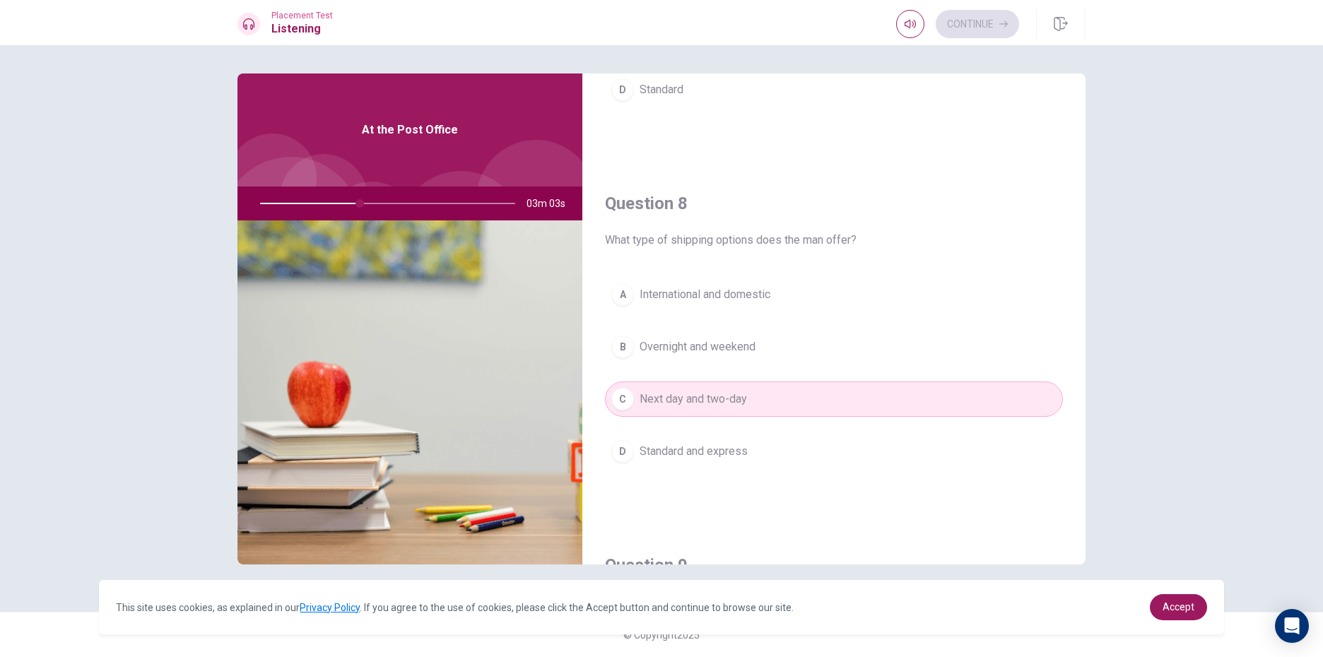
scroll to position [636, 0]
click at [648, 300] on span "International and domestic" at bounding box center [705, 291] width 131 height 17
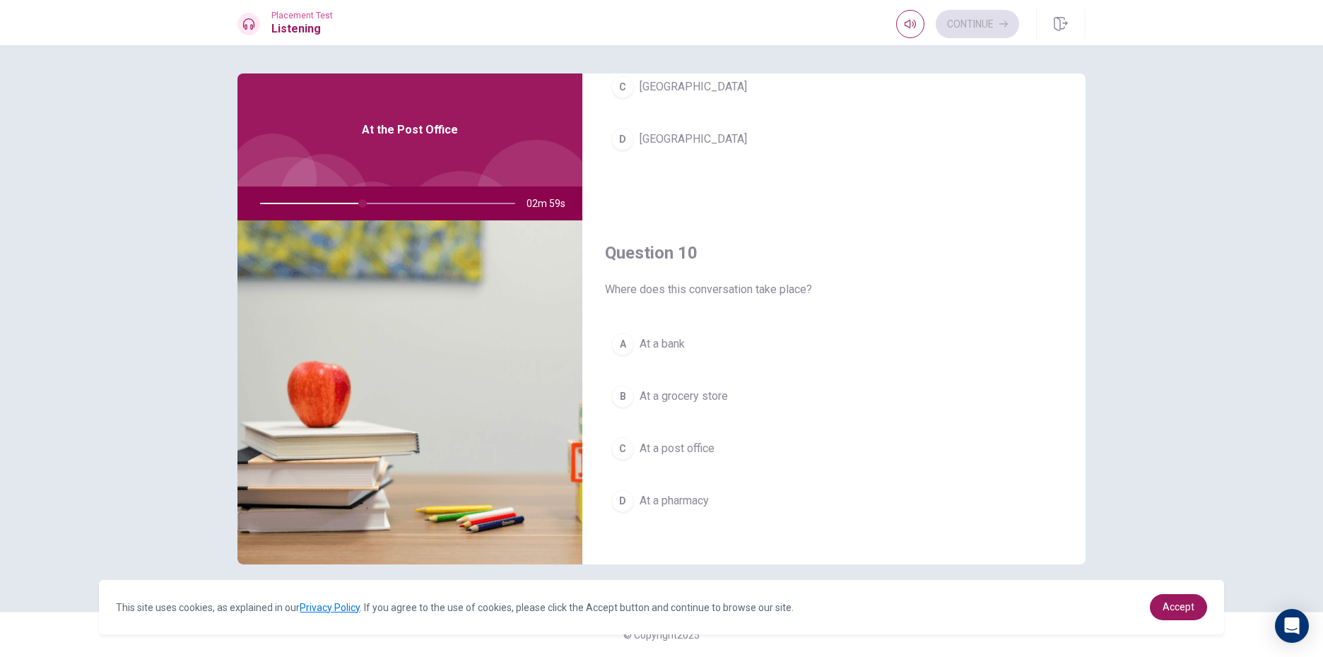
scroll to position [1318, 0]
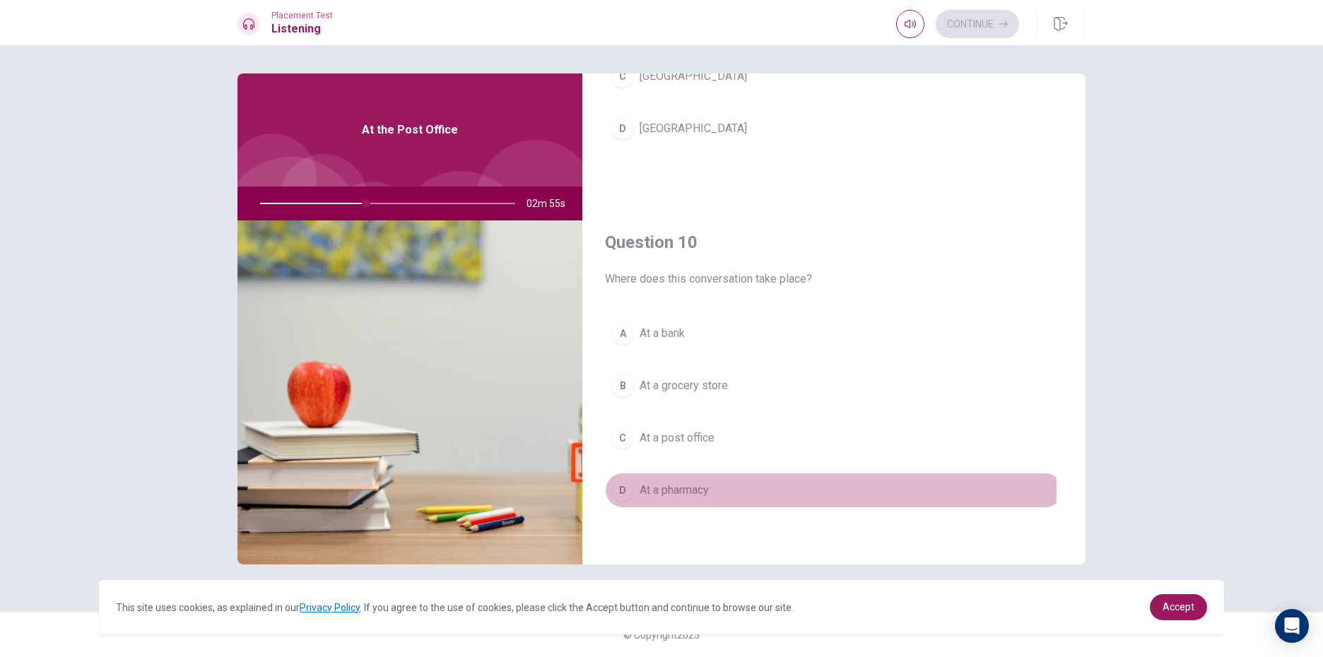
click at [623, 493] on div "D" at bounding box center [622, 490] width 23 height 23
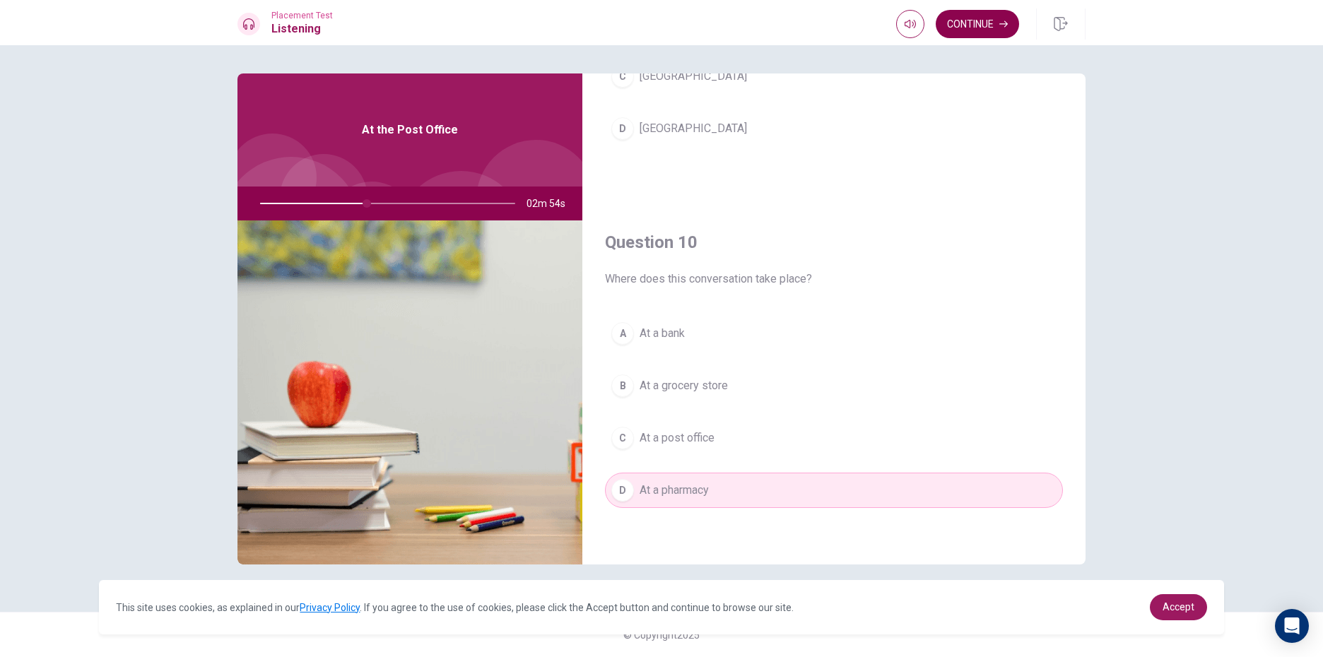
click at [975, 23] on button "Continue" at bounding box center [977, 24] width 83 height 28
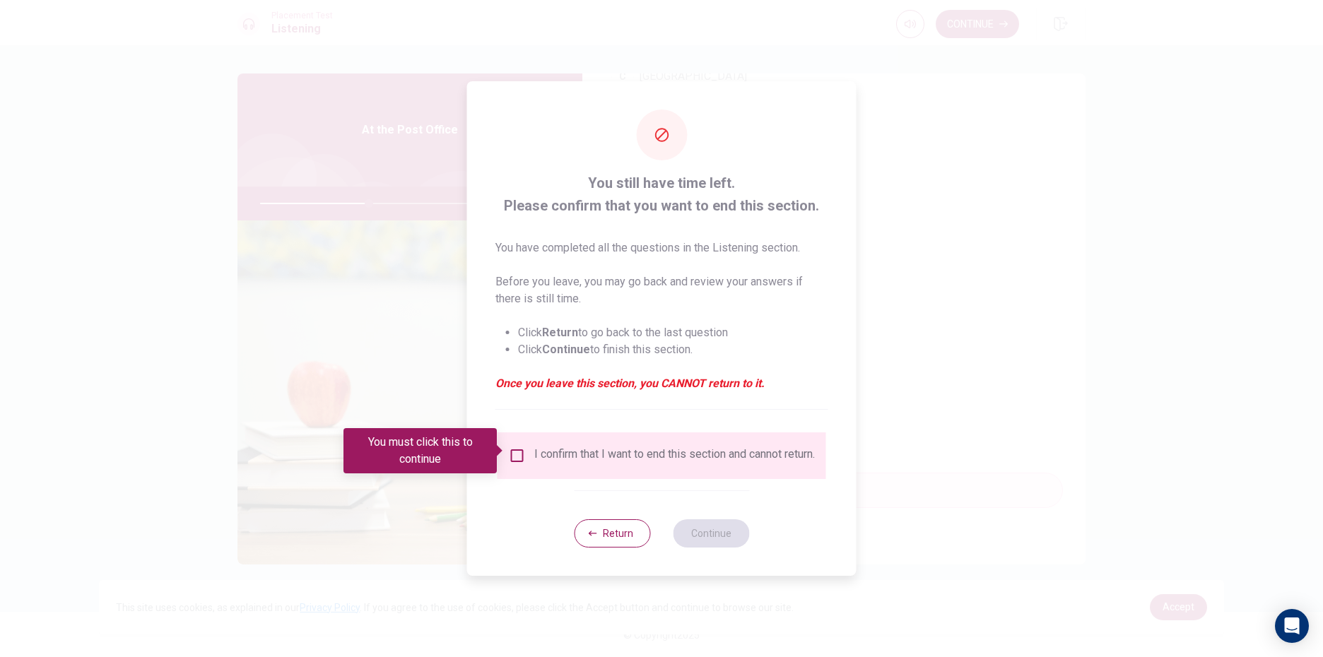
click at [520, 447] on input "You must click this to continue" at bounding box center [517, 455] width 17 height 17
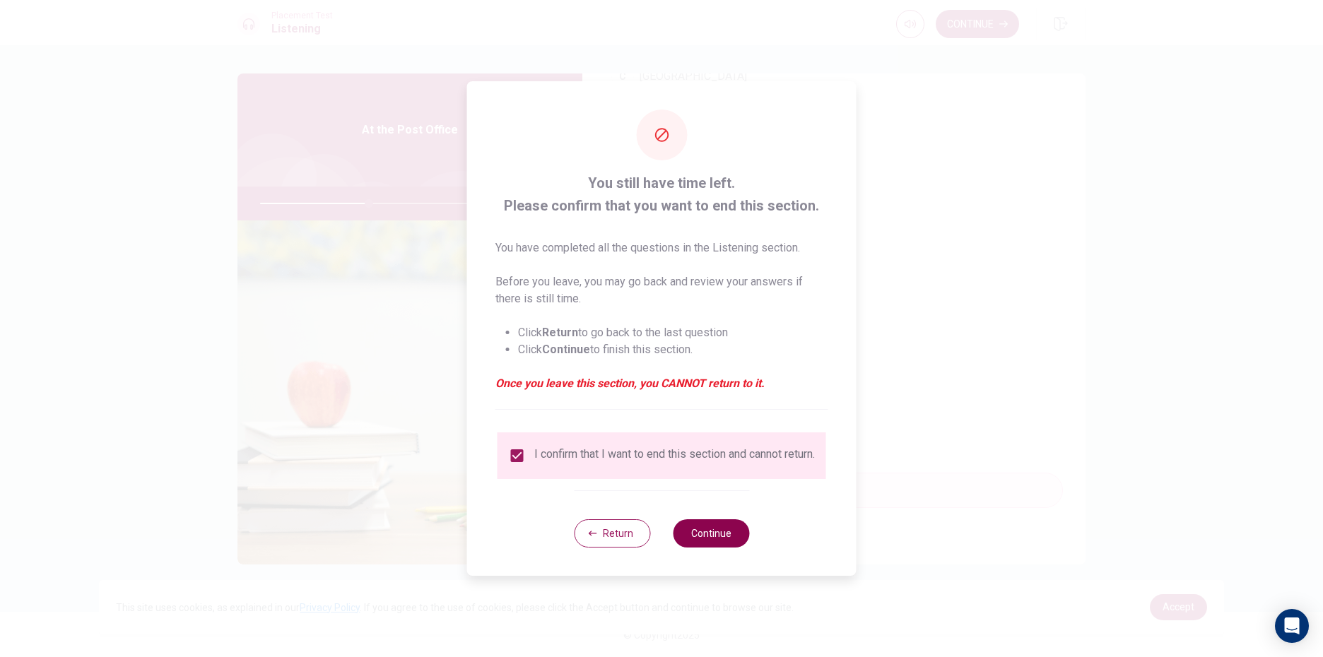
click at [707, 541] on button "Continue" at bounding box center [711, 533] width 76 height 28
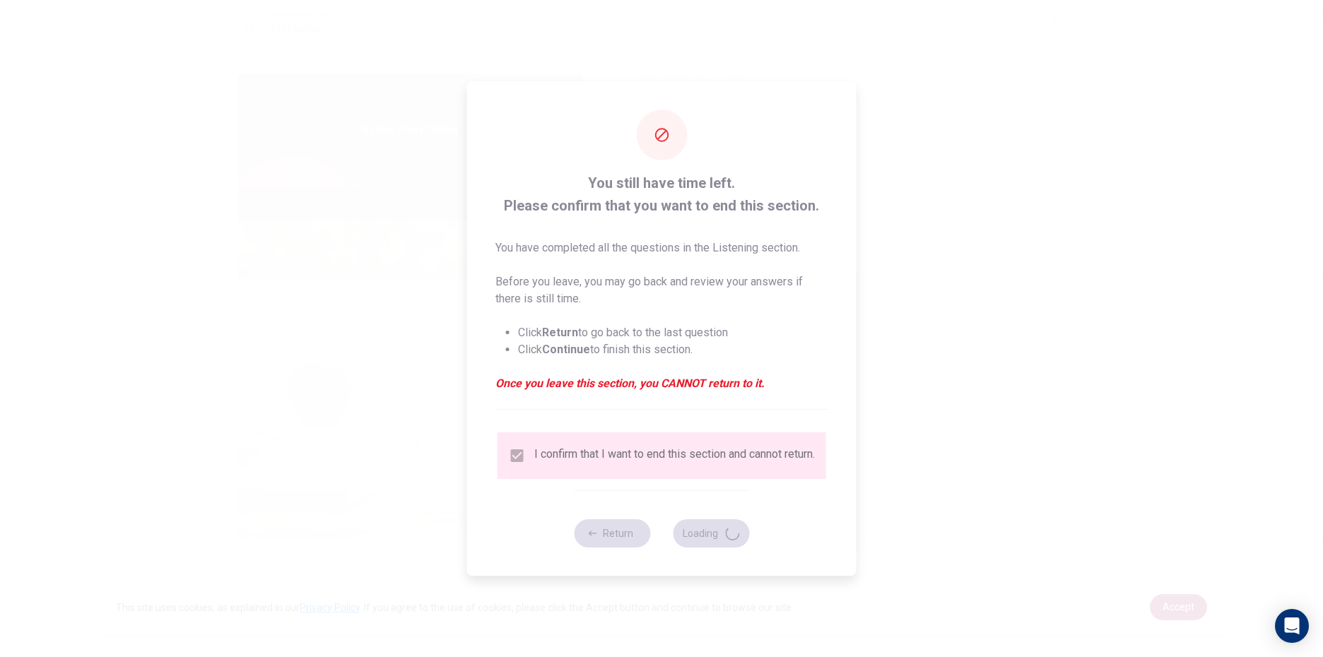
type input "43"
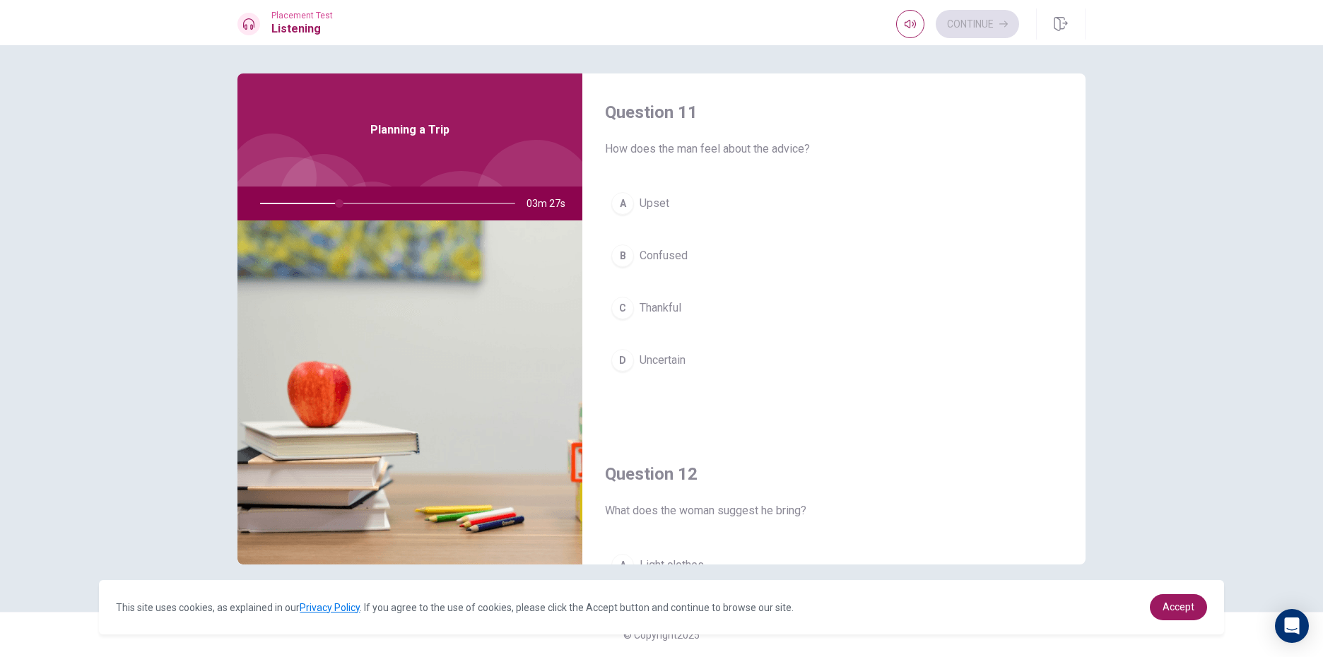
scroll to position [0, 0]
click at [627, 252] on div "B" at bounding box center [622, 256] width 23 height 23
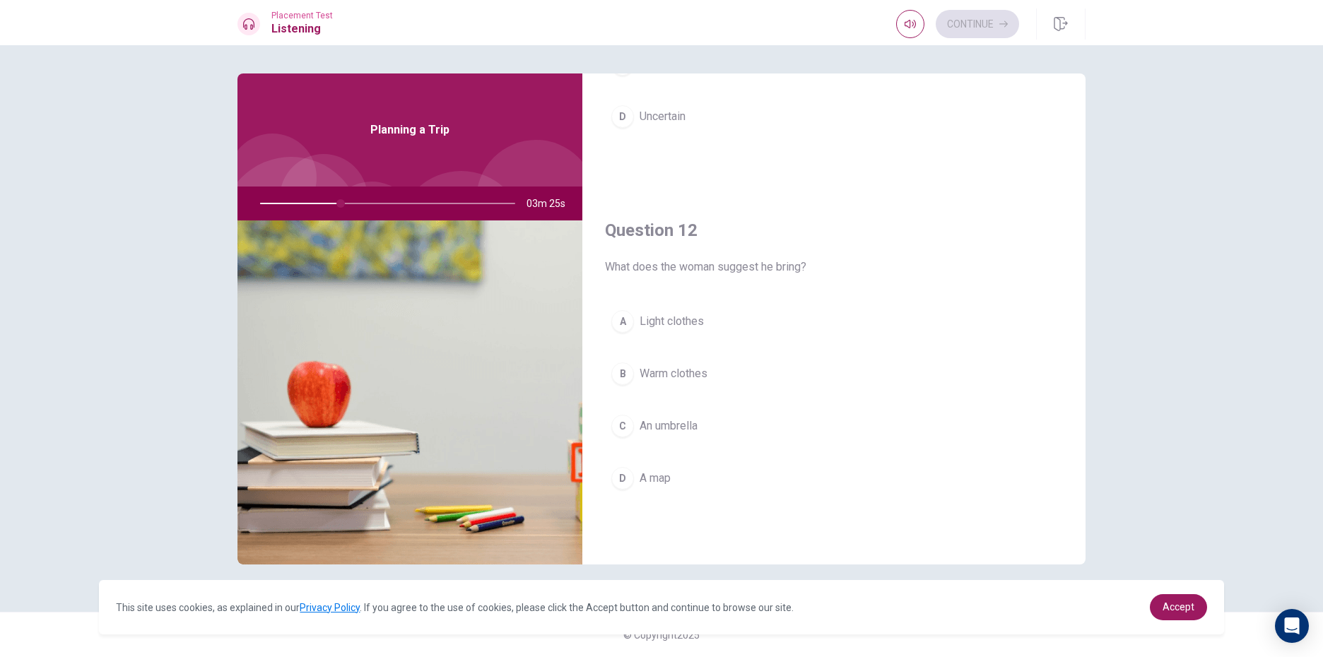
scroll to position [283, 0]
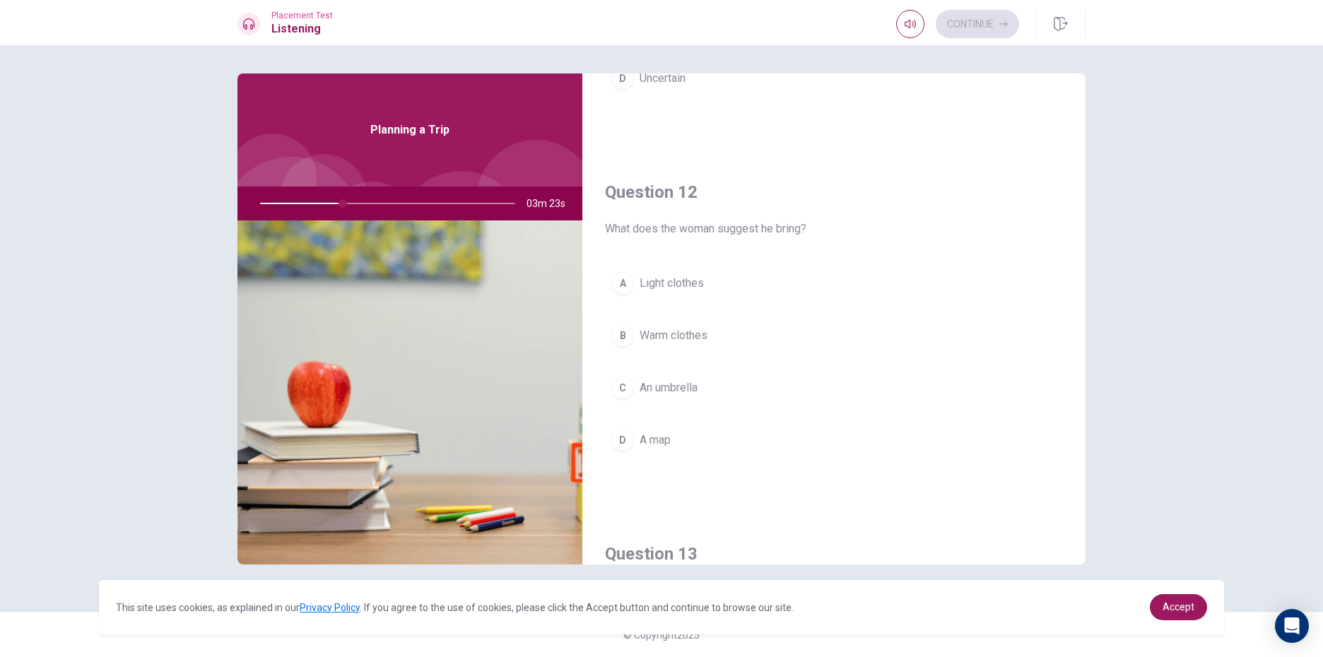
click at [618, 288] on div "A" at bounding box center [622, 283] width 23 height 23
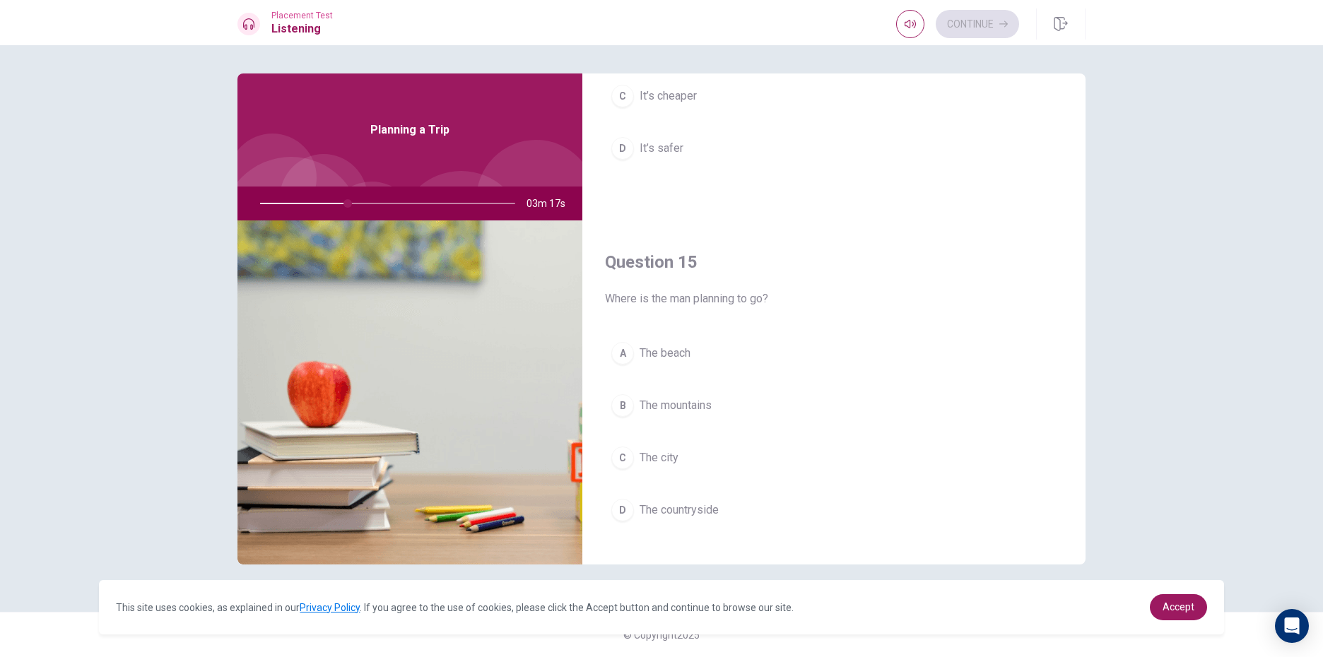
scroll to position [1318, 0]
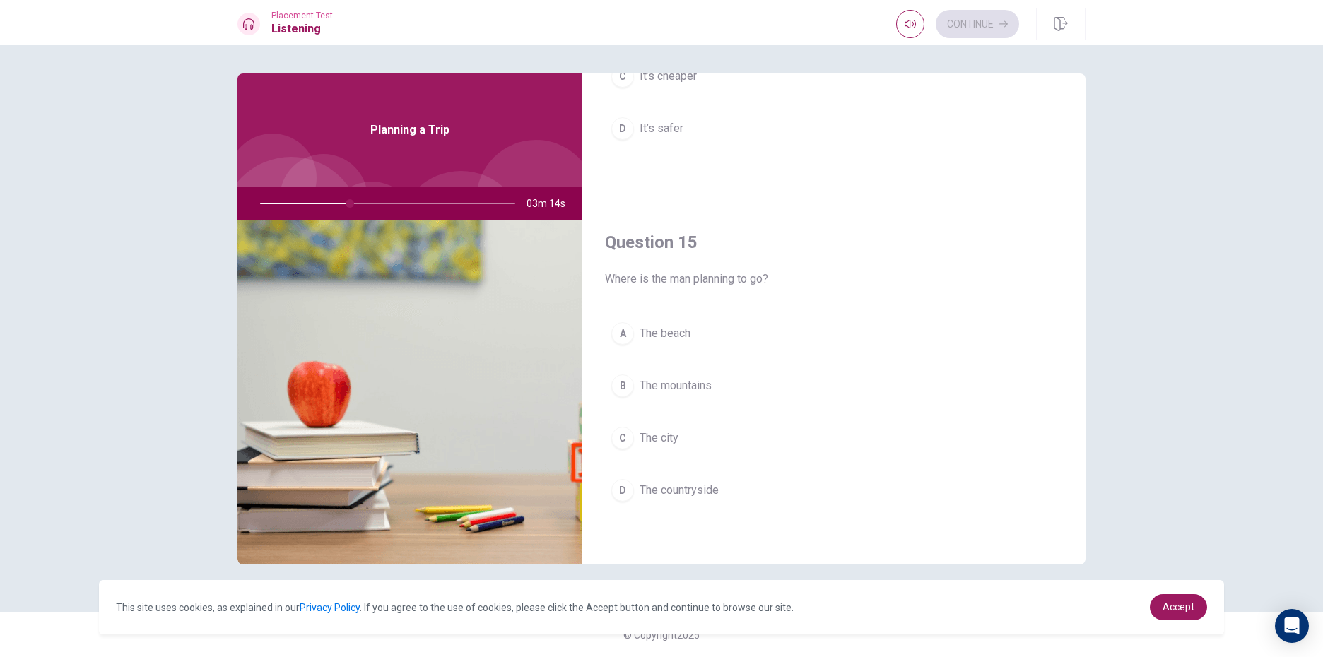
click at [610, 376] on button "B The mountains" at bounding box center [834, 385] width 458 height 35
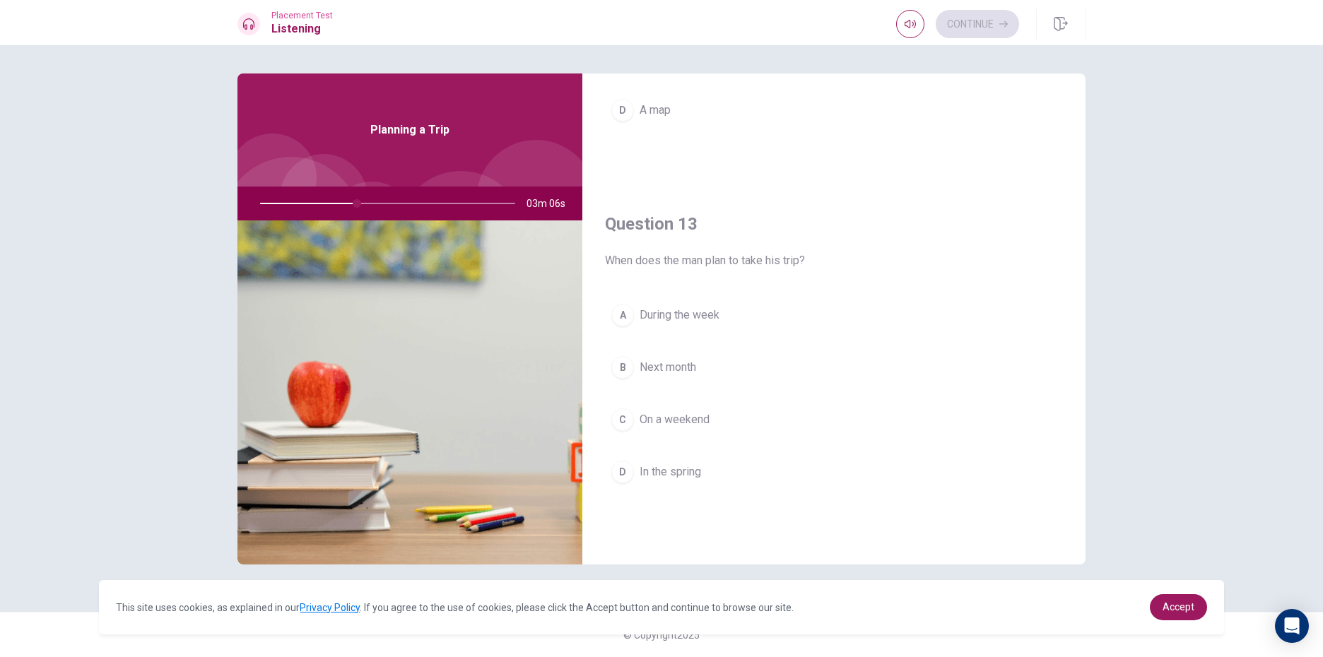
scroll to position [611, 0]
click at [625, 413] on div "C" at bounding box center [622, 421] width 23 height 23
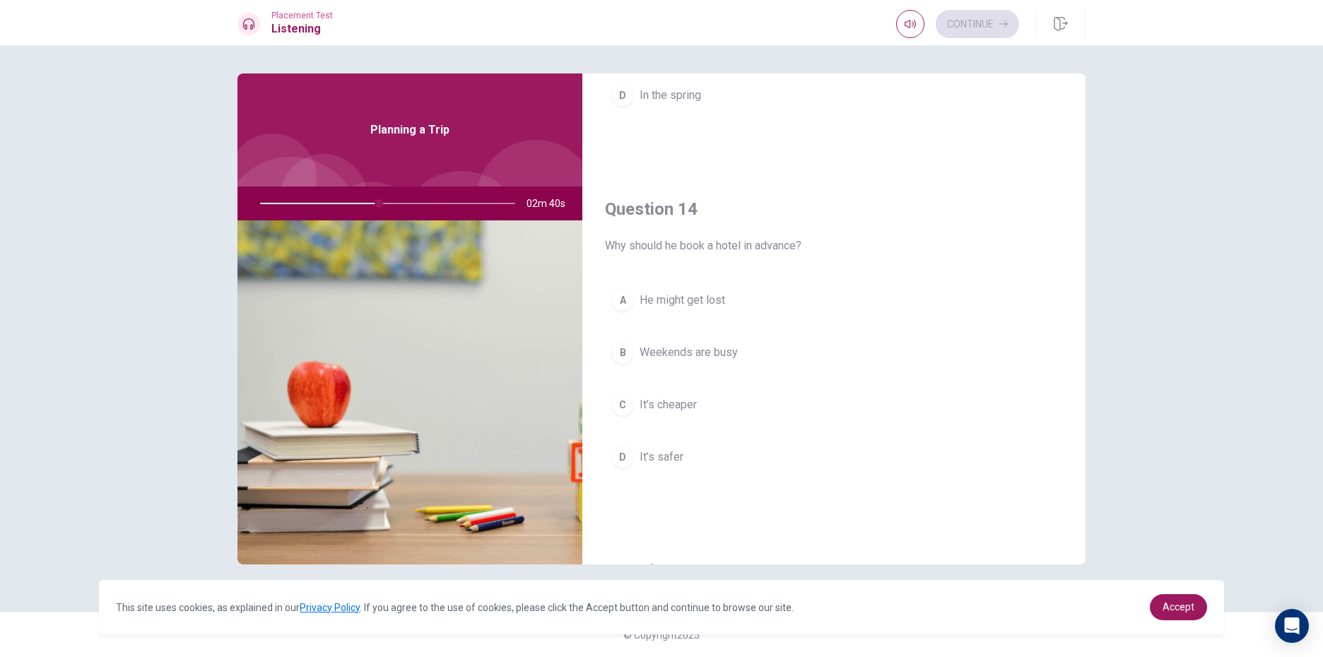
click at [661, 353] on span "Weekends are busy" at bounding box center [689, 352] width 98 height 17
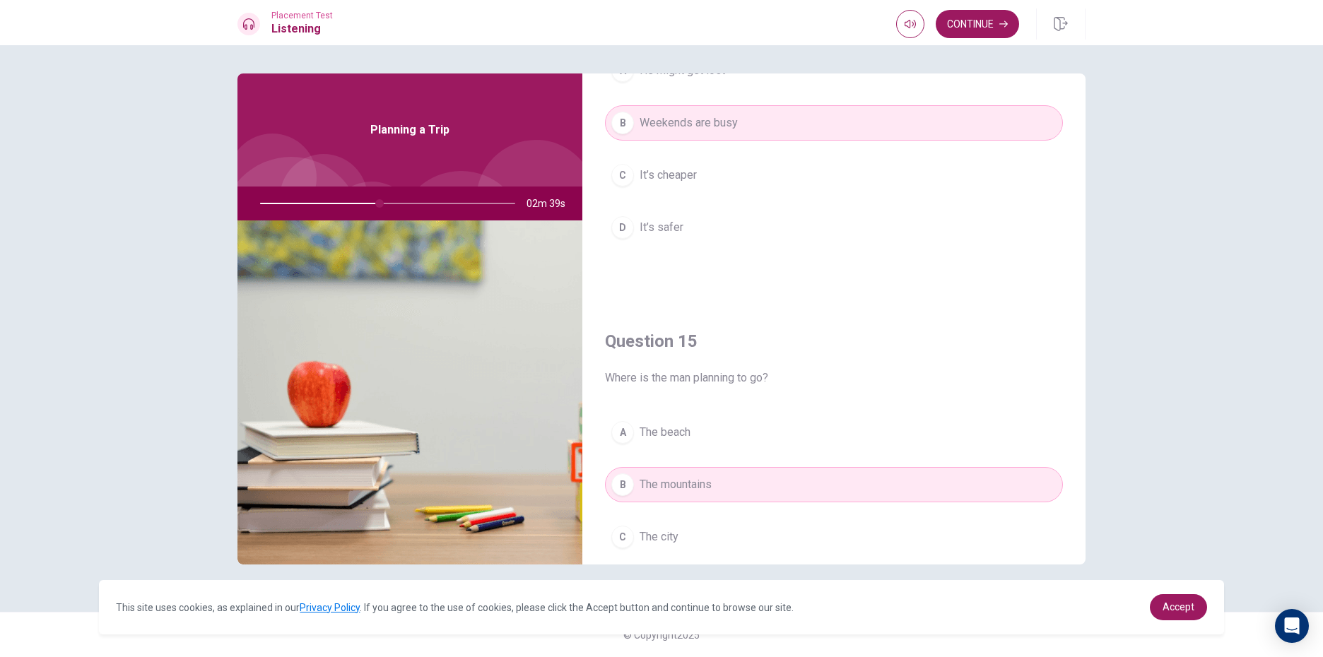
scroll to position [1318, 0]
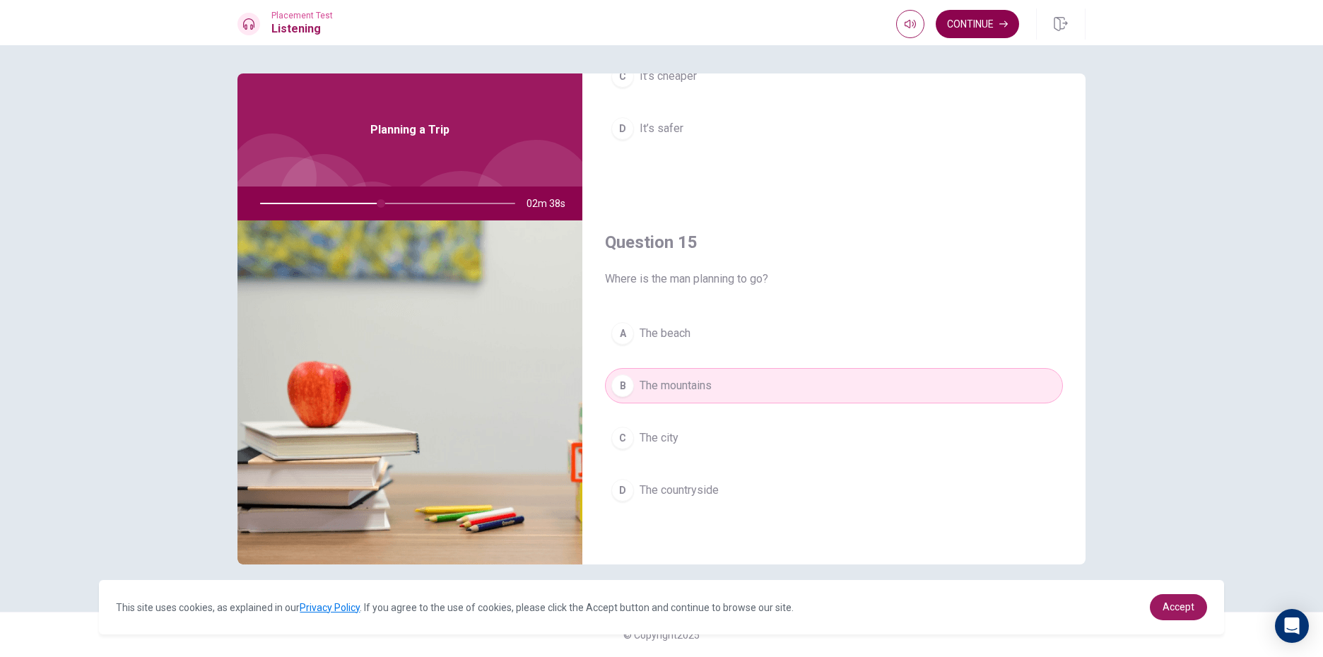
click at [975, 30] on button "Continue" at bounding box center [977, 24] width 83 height 28
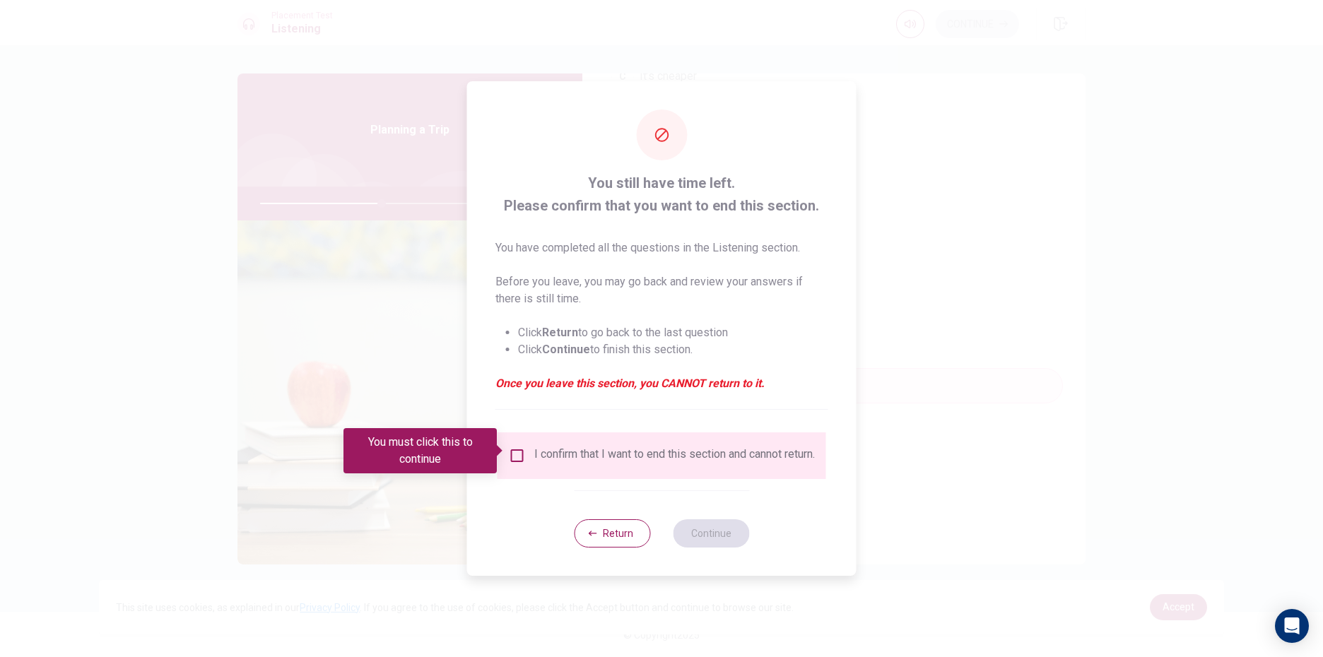
click at [518, 450] on input "You must click this to continue" at bounding box center [517, 455] width 17 height 17
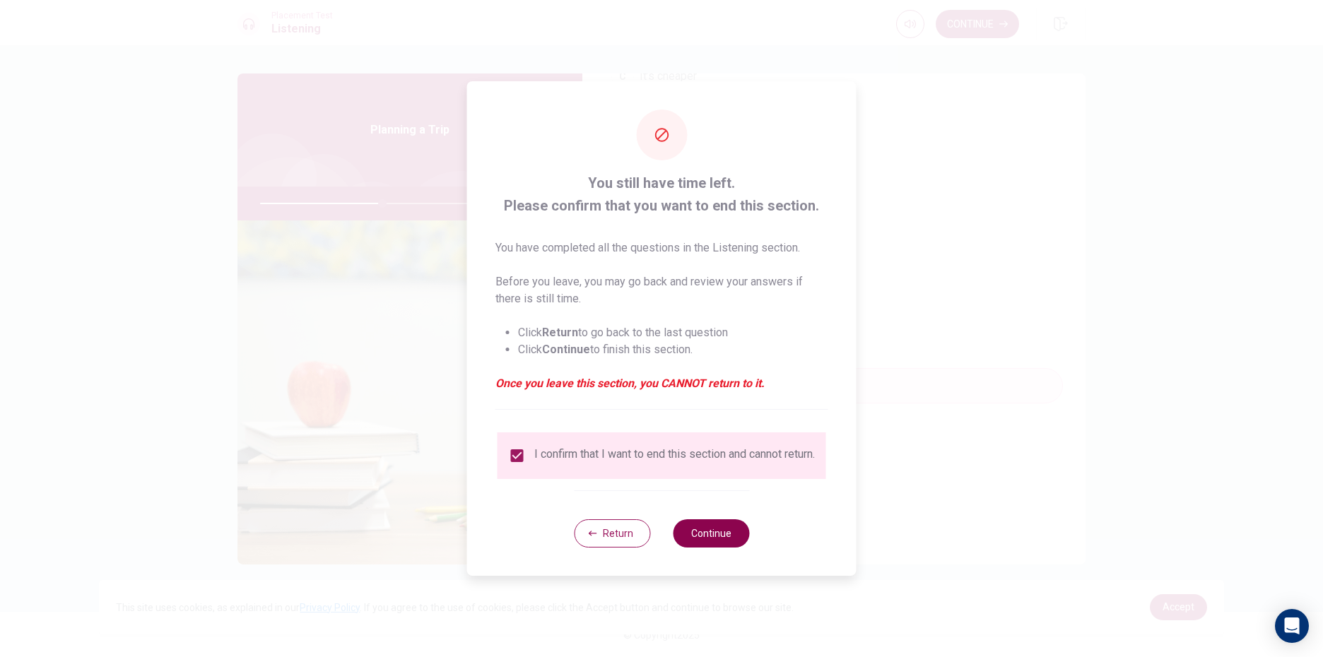
click at [720, 543] on button "Continue" at bounding box center [711, 533] width 76 height 28
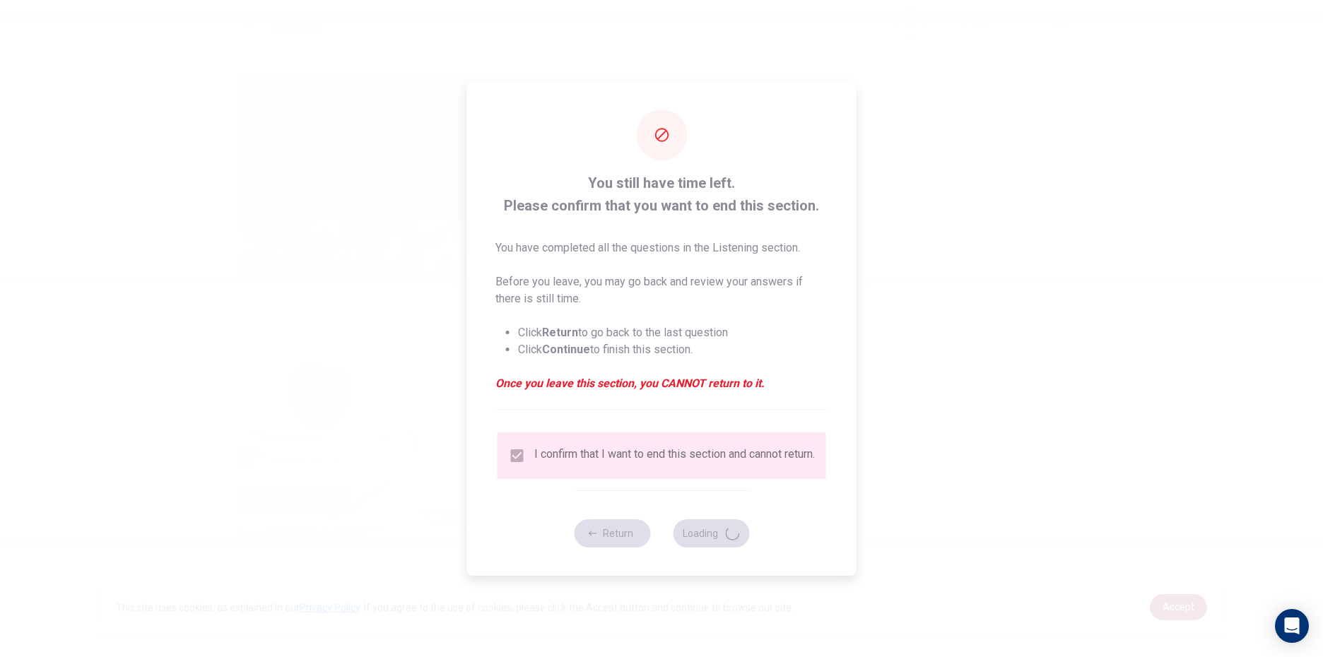
type input "49"
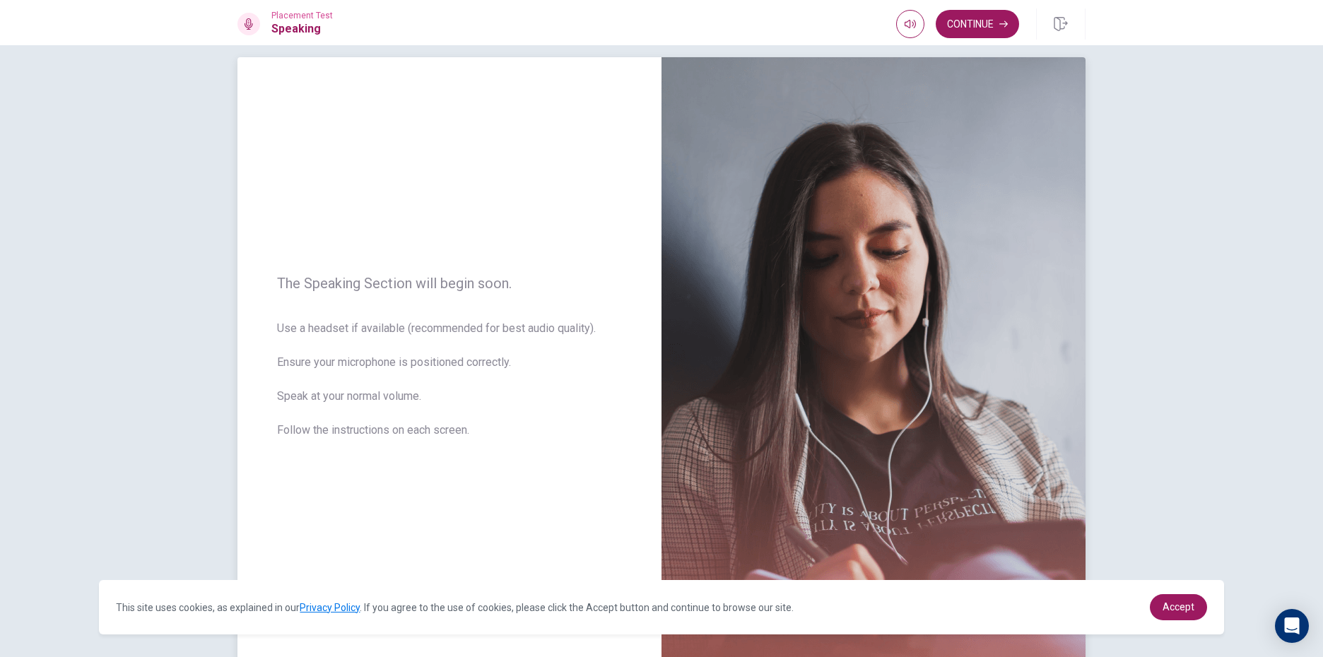
scroll to position [0, 0]
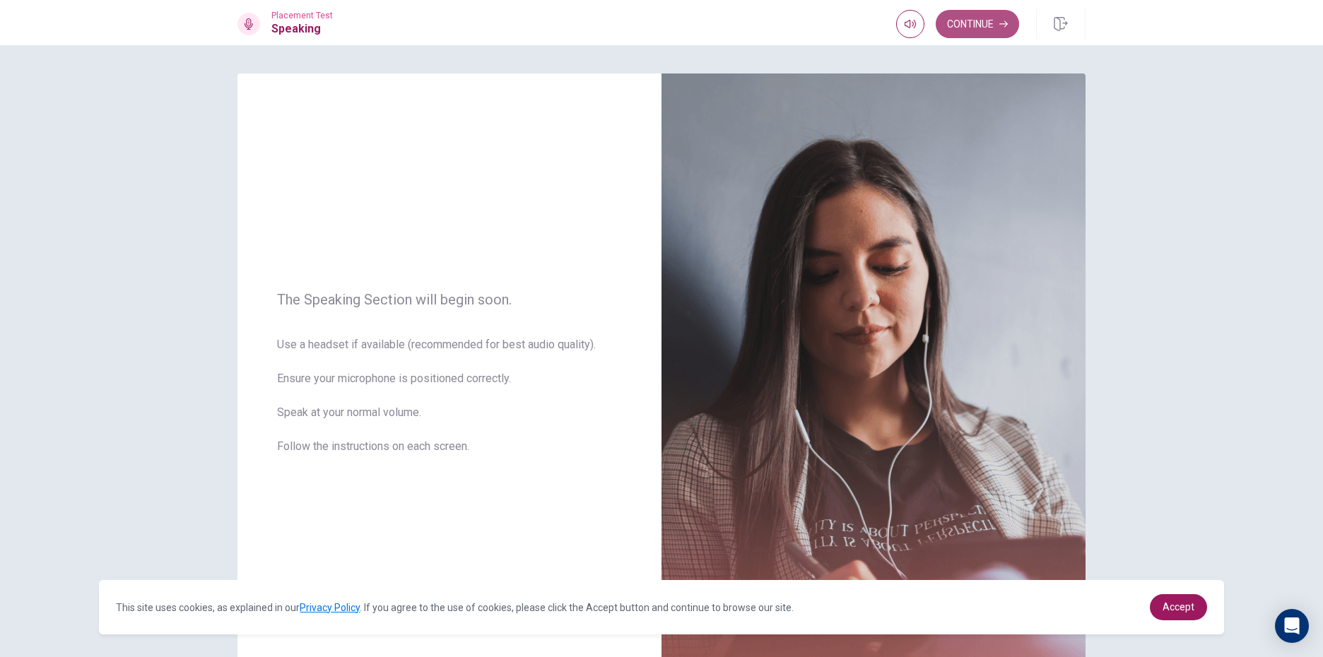
click at [967, 30] on button "Continue" at bounding box center [977, 24] width 83 height 28
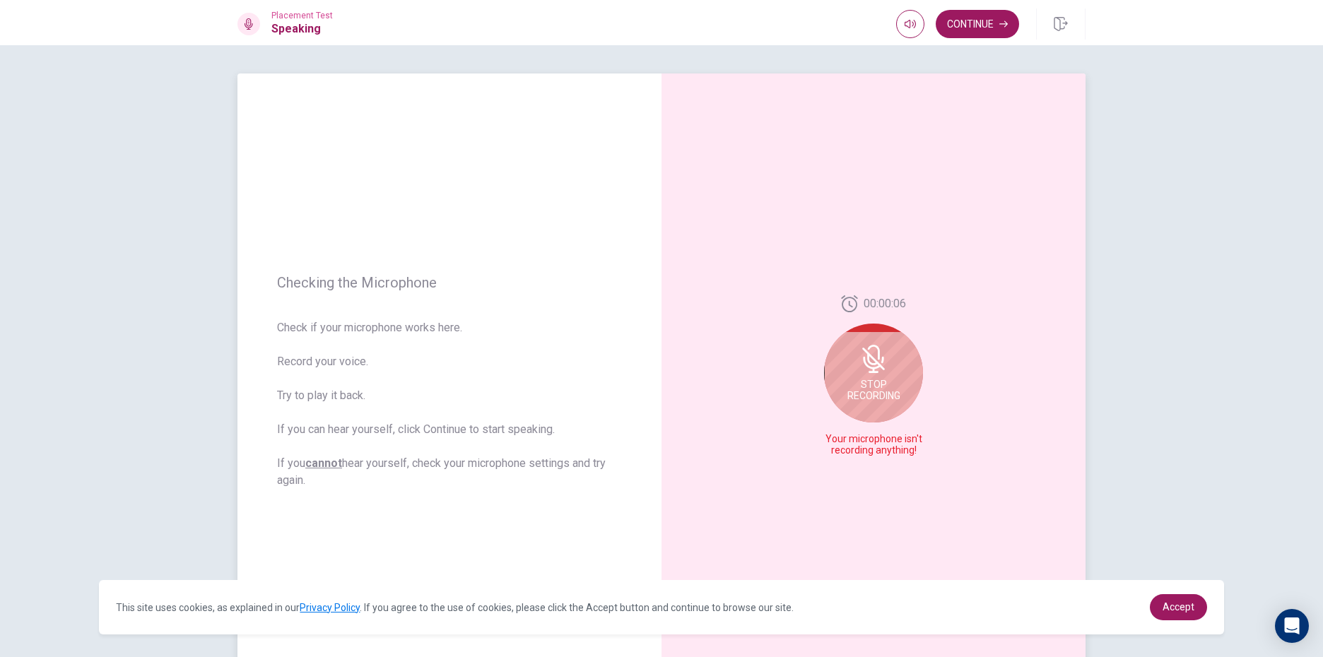
click at [895, 335] on div "Stop Recording" at bounding box center [873, 373] width 99 height 99
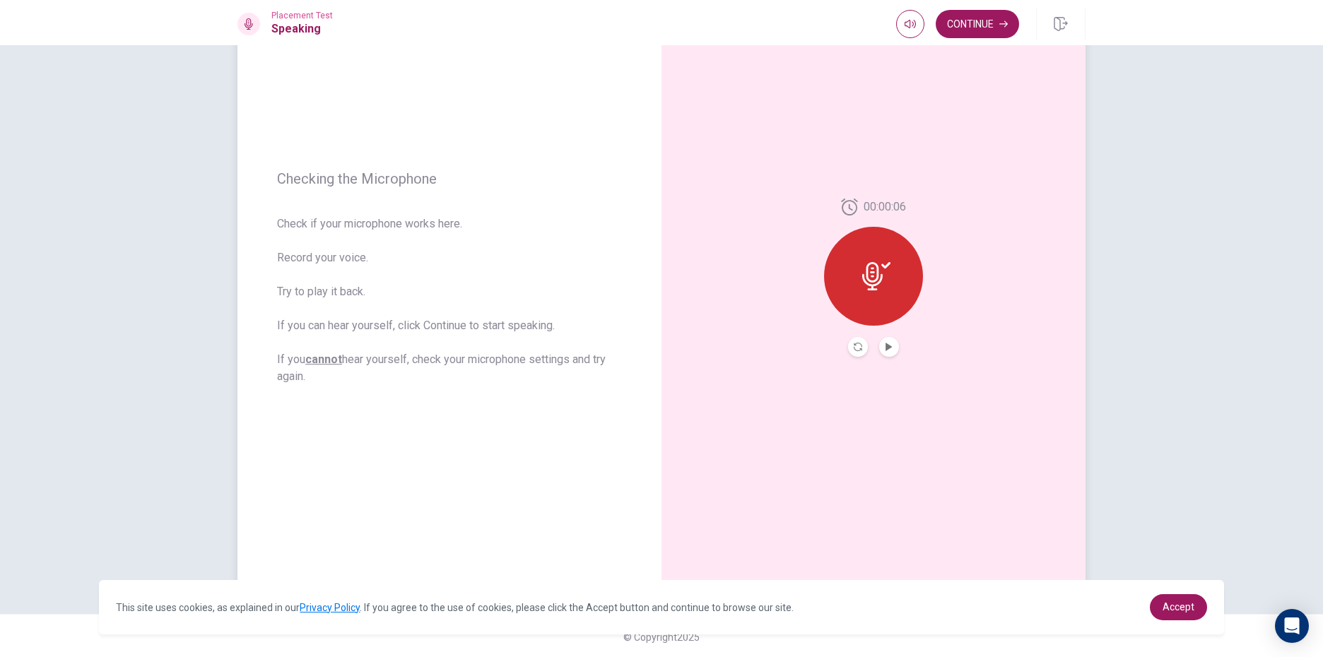
scroll to position [106, 0]
click at [879, 343] on button "Play Audio" at bounding box center [889, 345] width 20 height 20
click at [981, 28] on button "Continue" at bounding box center [977, 24] width 83 height 28
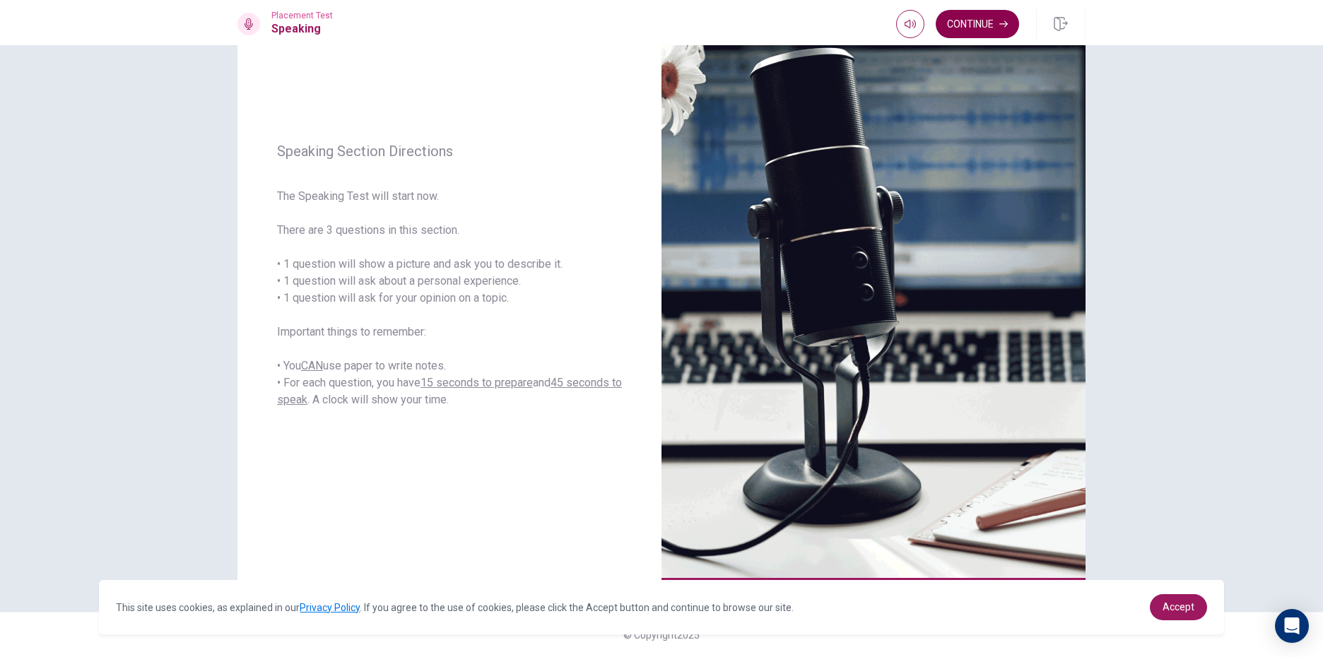
click at [976, 18] on button "Continue" at bounding box center [977, 24] width 83 height 28
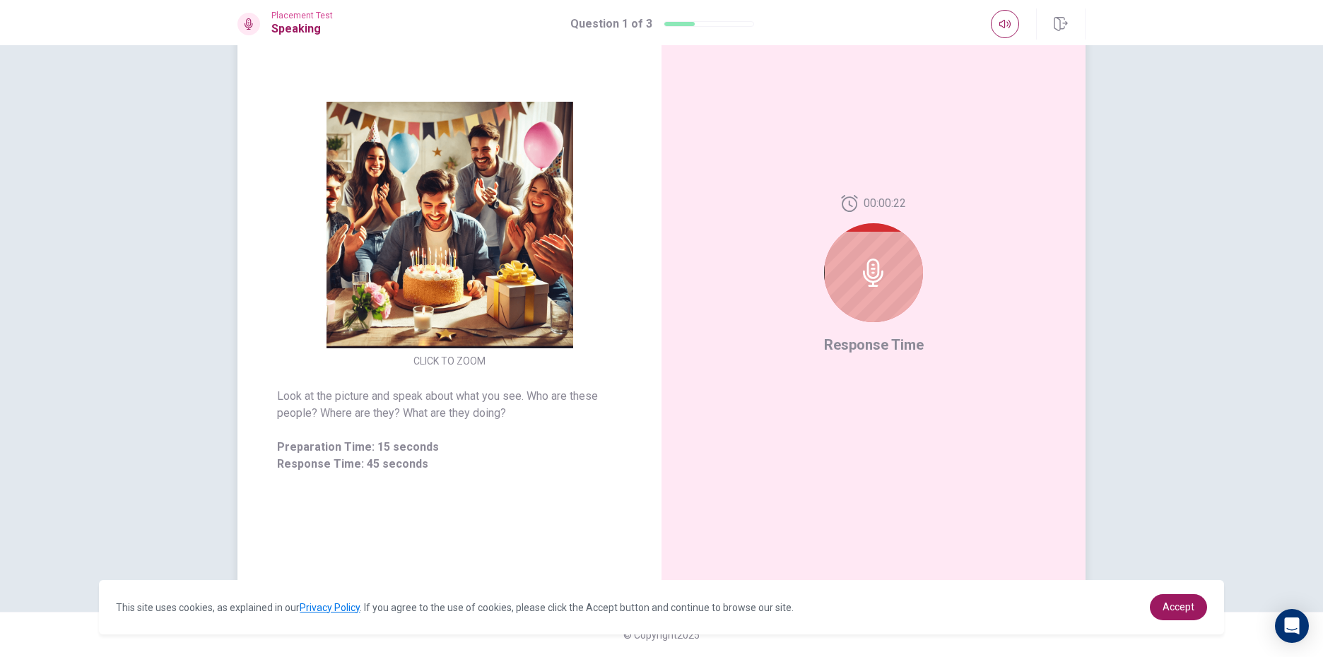
click at [887, 277] on div at bounding box center [873, 272] width 99 height 99
click at [824, 259] on div at bounding box center [873, 272] width 99 height 99
click at [876, 269] on icon at bounding box center [873, 273] width 20 height 28
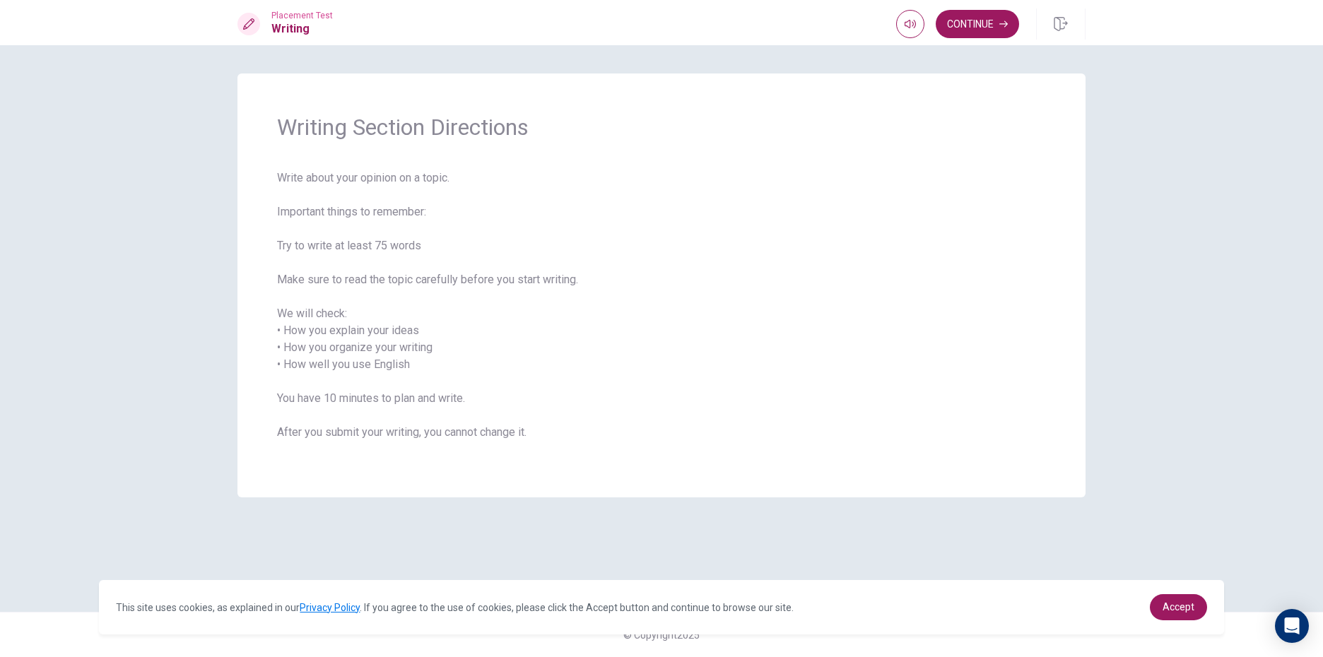
drag, startPoint x: 278, startPoint y: 176, endPoint x: 298, endPoint y: 180, distance: 19.4
click at [445, 287] on span "Write about your opinion on a topic. Important things to remember: Try to write…" at bounding box center [661, 314] width 769 height 288
drag, startPoint x: 282, startPoint y: 175, endPoint x: 593, endPoint y: 218, distance: 313.9
click at [601, 218] on span "Write about your opinion on a topic. Important things to remember: Try to write…" at bounding box center [661, 314] width 769 height 288
click at [666, 171] on span "Write about your opinion on a topic. Important things to remember: Try to write…" at bounding box center [661, 314] width 769 height 288
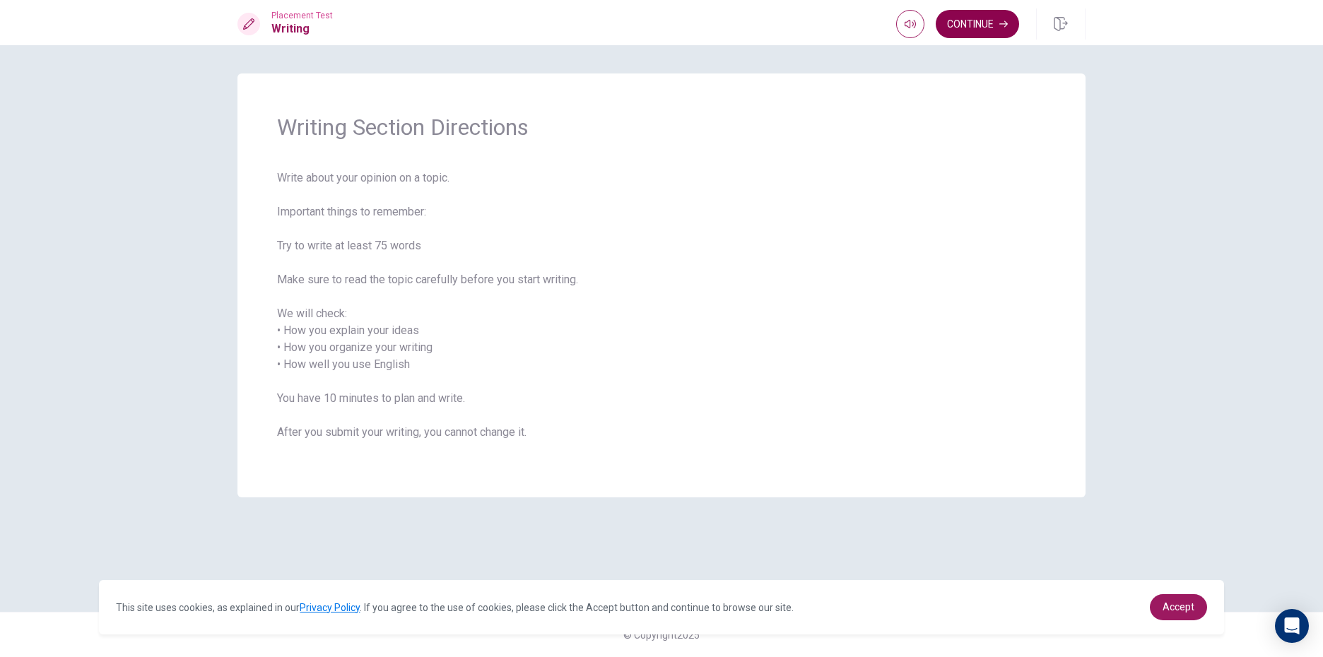
click at [964, 23] on button "Continue" at bounding box center [977, 24] width 83 height 28
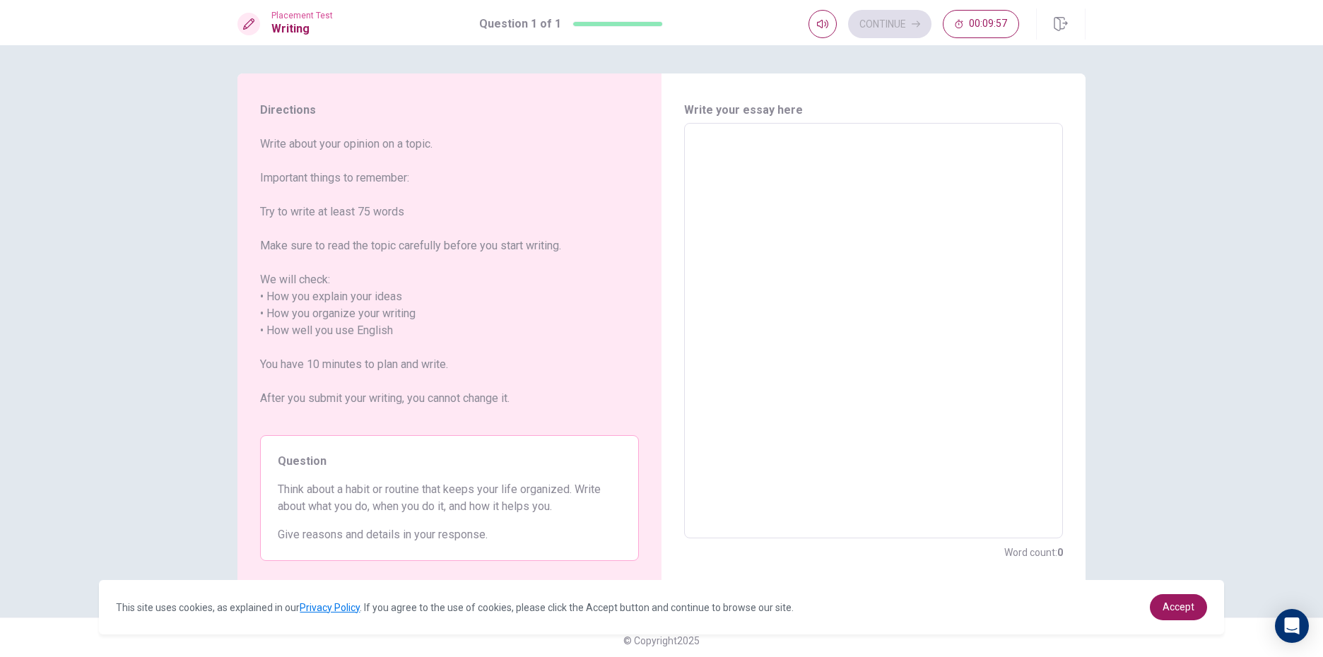
click at [695, 153] on textarea at bounding box center [873, 331] width 359 height 392
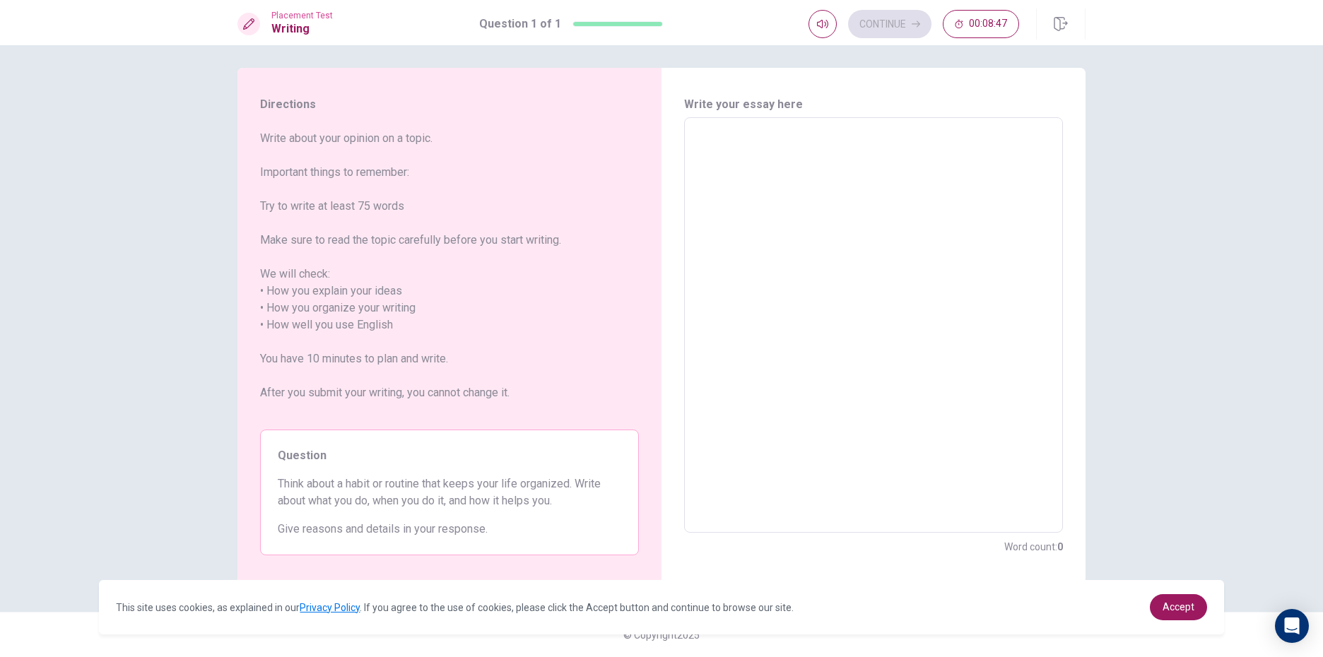
type textarea "w"
type textarea "x"
type textarea "wh"
type textarea "x"
type textarea "w"
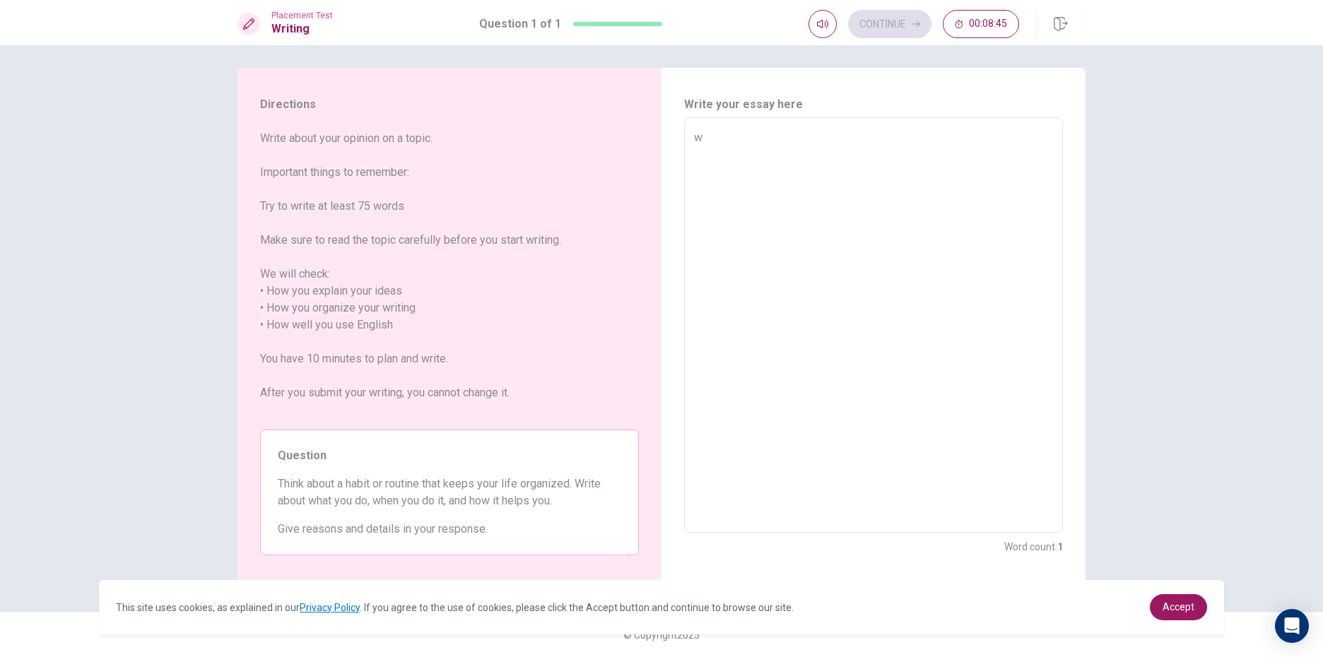
type textarea "x"
type textarea "W"
type textarea "x"
type textarea "Wh"
type textarea "x"
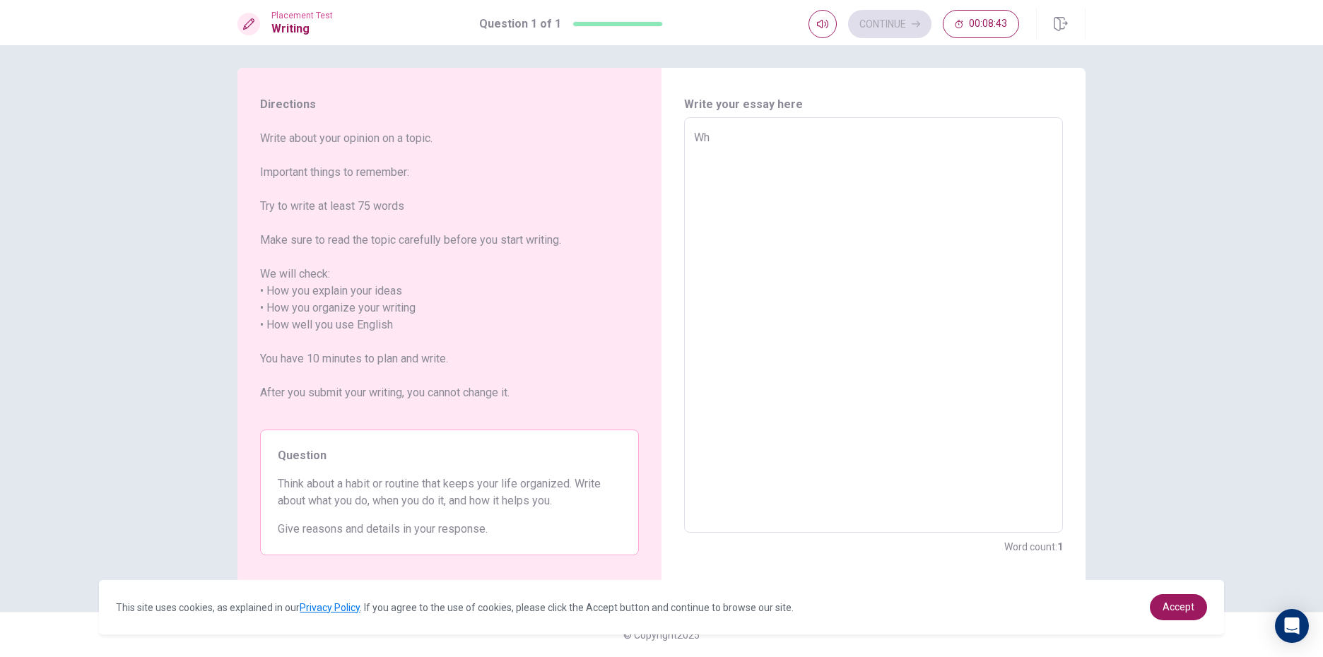
type textarea "Whe"
type textarea "x"
type textarea "When"
type textarea "x"
type textarea "When"
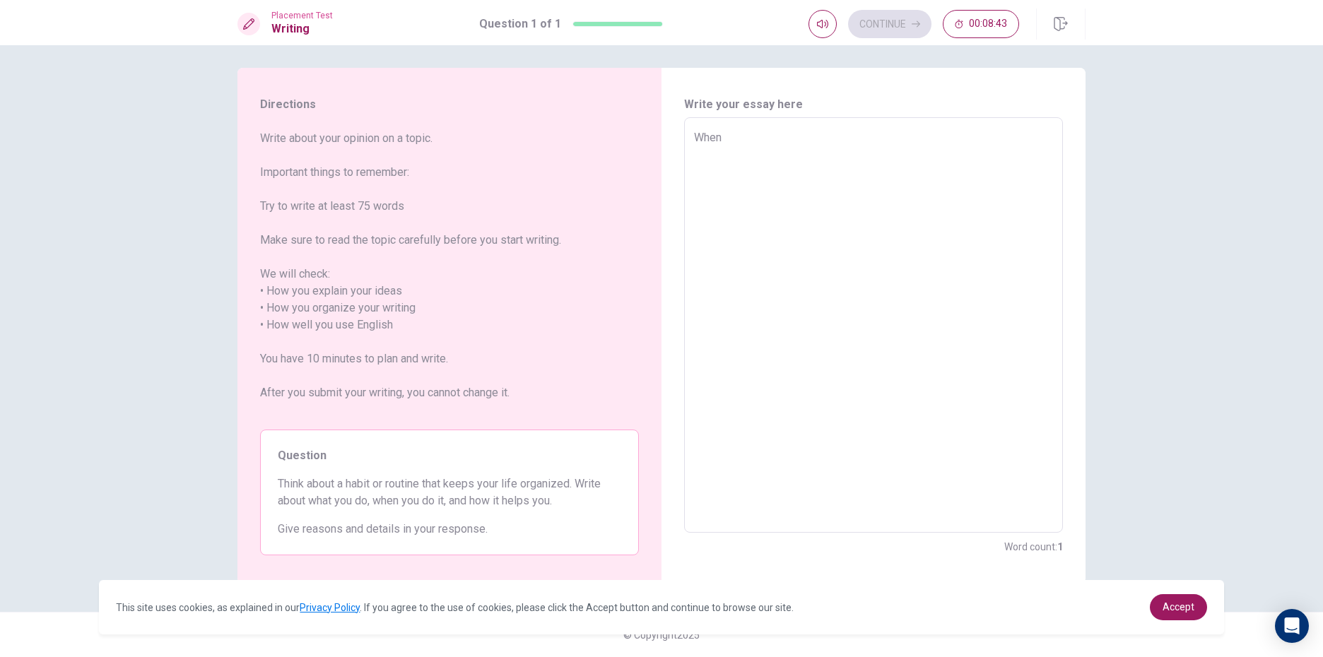
type textarea "x"
type textarea "When i"
type textarea "x"
type textarea "When i"
type textarea "x"
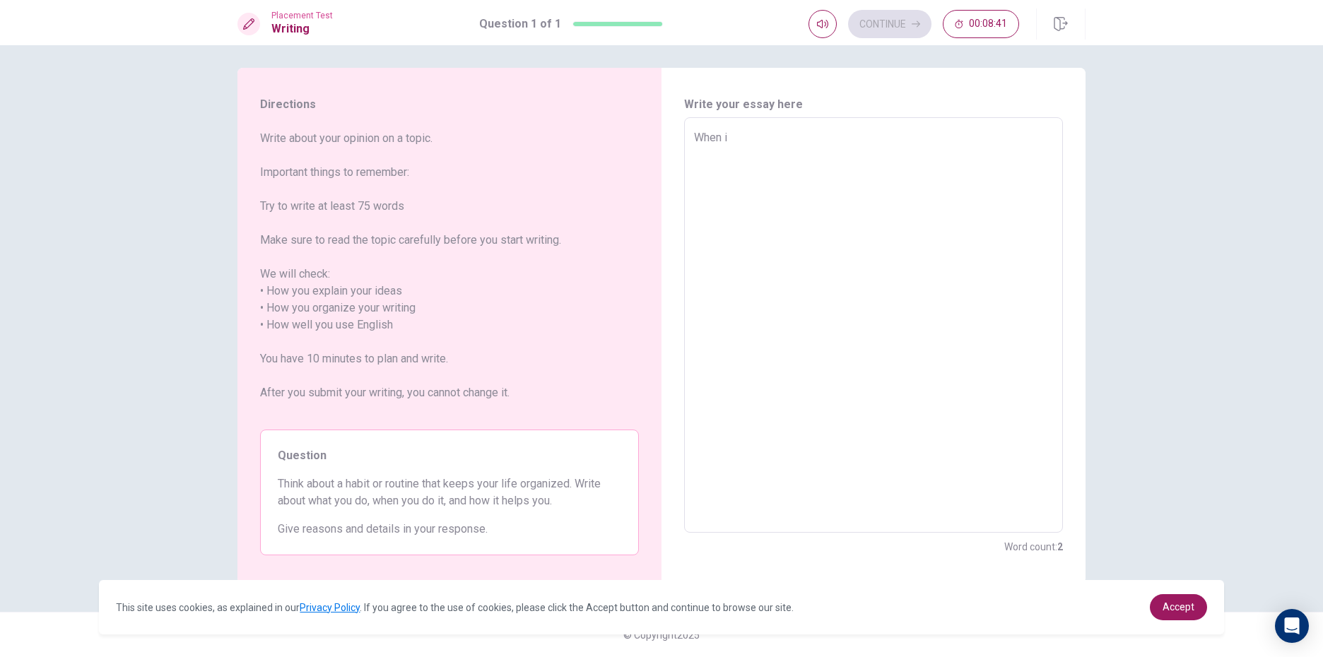
type textarea "When i w"
type textarea "x"
type textarea "When i wa"
type textarea "x"
type textarea "When i was"
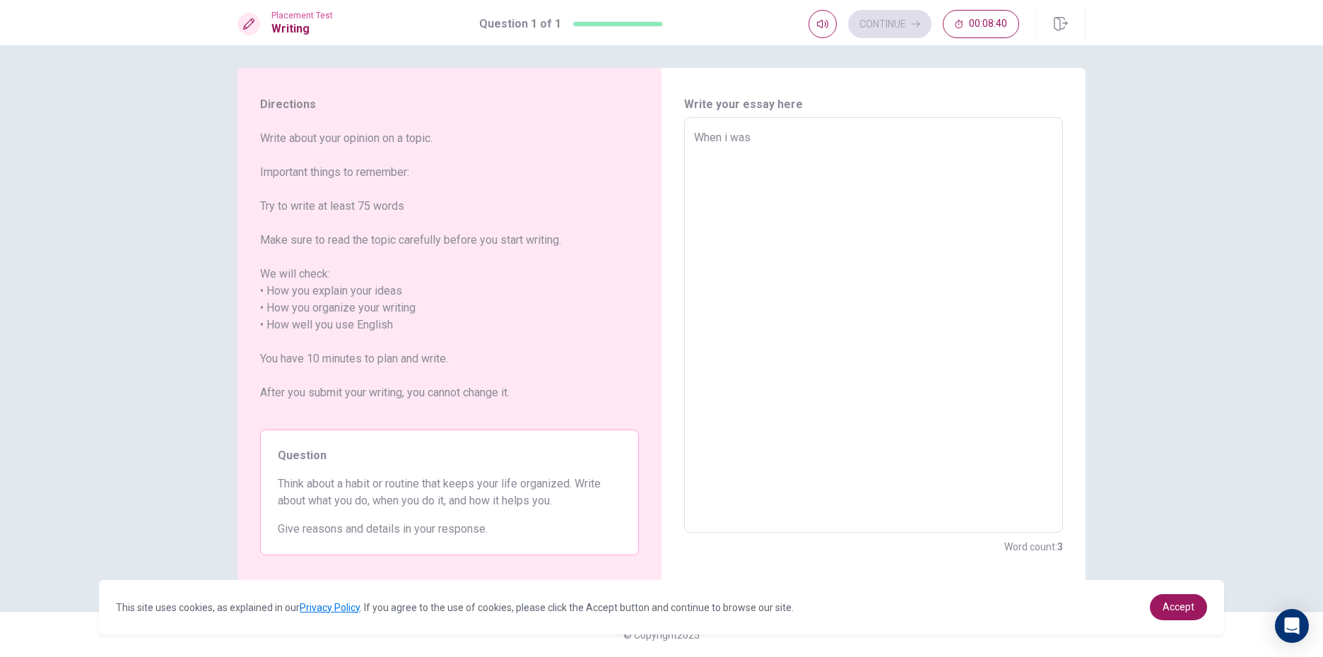
type textarea "x"
type textarea "When i was"
type textarea "x"
type textarea "When i was"
type textarea "x"
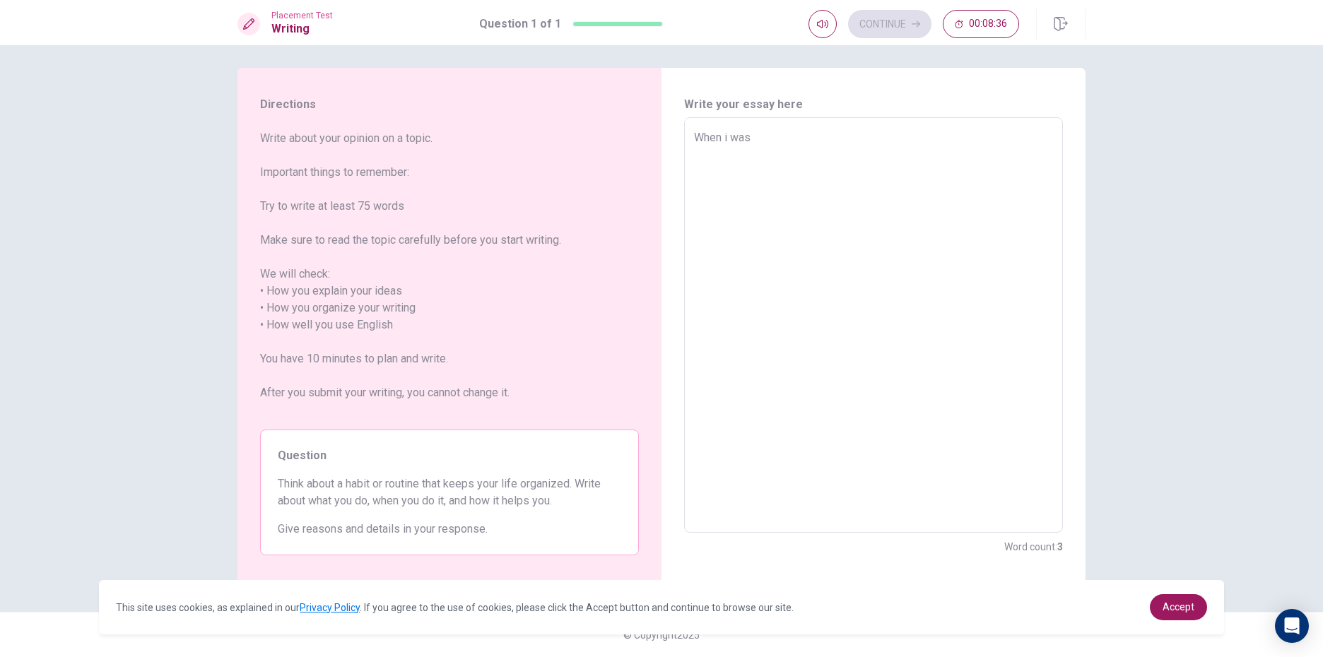
type textarea "When i wa"
type textarea "x"
type textarea "When i w"
type textarea "x"
type textarea "When i"
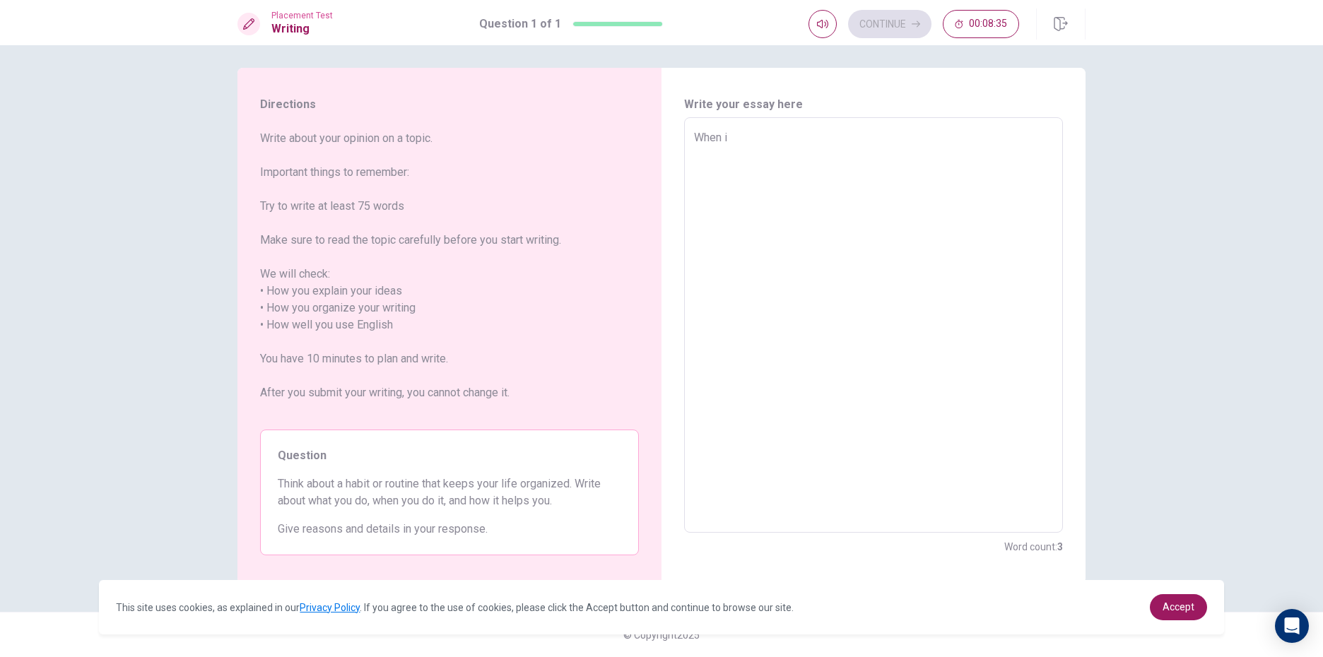
type textarea "x"
type textarea "When i"
type textarea "x"
type textarea "When"
type textarea "x"
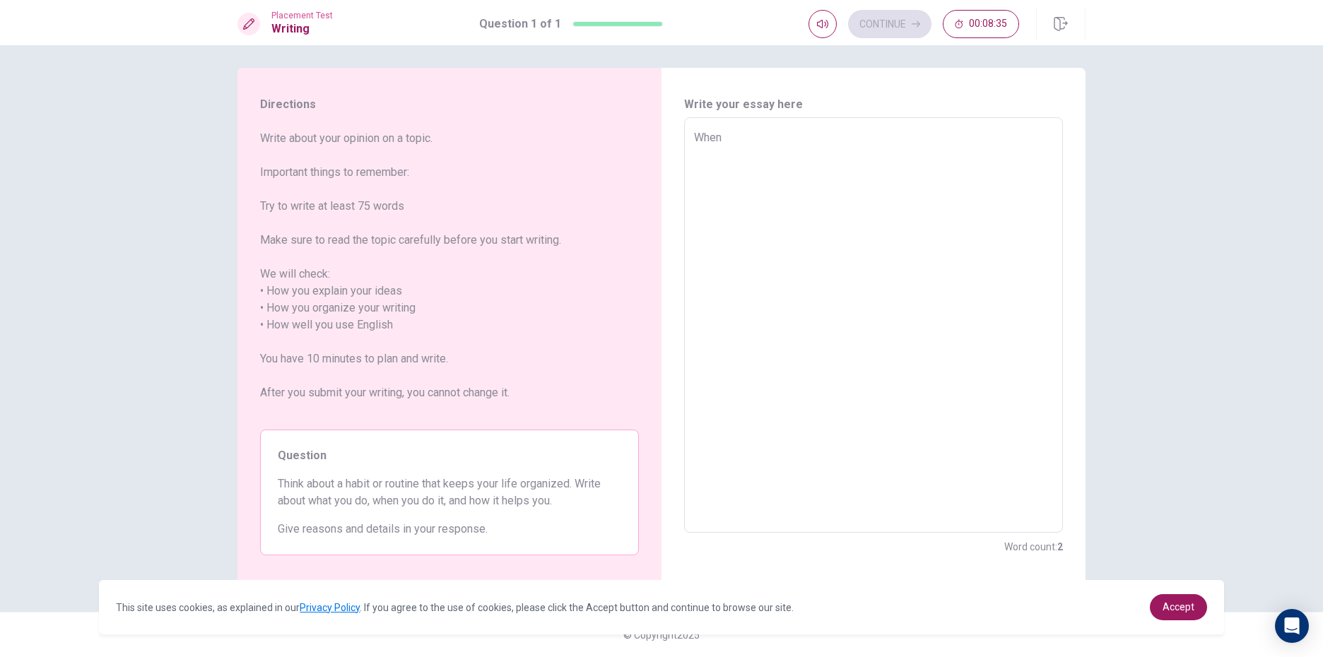
type textarea "When"
type textarea "x"
type textarea "Whe"
type textarea "x"
type textarea "Wh"
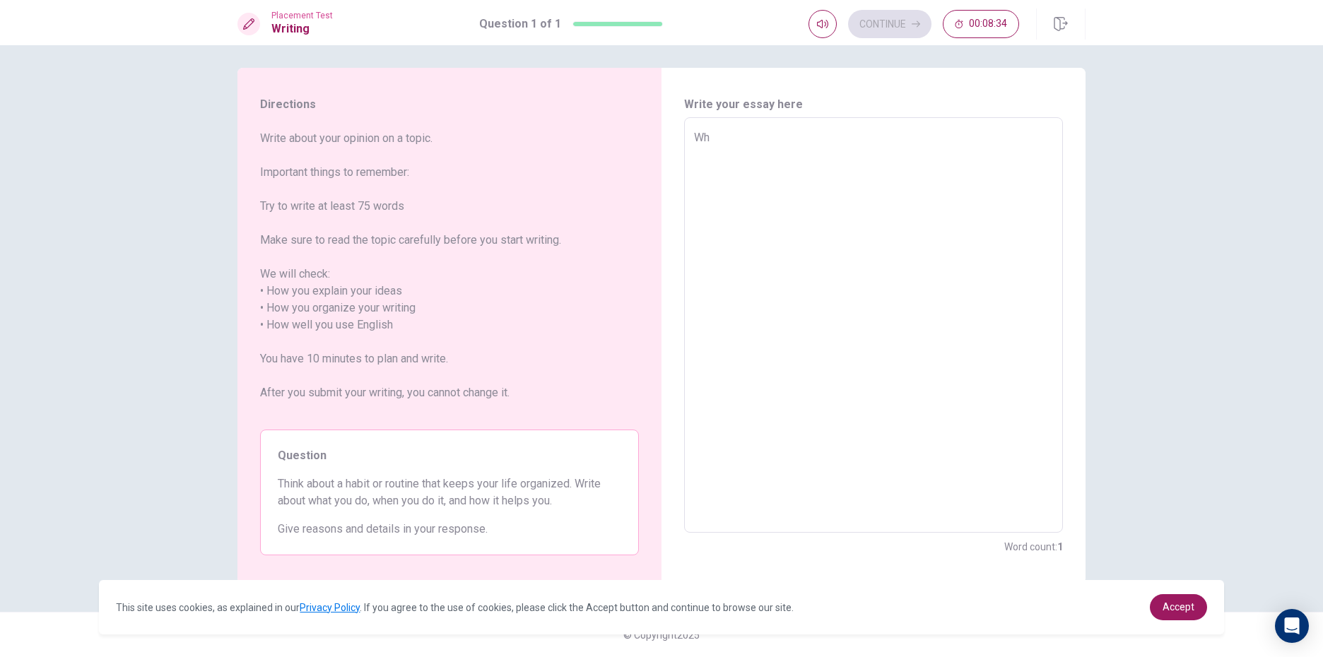
type textarea "x"
type textarea "W"
type textarea "x"
type textarea "I"
type textarea "x"
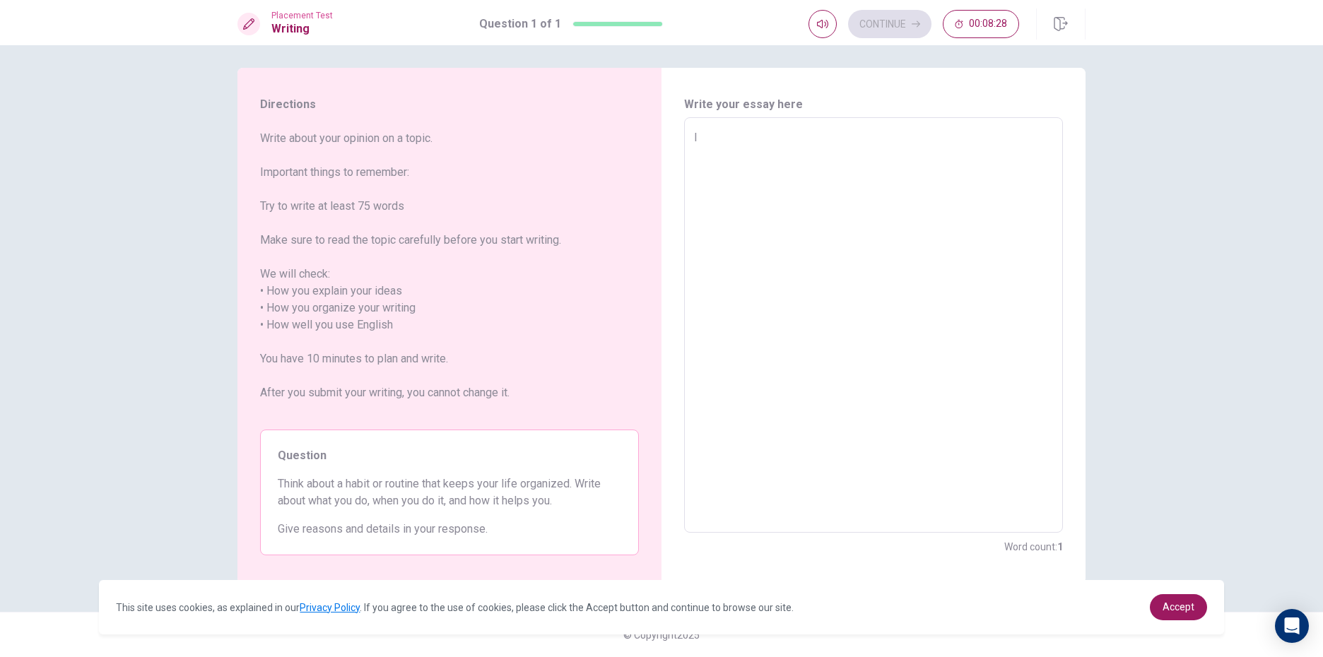
type textarea "I"
type textarea "x"
type textarea "I h"
type textarea "x"
type textarea "I ha"
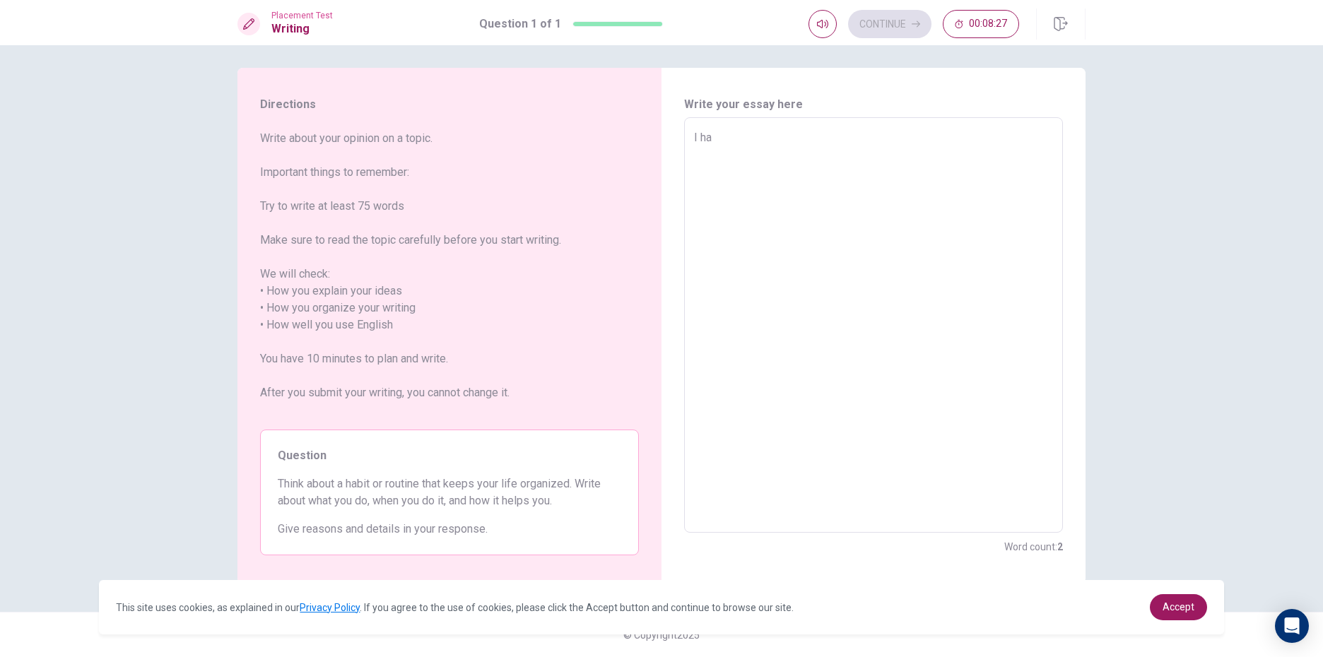
type textarea "x"
type textarea "I hav"
type textarea "x"
type textarea "I have"
type textarea "x"
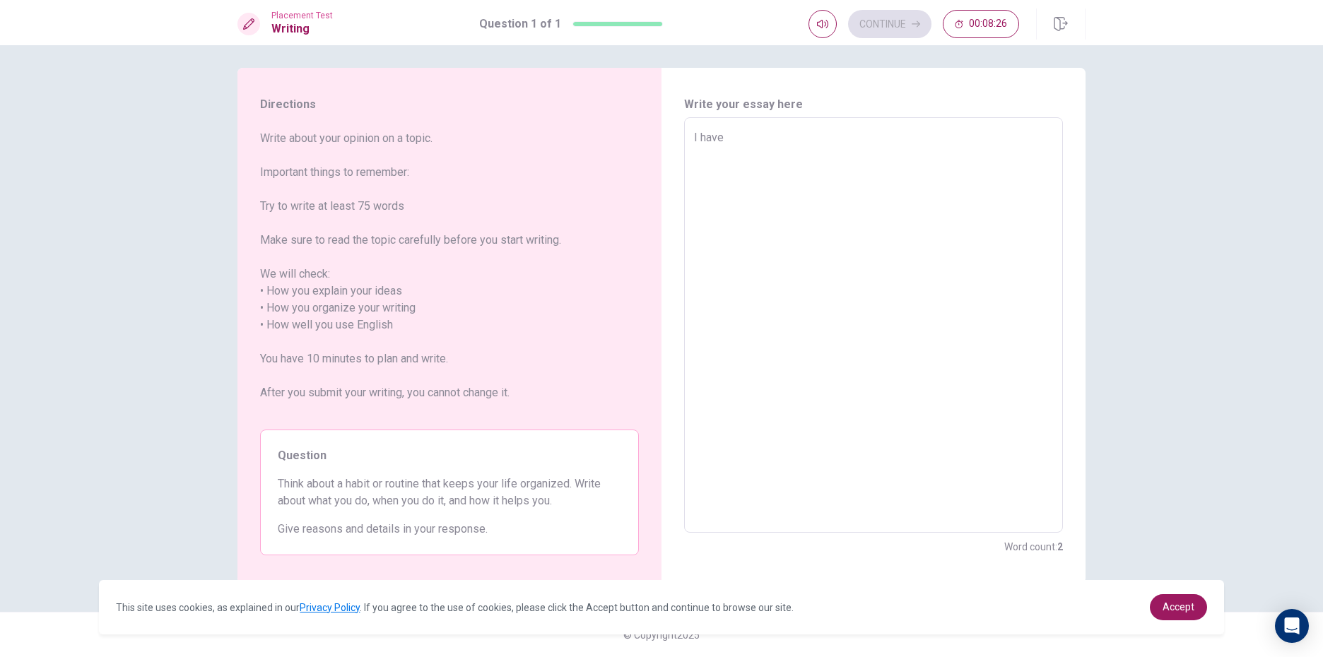
type textarea "I have"
type textarea "x"
type textarea "I have s"
type textarea "x"
type textarea "I have so"
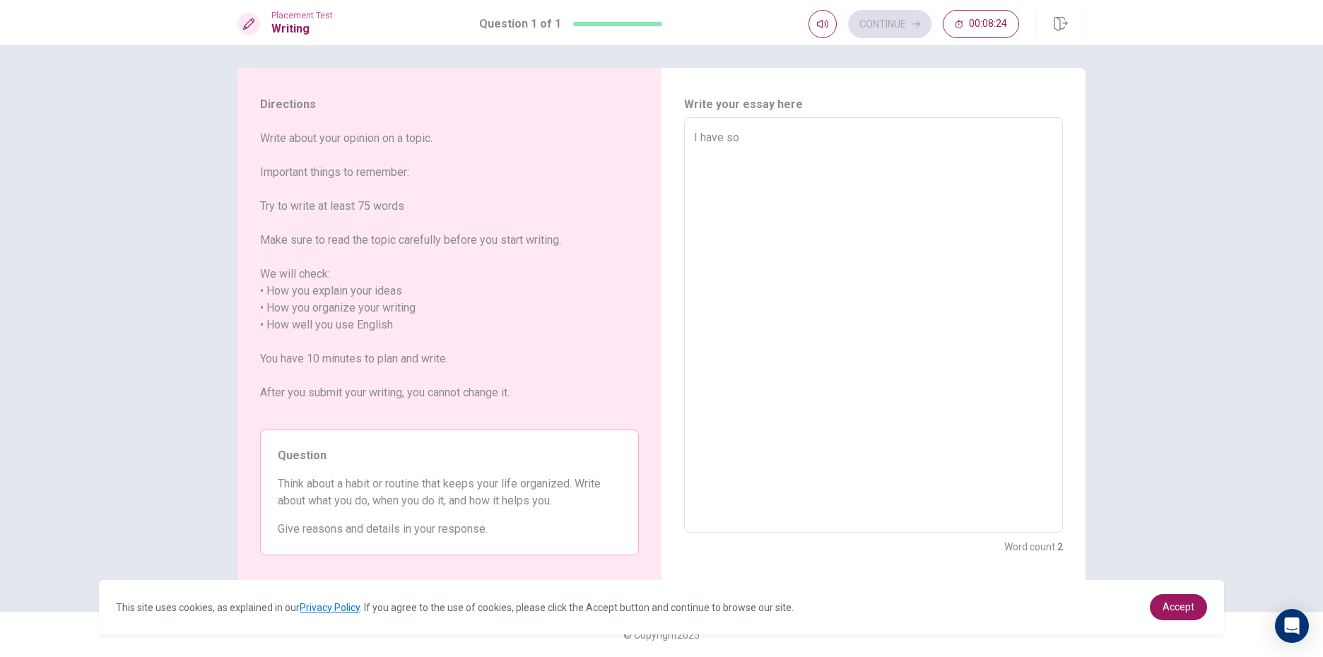
type textarea "x"
type textarea "I have som"
type textarea "x"
type textarea "I have some"
type textarea "x"
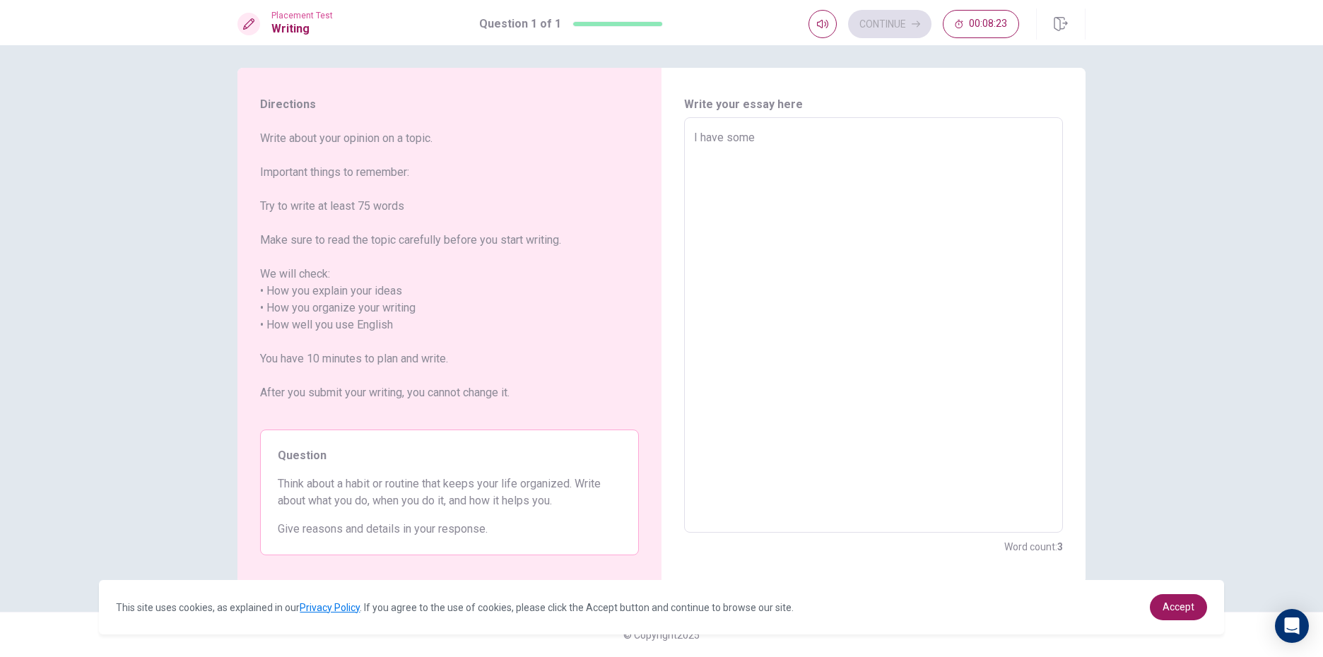
type textarea "I have some"
type textarea "x"
type textarea "I have some h"
type textarea "x"
type textarea "I have some hb"
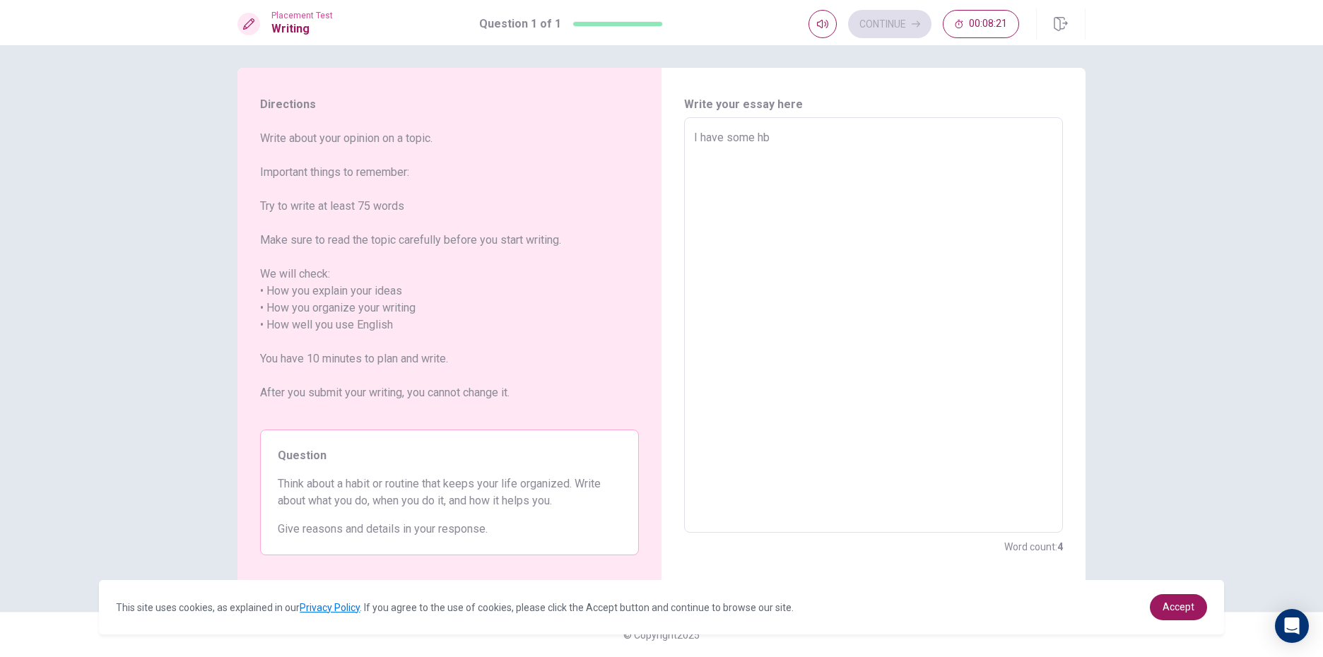
type textarea "x"
type textarea "I have some hba"
type textarea "x"
type textarea "I have some hbai"
type textarea "x"
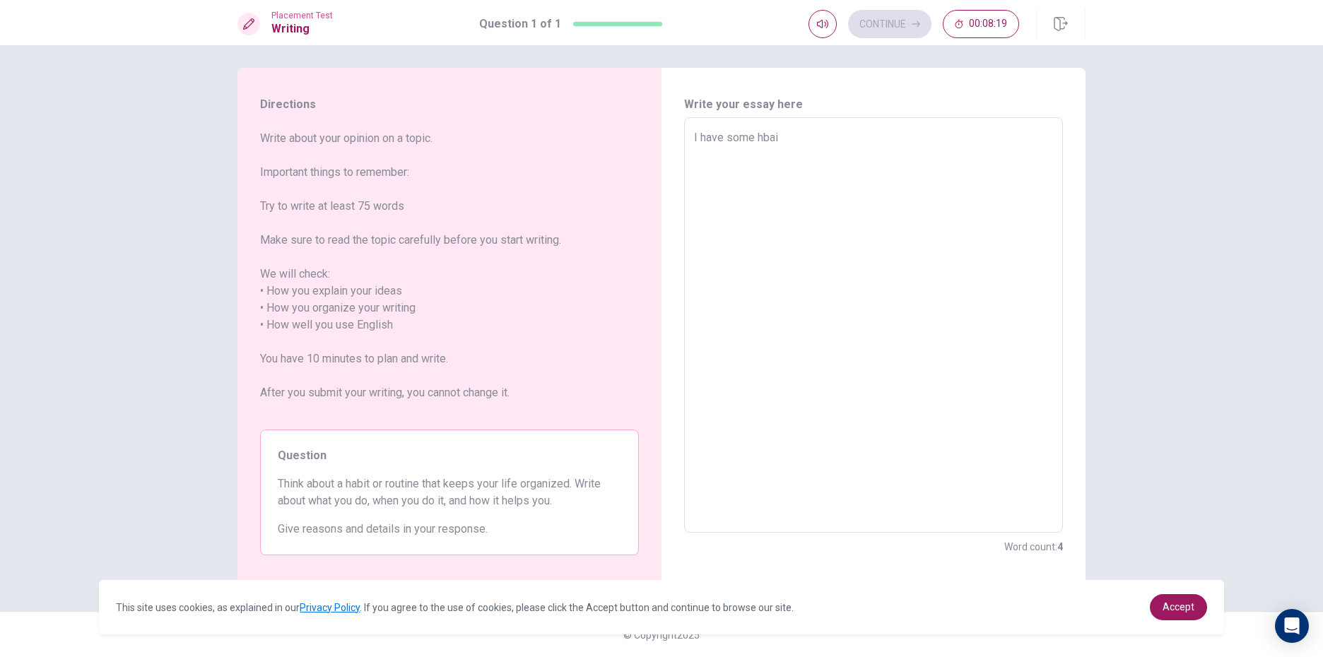
type textarea "I have some hbait"
type textarea "x"
type textarea "I have some hbai"
type textarea "x"
type textarea "I have some hba"
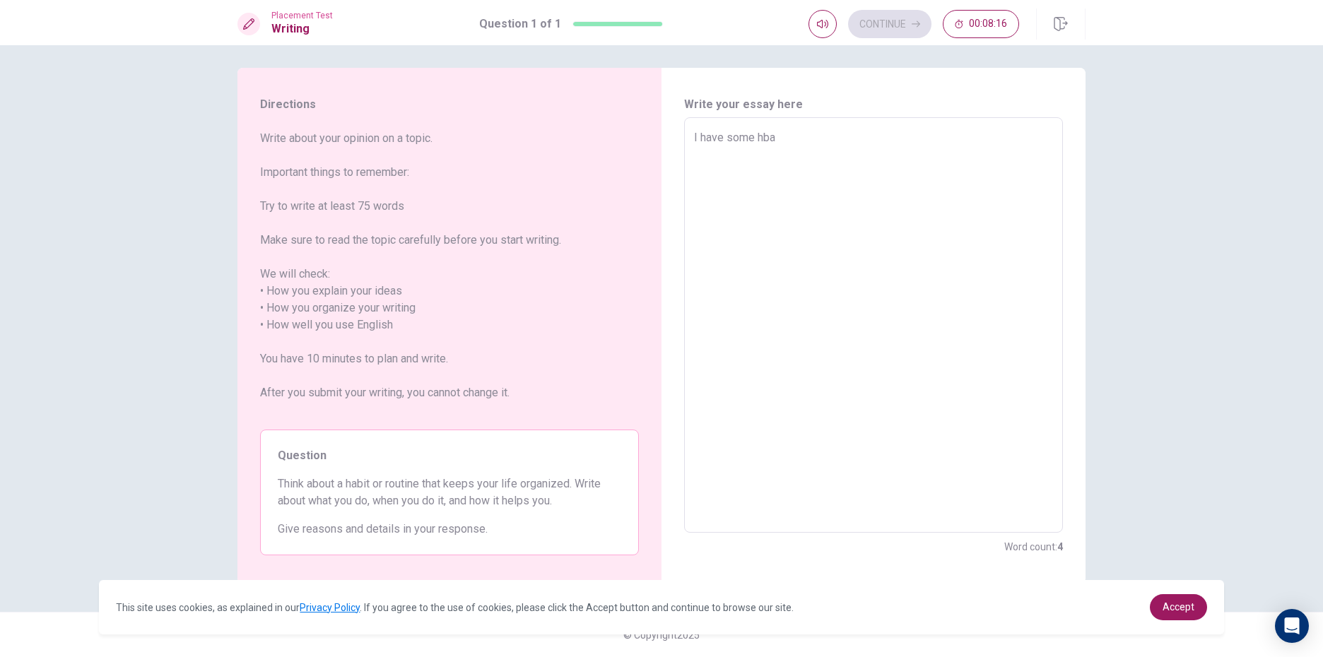
type textarea "x"
type textarea "I have some hb"
type textarea "x"
type textarea "I have some h"
type textarea "x"
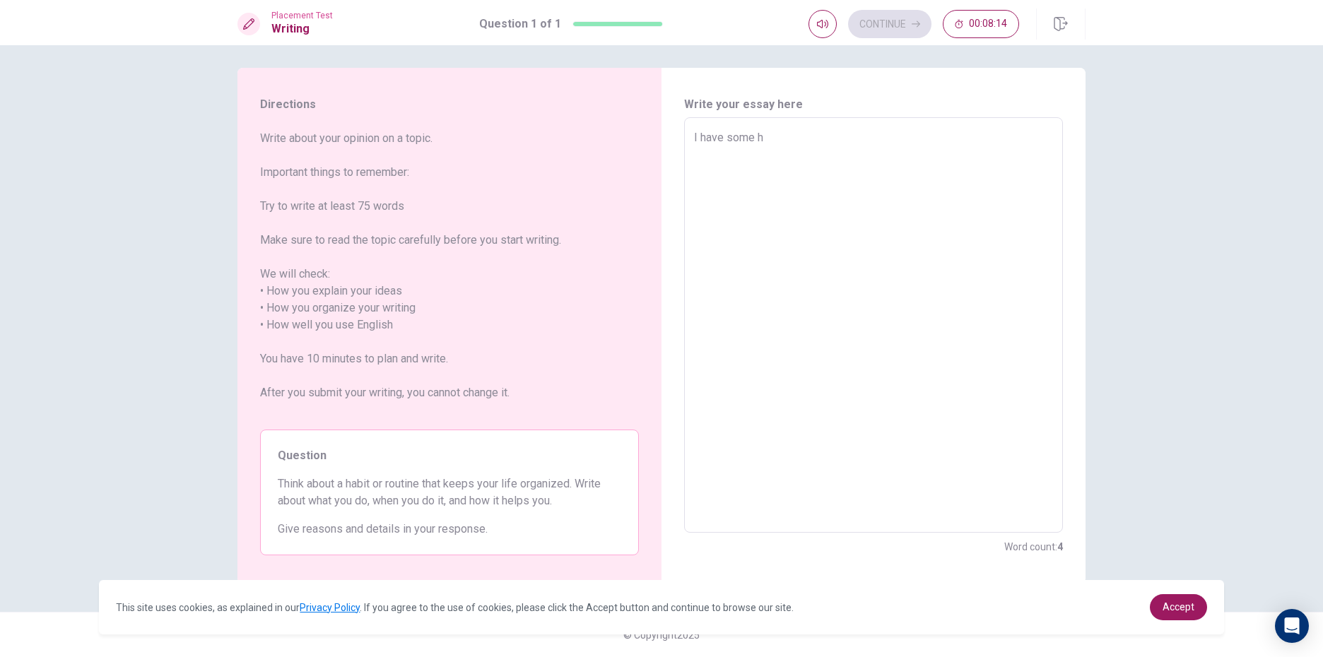
type textarea "I have some ha"
type textarea "x"
type textarea "I have some hab"
type textarea "x"
type textarea "I have some habi"
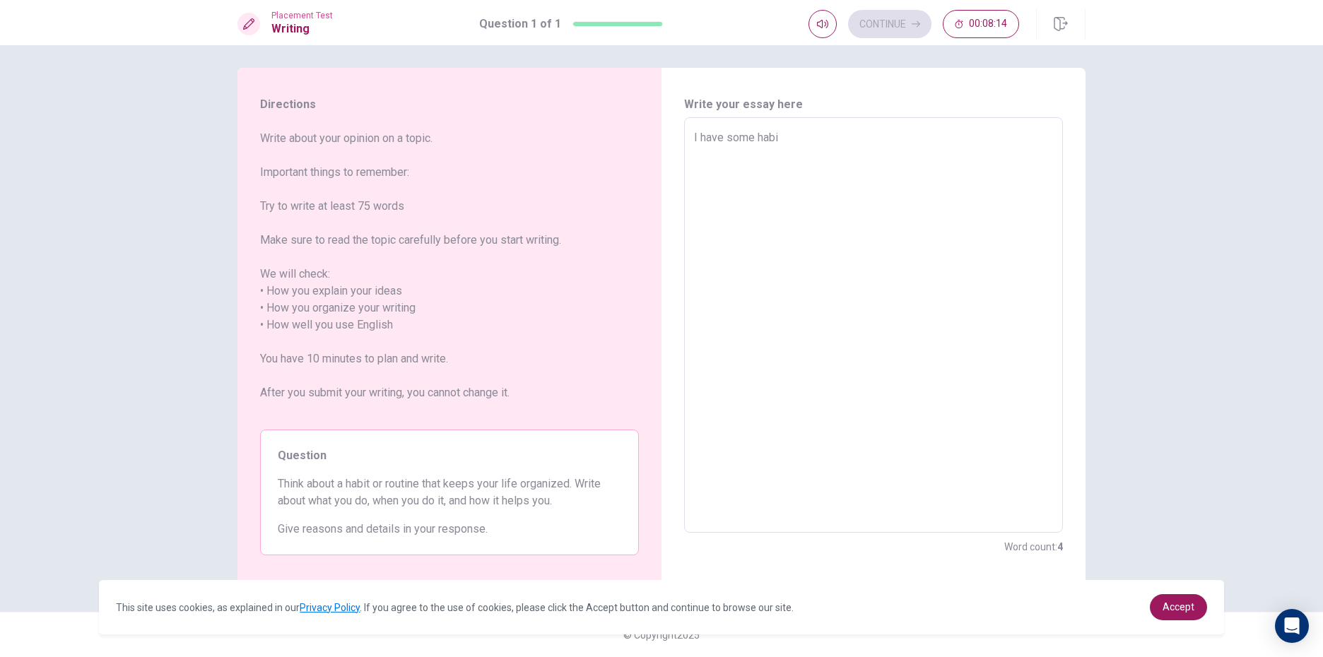
type textarea "x"
type textarea "I have some habit"
type textarea "x"
type textarea "I have some habit"
type textarea "x"
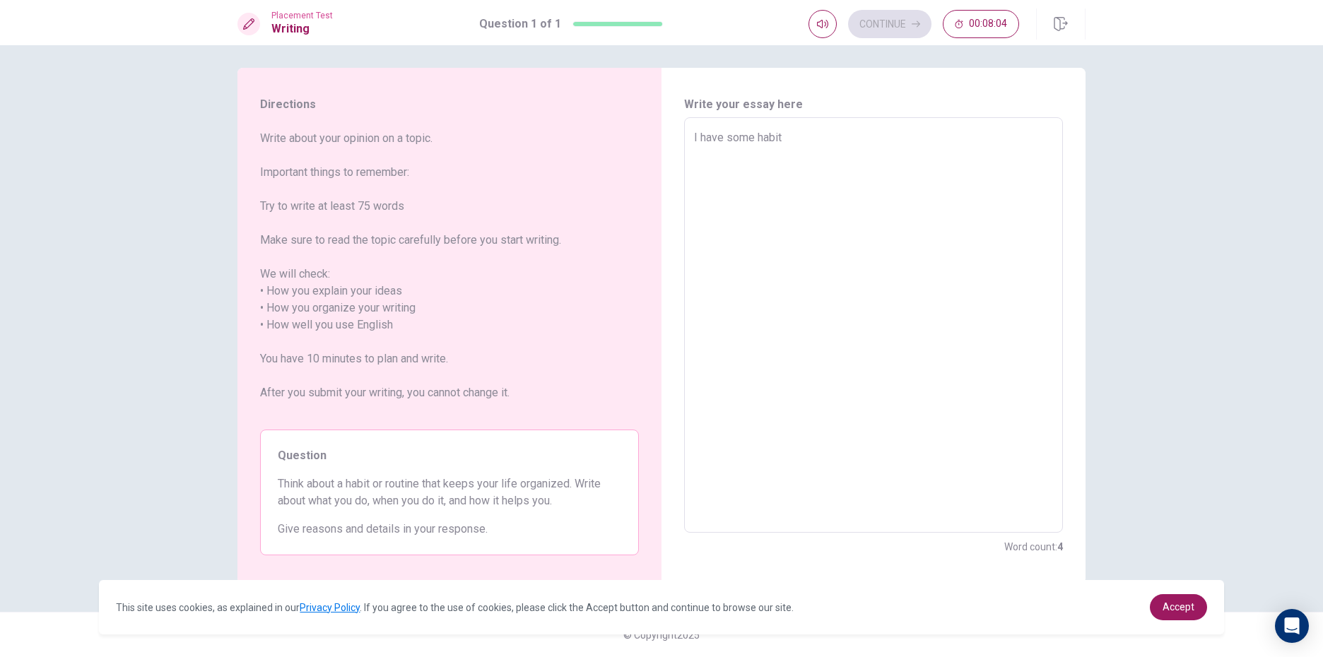
type textarea "I have some habit b"
type textarea "x"
type textarea "I have some habit bu"
type textarea "x"
type textarea "I have some habit but"
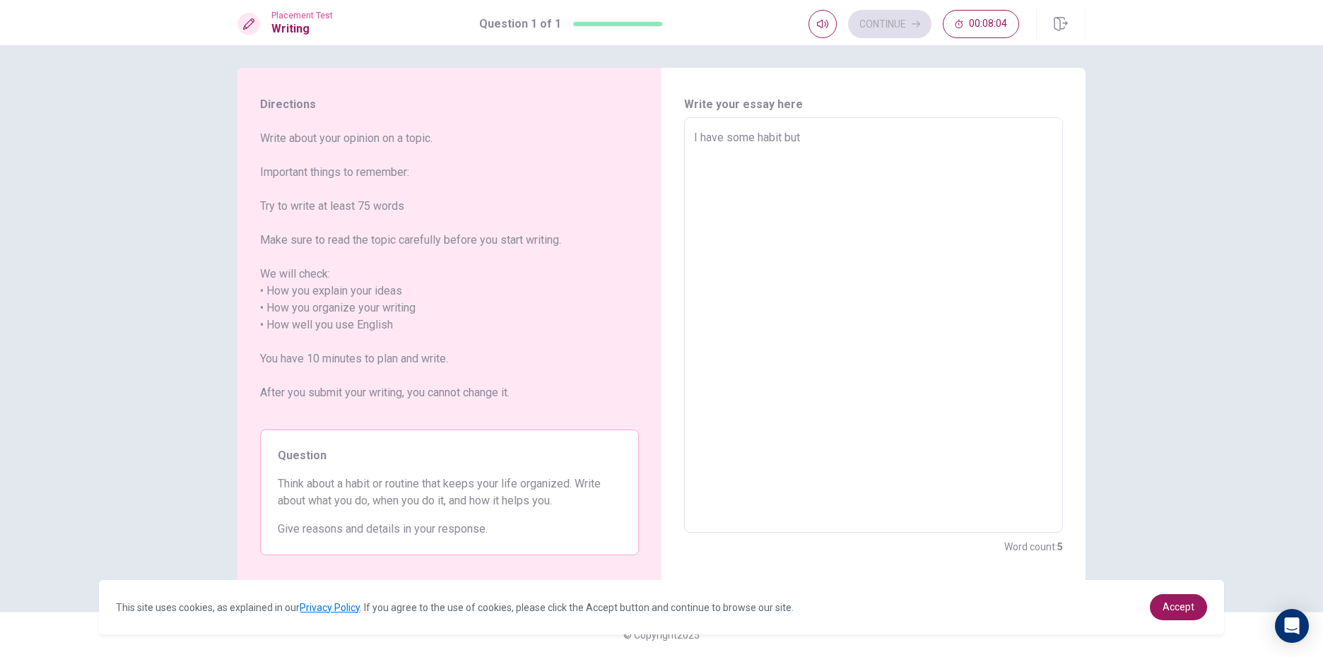
type textarea "x"
type textarea "I have some habit but"
type textarea "x"
type textarea "I have some habit but s"
type textarea "x"
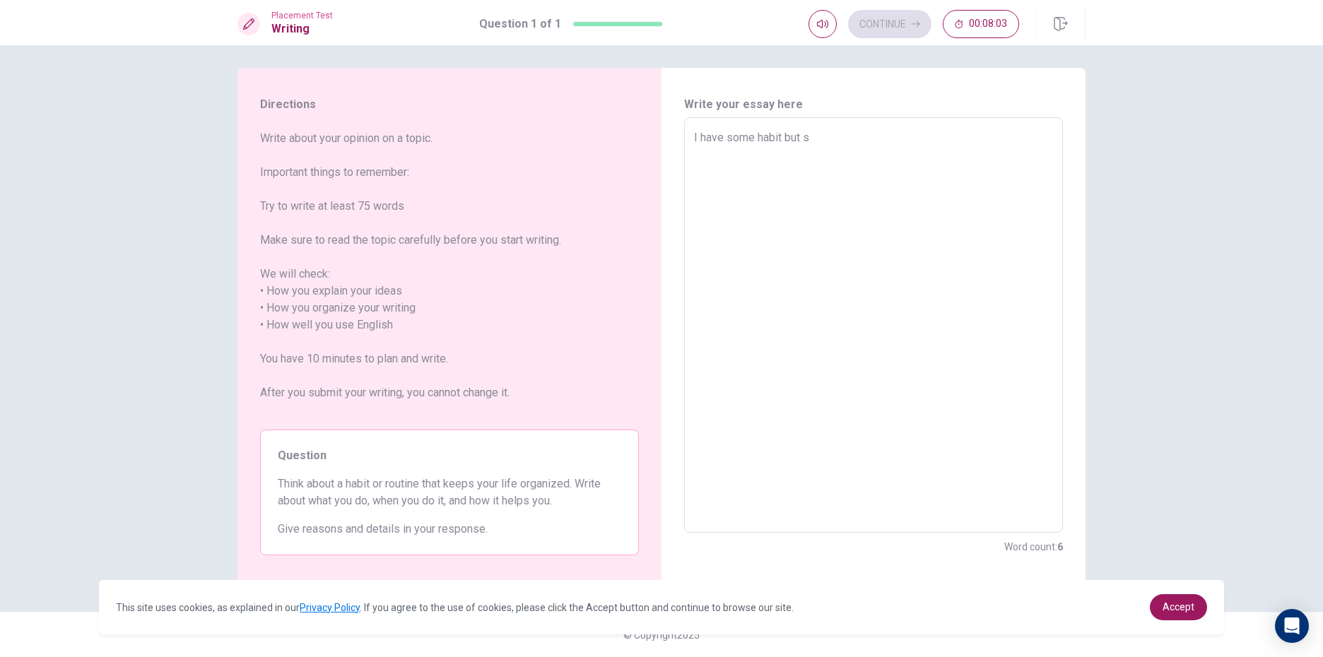
type textarea "I have some habit but s,"
type textarea "x"
type textarea "I have some habit but s"
type textarea "x"
type textarea "I have some habit but so"
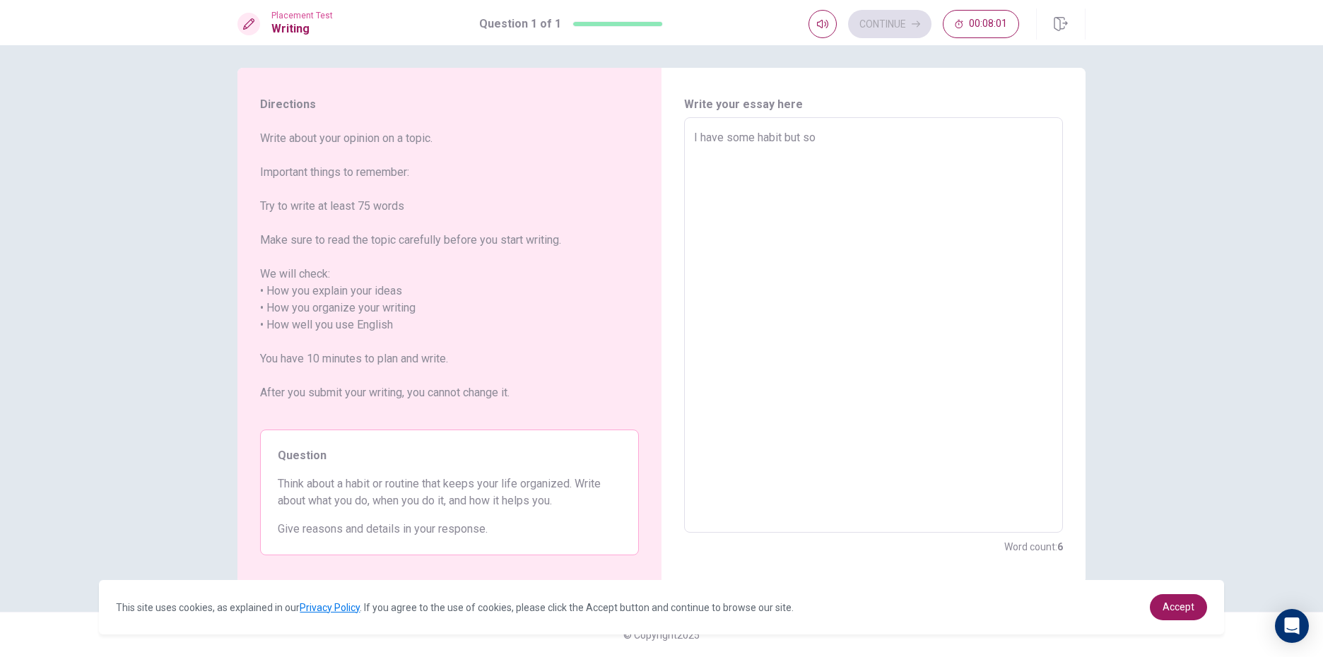
type textarea "x"
type textarea "I have some habit but som"
type textarea "x"
type textarea "I have some habit but some"
type textarea "x"
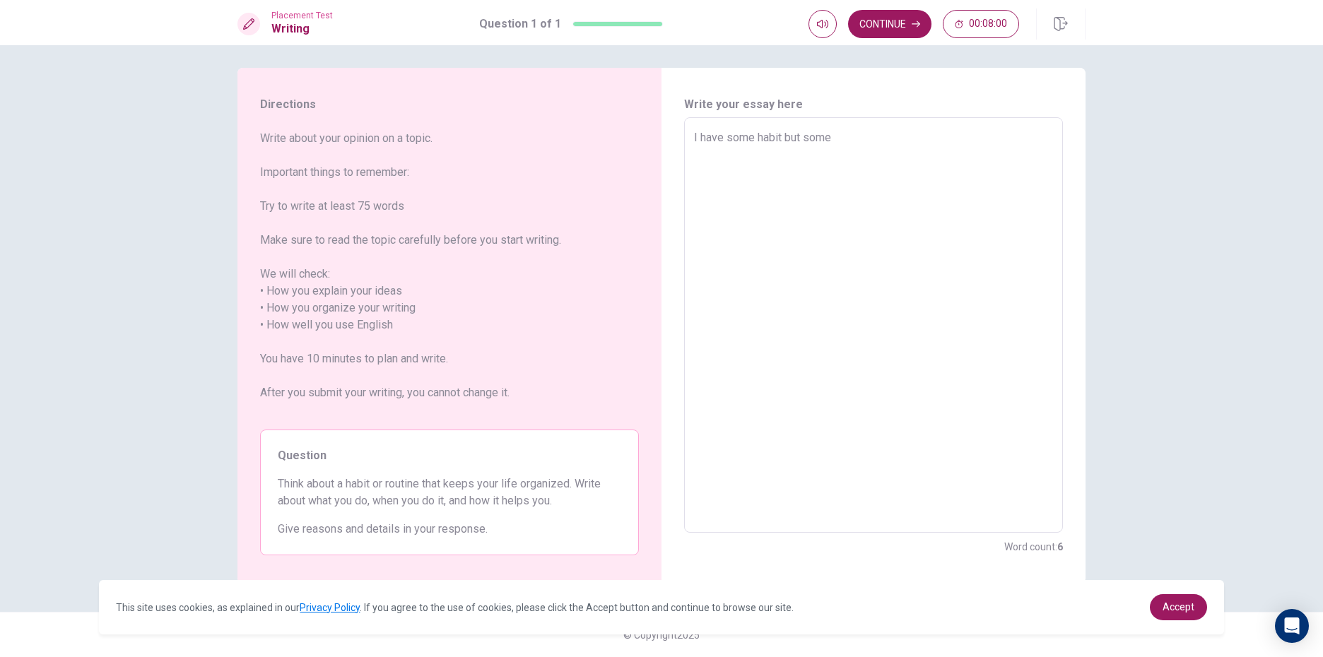
type textarea "I have some habit but some"
type textarea "x"
type textarea "I have some habit but some h"
type textarea "x"
type textarea "I have some habit but some ha"
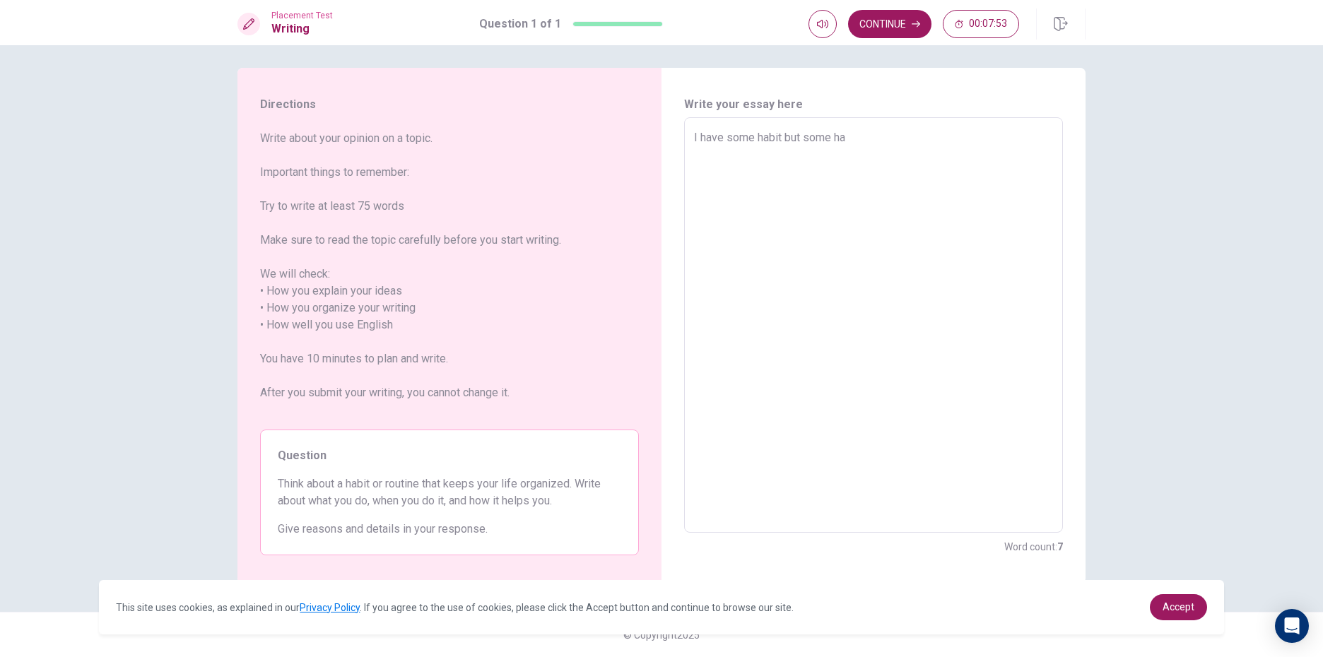
type textarea "x"
type textarea "I have some habit but some hab"
type textarea "x"
type textarea "I have some habit but some habi"
type textarea "x"
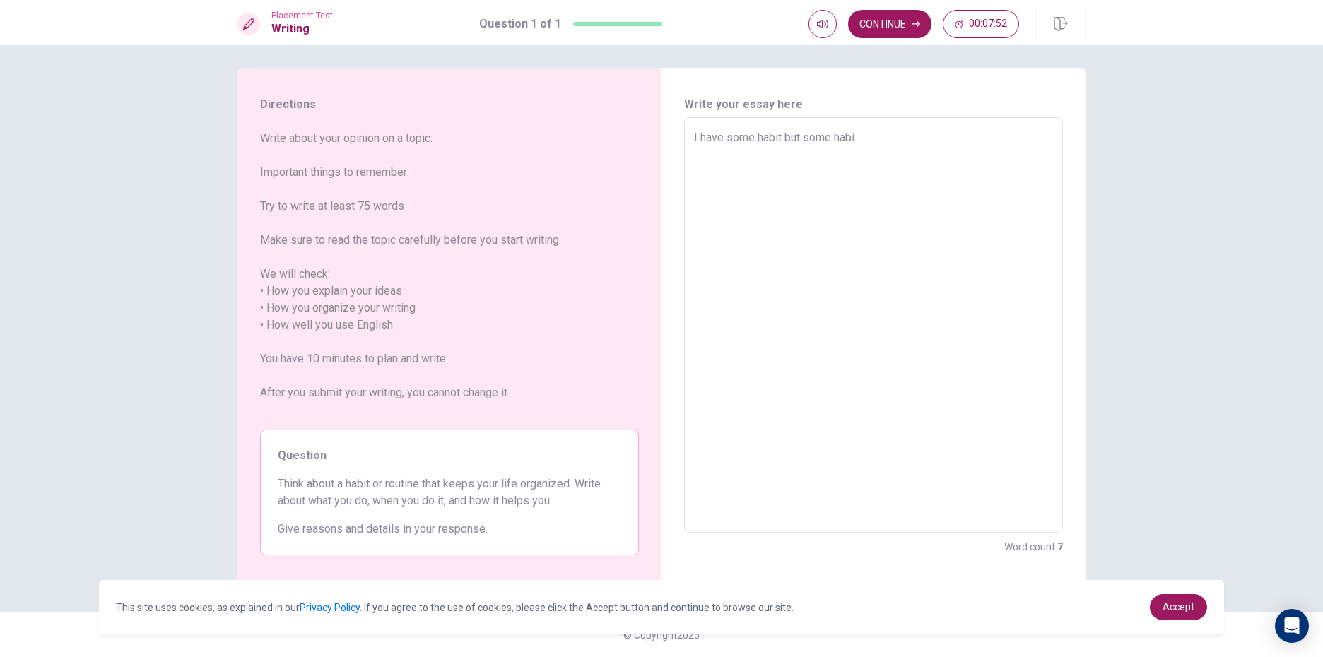
type textarea "I have some habit but some habit"
type textarea "x"
type textarea "I have some habit but some habi"
type textarea "x"
type textarea "I have some habit but some hab"
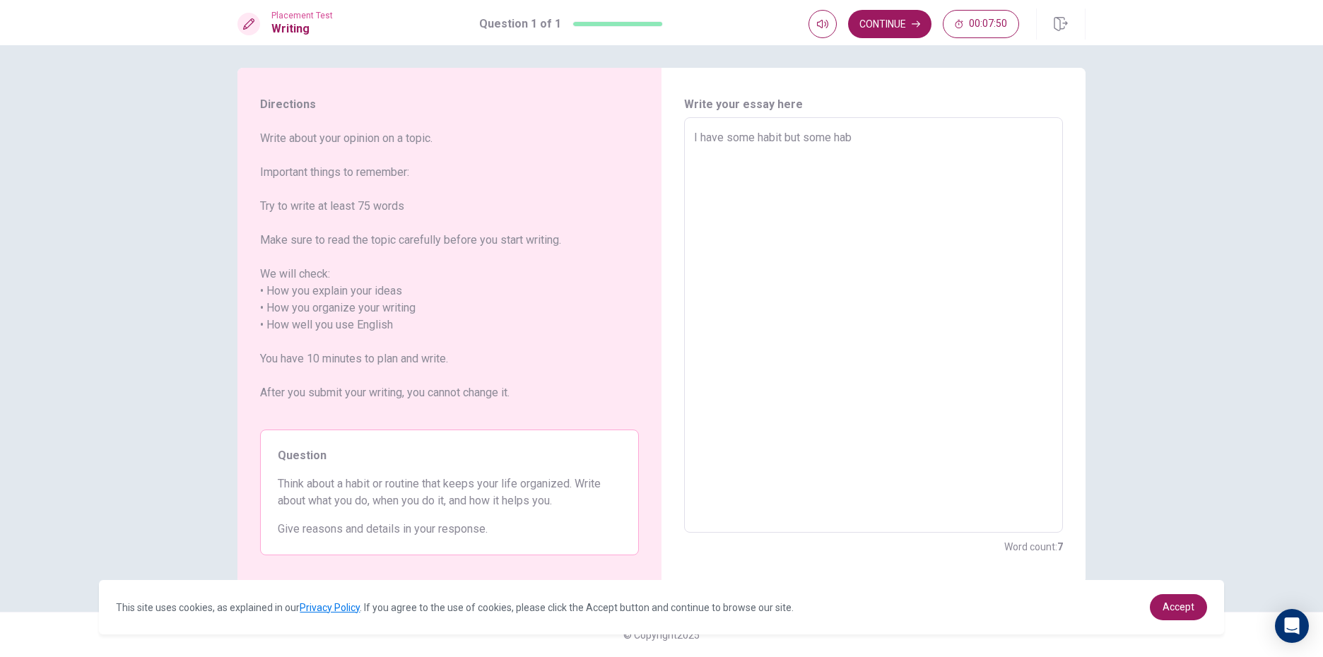
type textarea "x"
type textarea "I have some habit but some ha"
type textarea "x"
type textarea "I have some habit but some h"
type textarea "x"
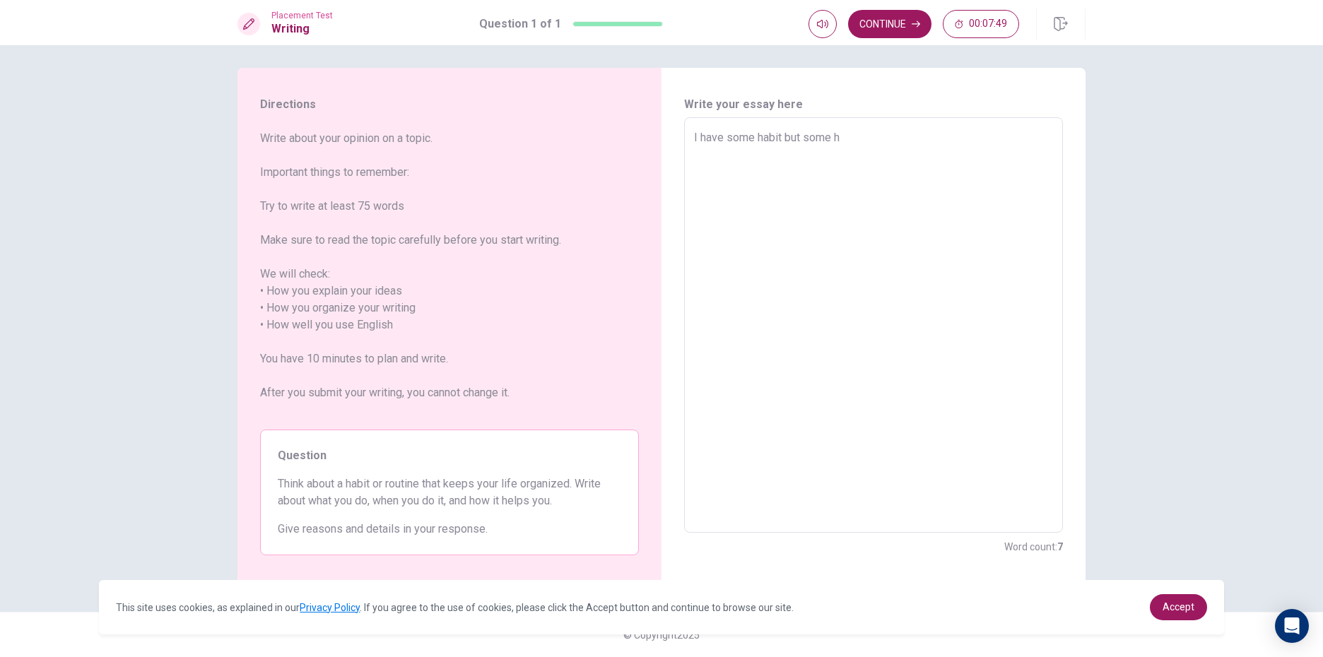
type textarea "I have some habit but some"
type textarea "x"
type textarea "I have some habit but some"
type textarea "x"
type textarea "I have some habit but som"
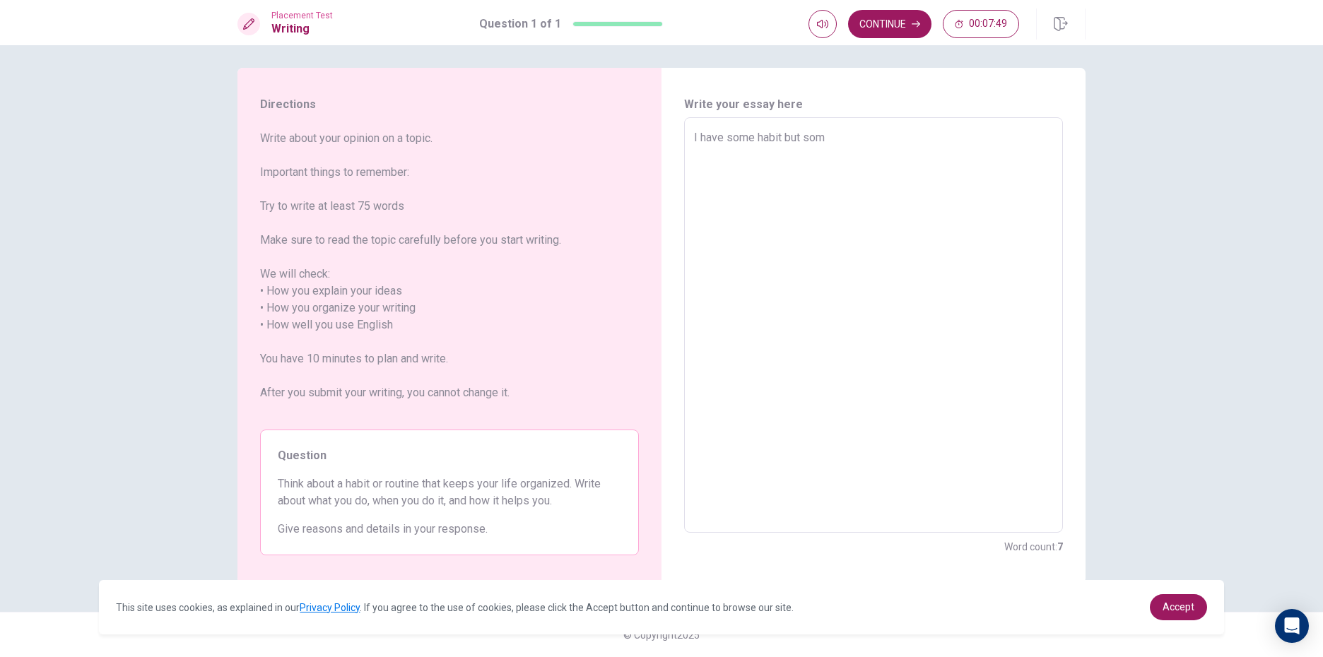
type textarea "x"
type textarea "I have some habit but so"
type textarea "x"
type textarea "I have some habit but s"
type textarea "x"
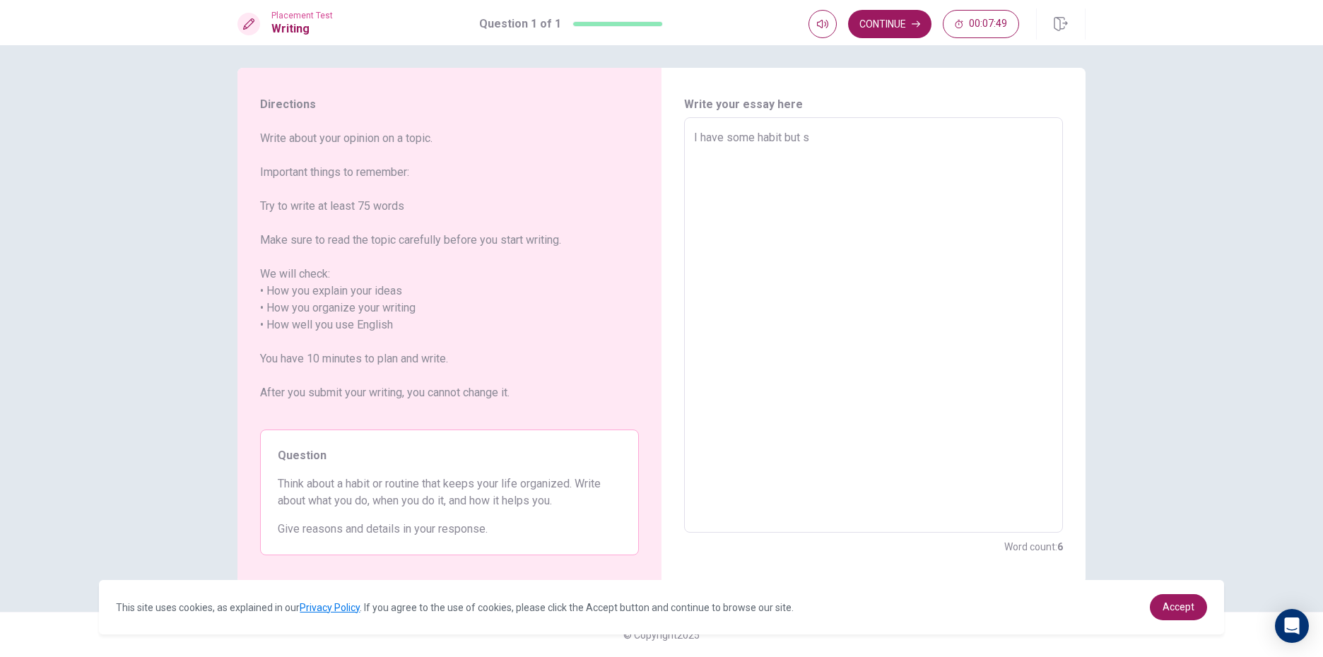
type textarea "I have some habit but"
type textarea "x"
type textarea "I have some habit but"
type textarea "x"
type textarea "I have some habit bu"
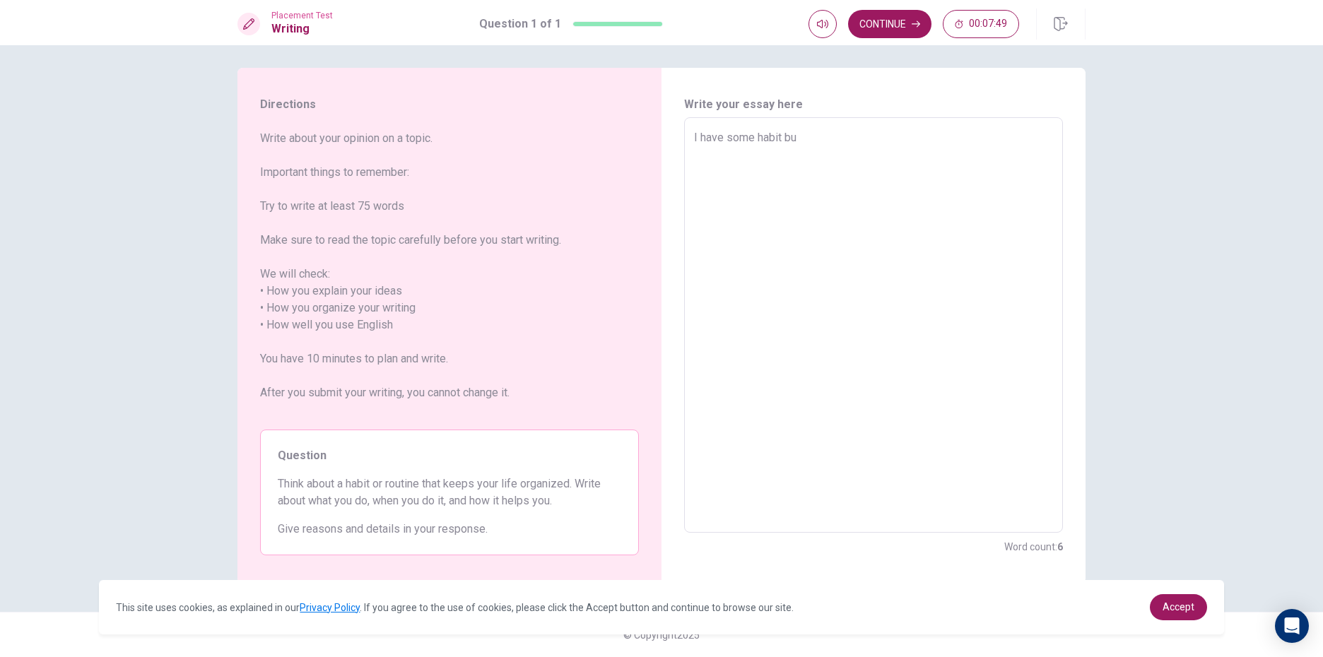
type textarea "x"
type textarea "I have some habit b"
type textarea "x"
type textarea "I have some habit"
type textarea "x"
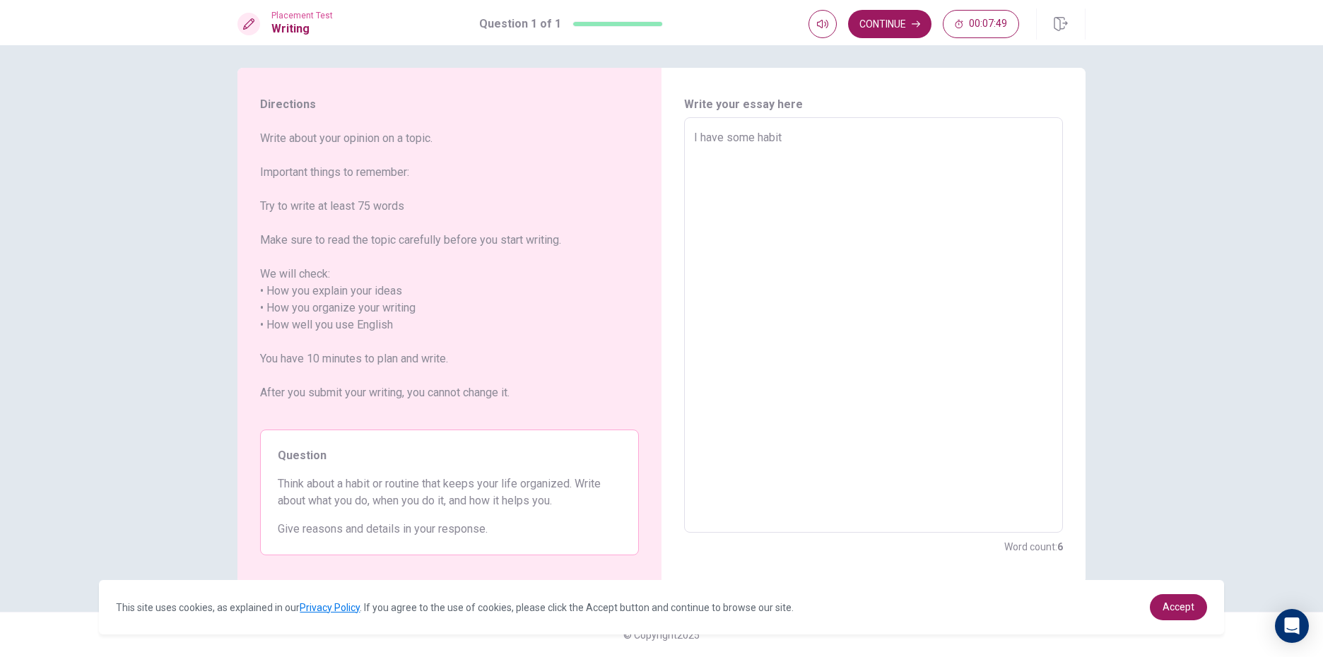
type textarea "I have some habit"
type textarea "x"
type textarea "I have some habi"
type textarea "x"
type textarea "I have some hab"
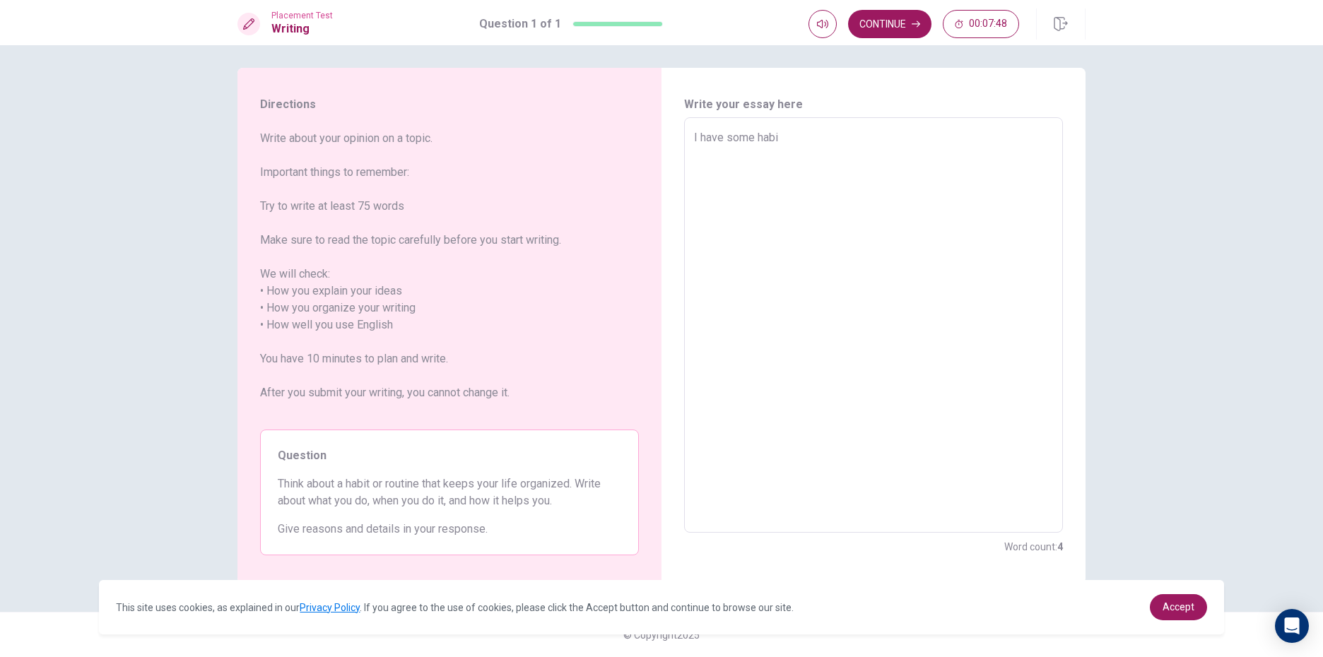
type textarea "x"
type textarea "I have some ha"
type textarea "x"
type textarea "I have some hab"
type textarea "x"
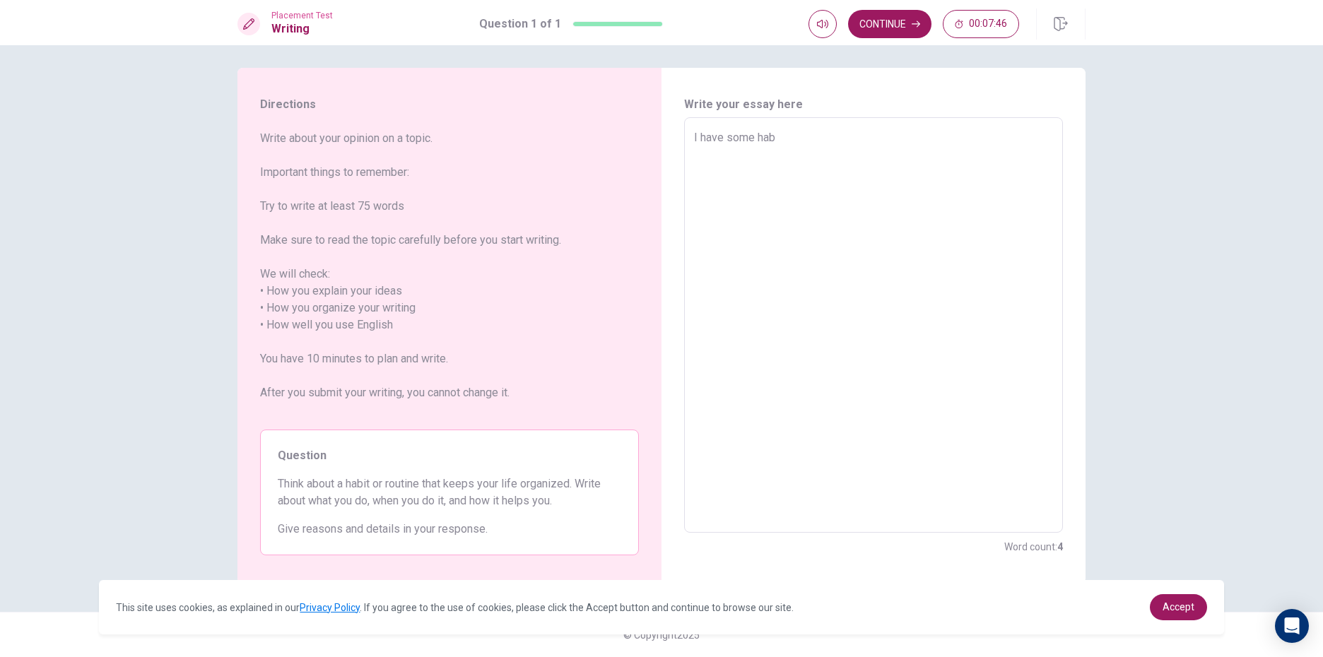
type textarea "I have some habi"
type textarea "x"
type textarea "I have some habit"
type textarea "x"
type textarea "I have some habit"
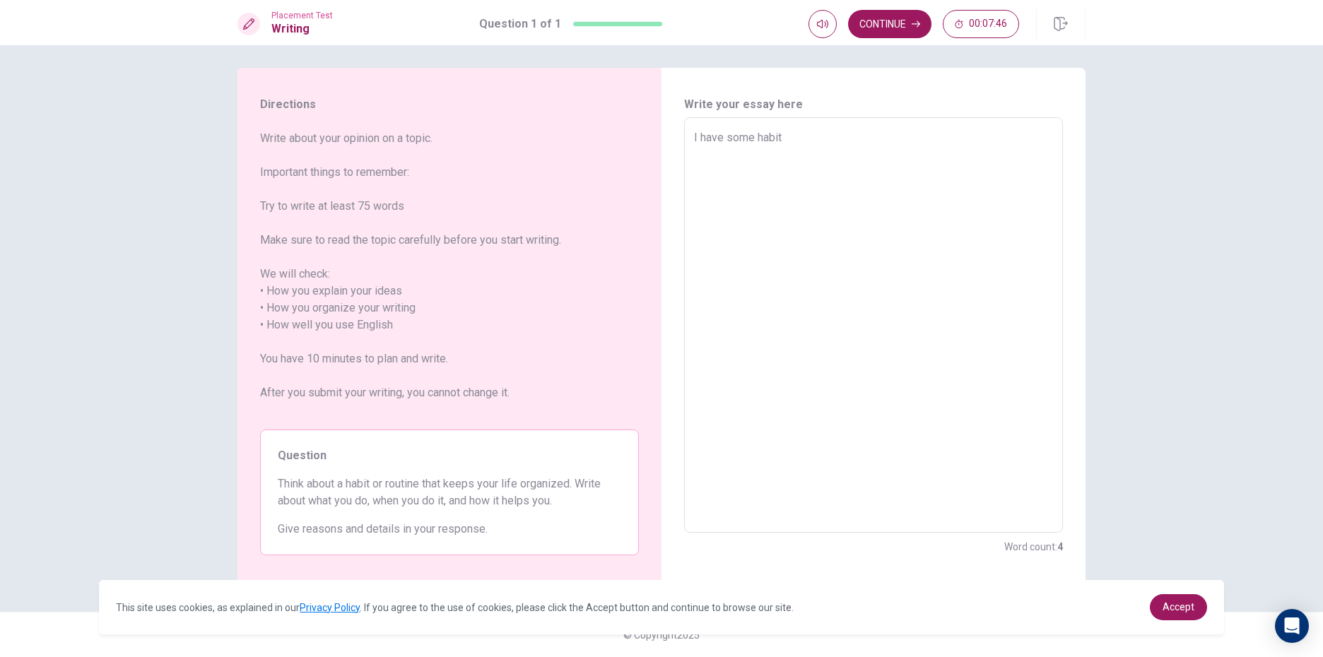
type textarea "x"
type textarea "I have some habit i"
type textarea "x"
type textarea "I have some habit is"
type textarea "x"
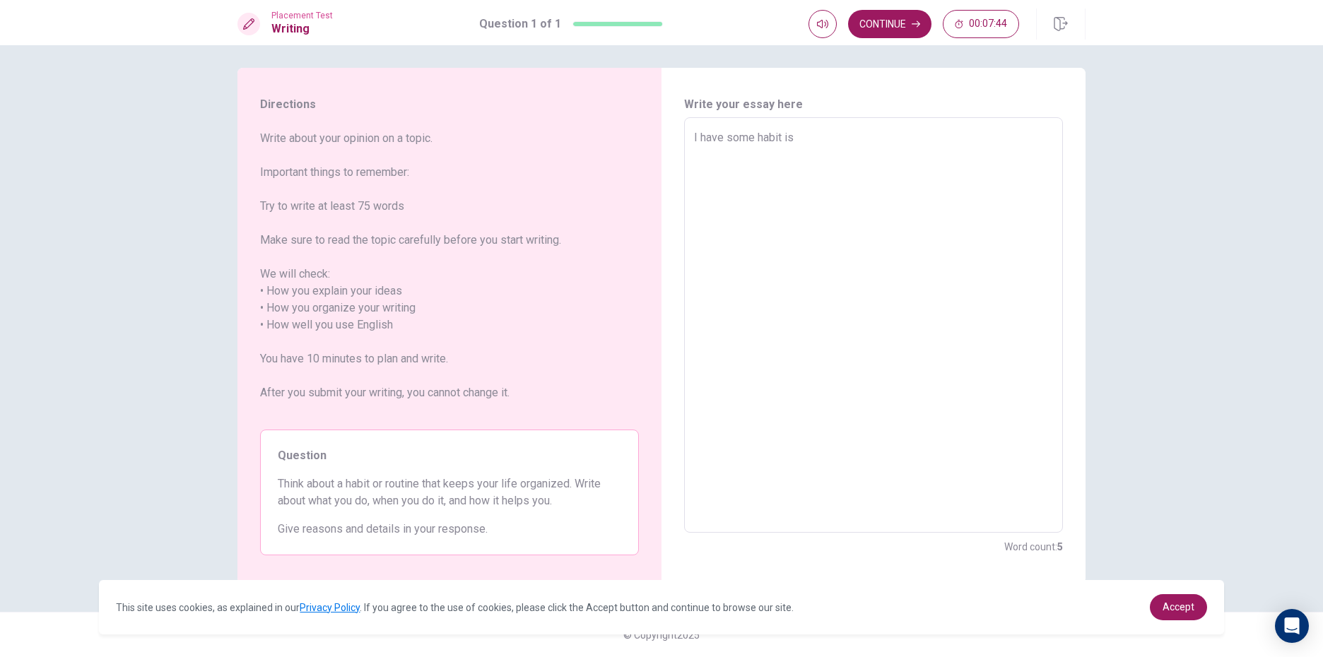
type textarea "I have some habit is"
type textarea "x"
type textarea "I have some habit is v"
type textarea "x"
type textarea "I have some habit is ve"
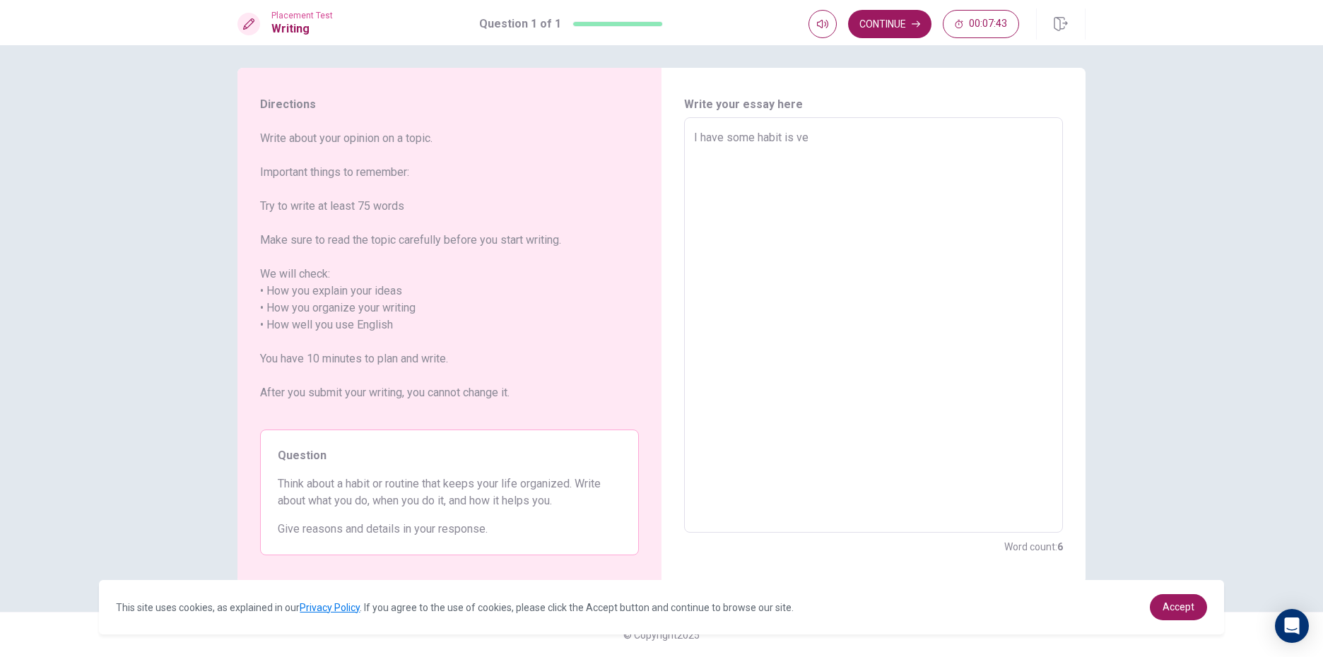
type textarea "x"
type textarea "I have some habit is ver"
type textarea "x"
type textarea "I have some habit is very"
type textarea "x"
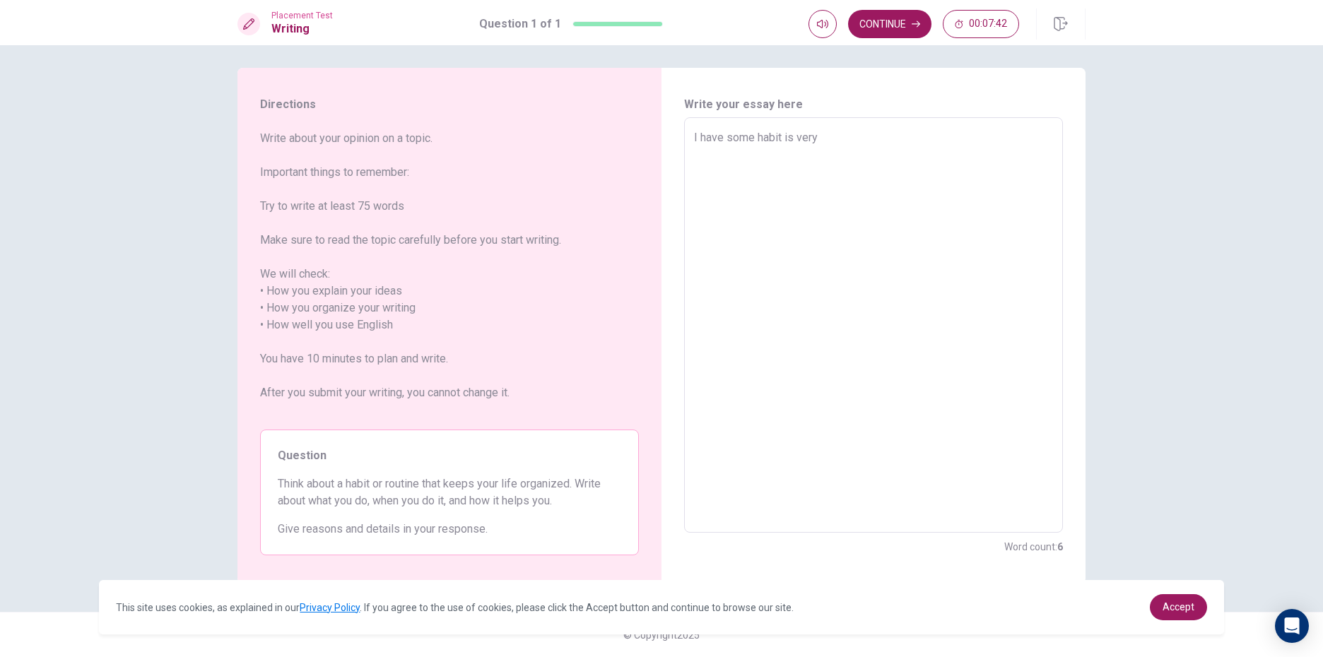
type textarea "I have some habit is very"
type textarea "x"
type textarea "I have some habit is very g"
type textarea "x"
type textarea "I have some habit is very go"
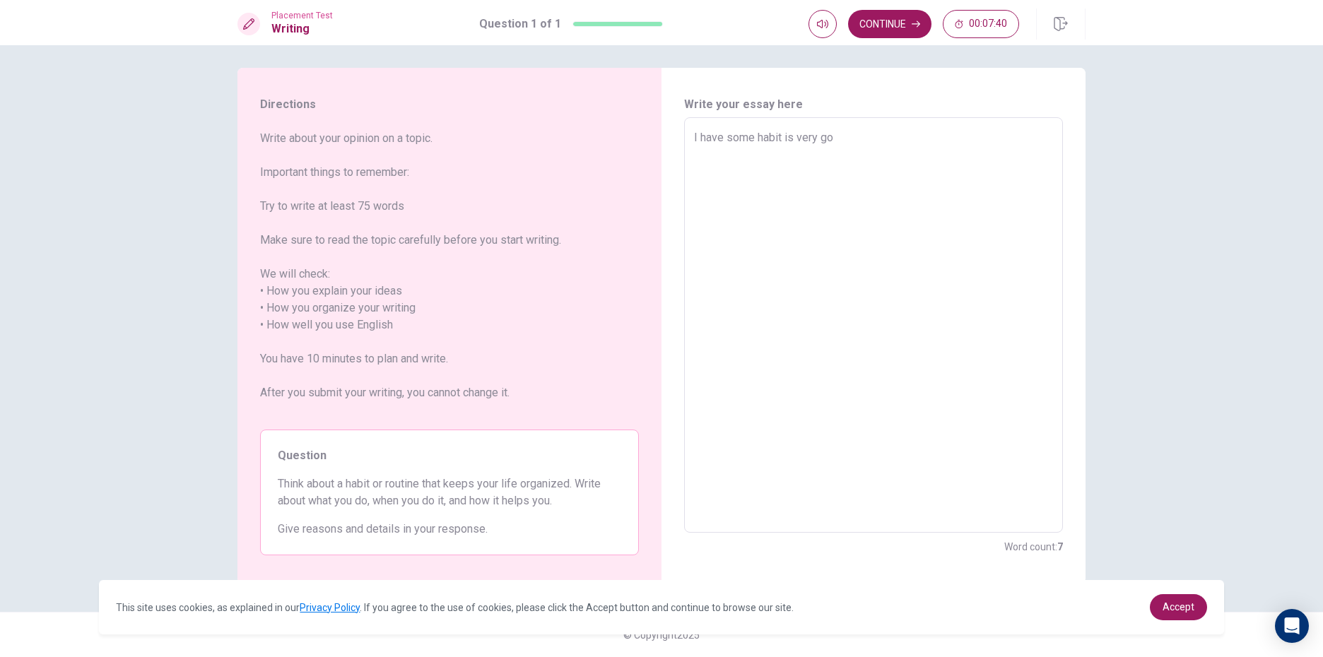
type textarea "x"
type textarea "I have some habit is very [DEMOGRAPHIC_DATA]"
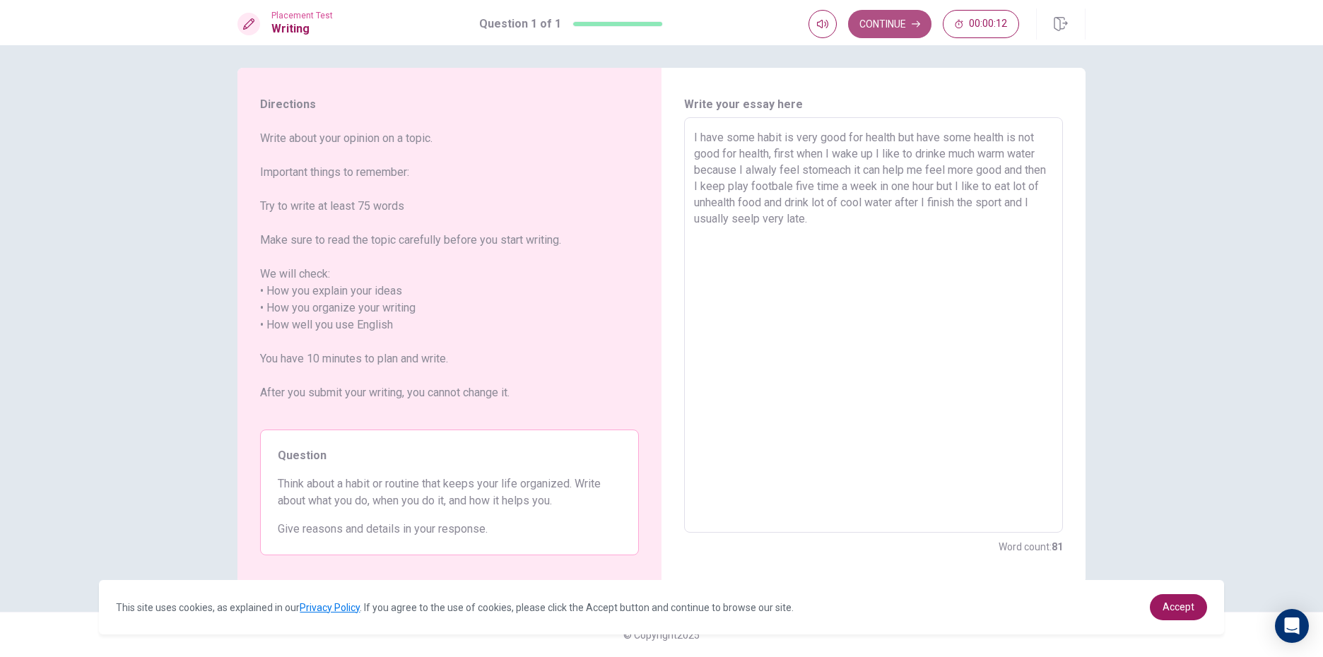
click at [881, 25] on button "Continue" at bounding box center [889, 24] width 83 height 28
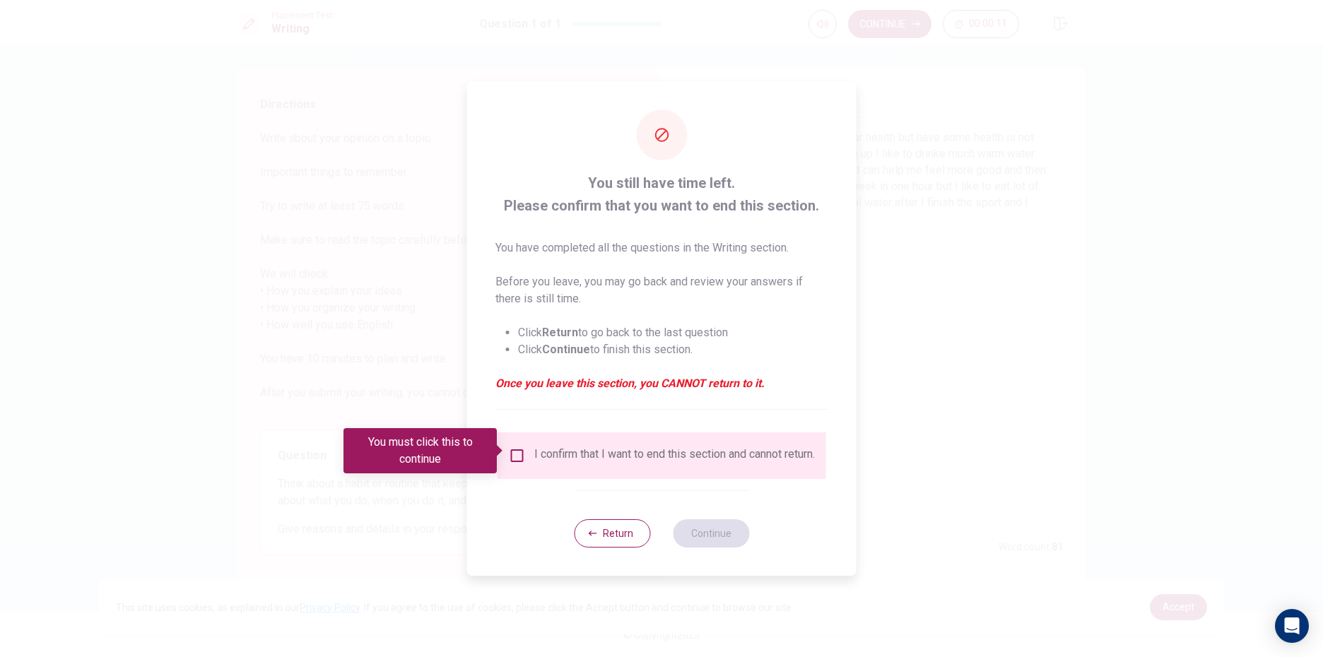
click at [519, 461] on div "I confirm that I want to end this section and cannot return." at bounding box center [662, 455] width 306 height 17
click at [519, 457] on input "You must click this to continue" at bounding box center [517, 455] width 17 height 17
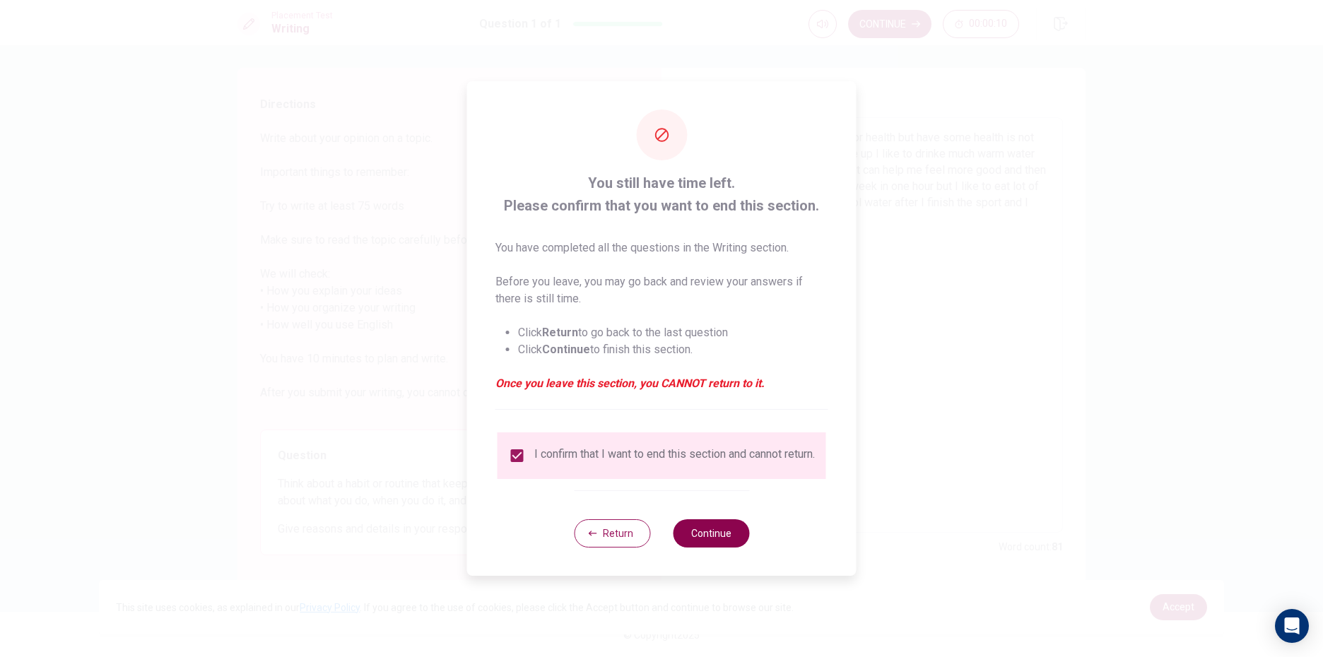
click at [706, 534] on button "Continue" at bounding box center [711, 533] width 76 height 28
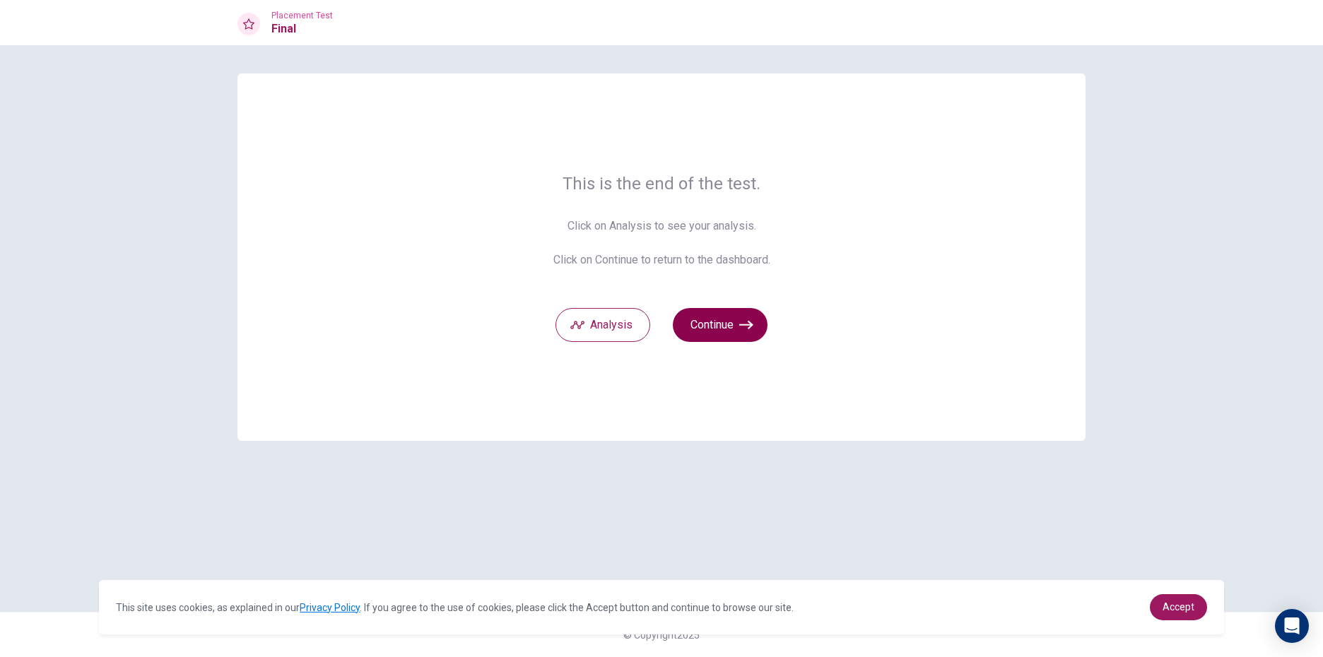
click at [748, 310] on button "Continue" at bounding box center [720, 325] width 95 height 34
